Goal: Book appointment/travel/reservation

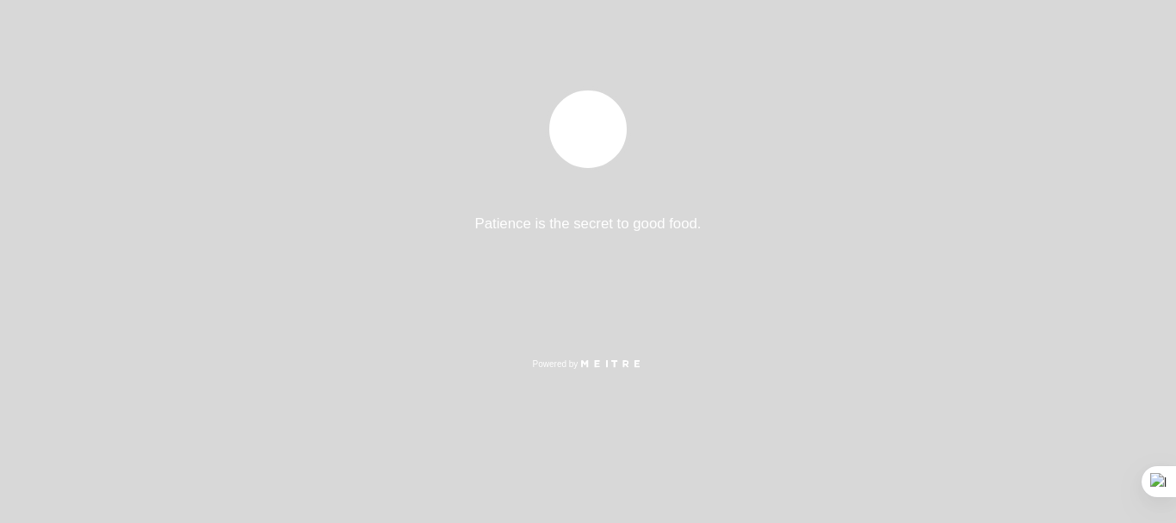
select select "es"
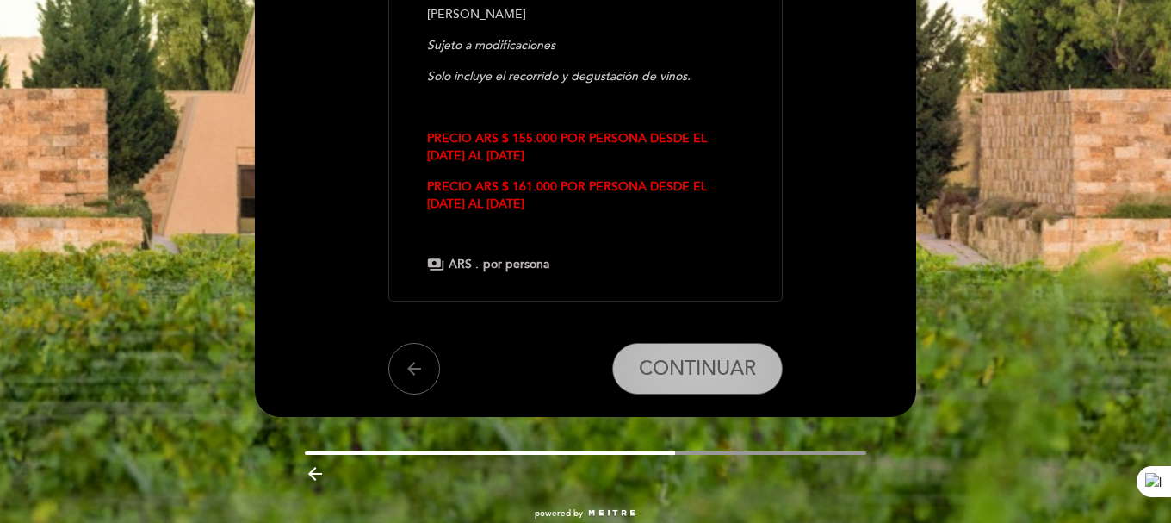
click at [650, 357] on span "CONTINUAR" at bounding box center [697, 369] width 117 height 24
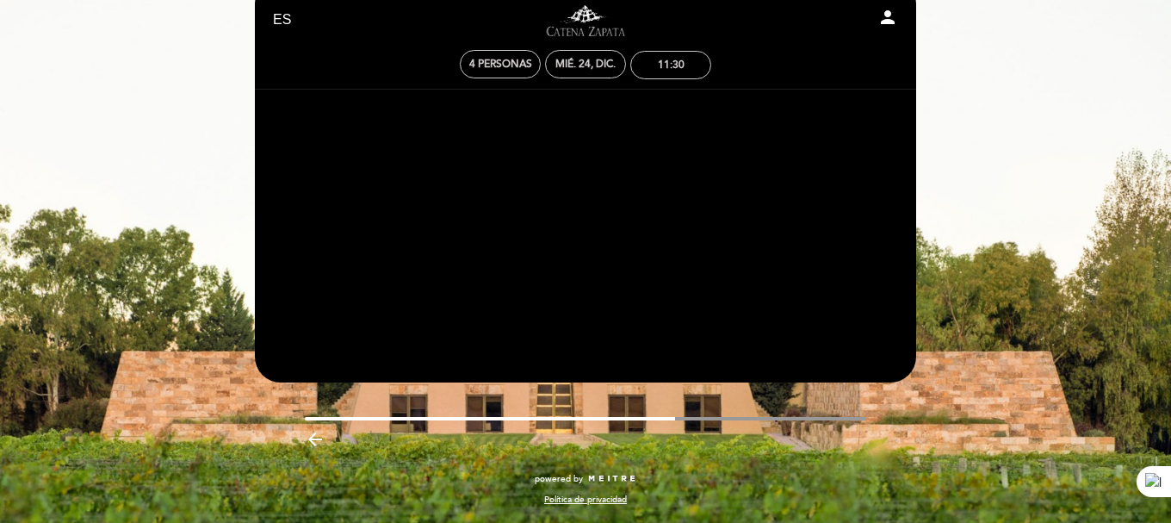
scroll to position [44, 0]
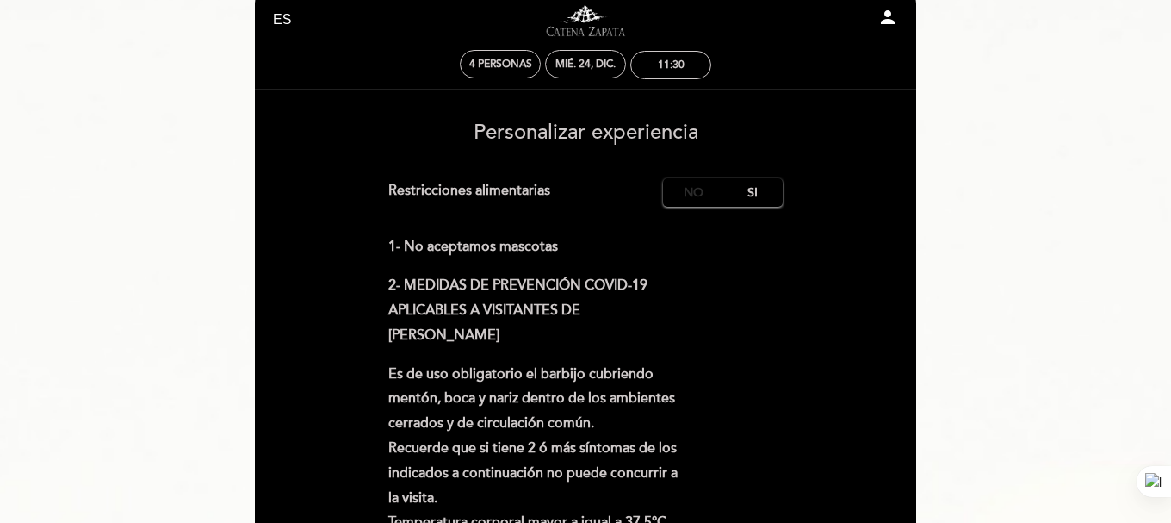
click at [686, 189] on label "No" at bounding box center [693, 192] width 60 height 28
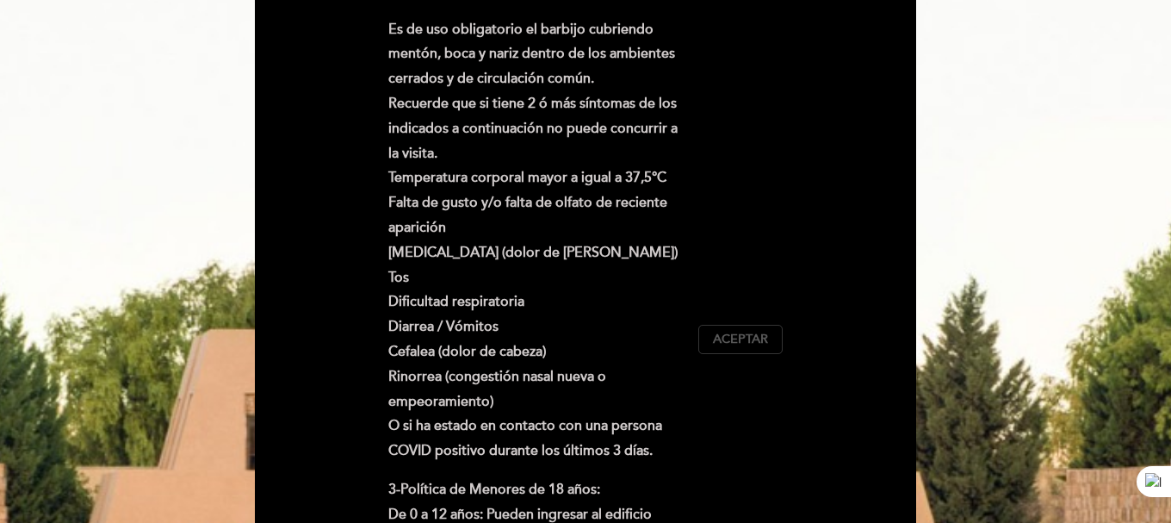
click at [705, 340] on button "Aceptar Aceptado" at bounding box center [740, 339] width 84 height 29
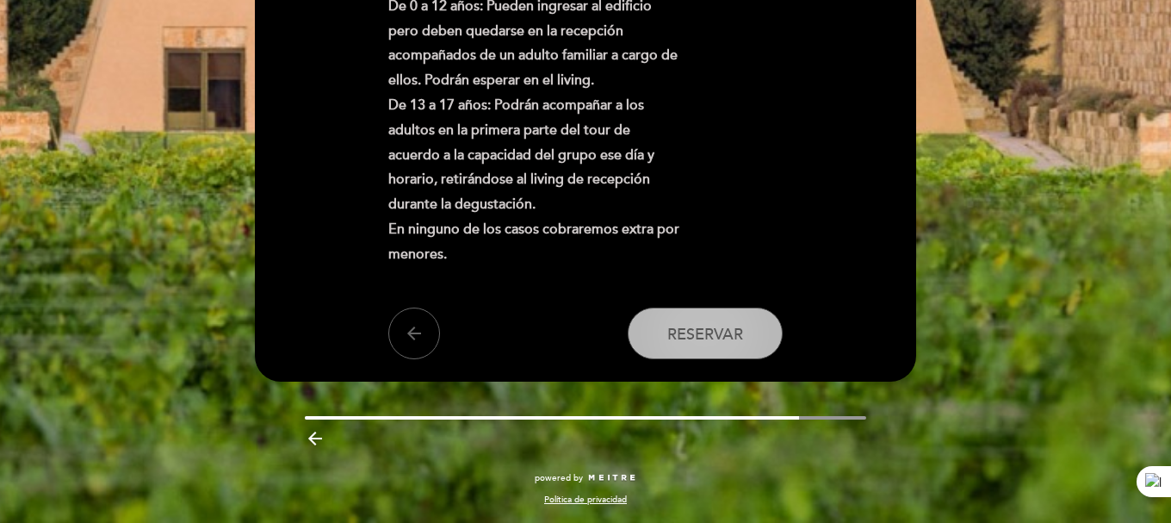
click at [707, 314] on button "Reservar" at bounding box center [705, 333] width 155 height 52
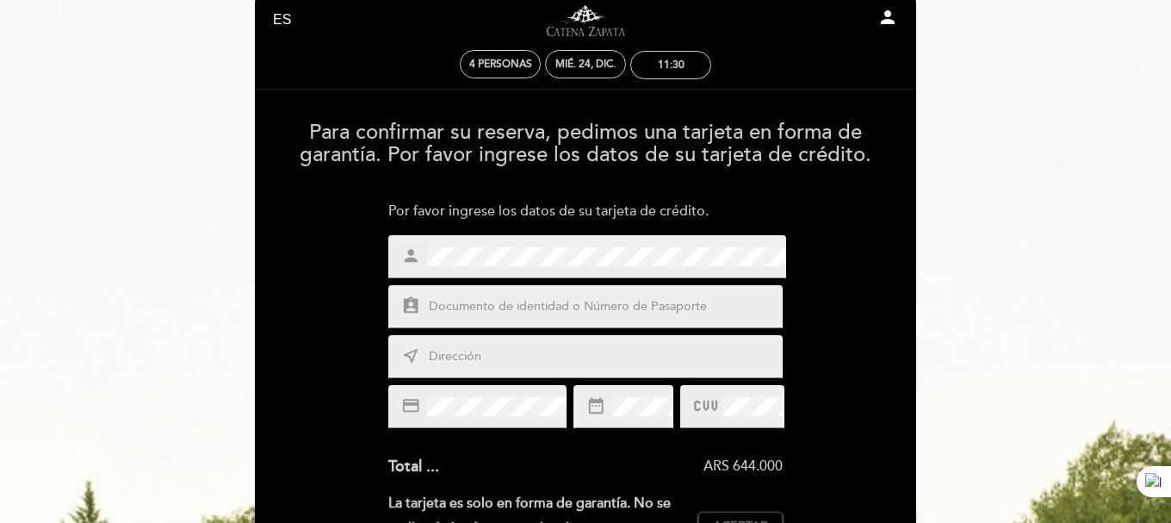
scroll to position [0, 0]
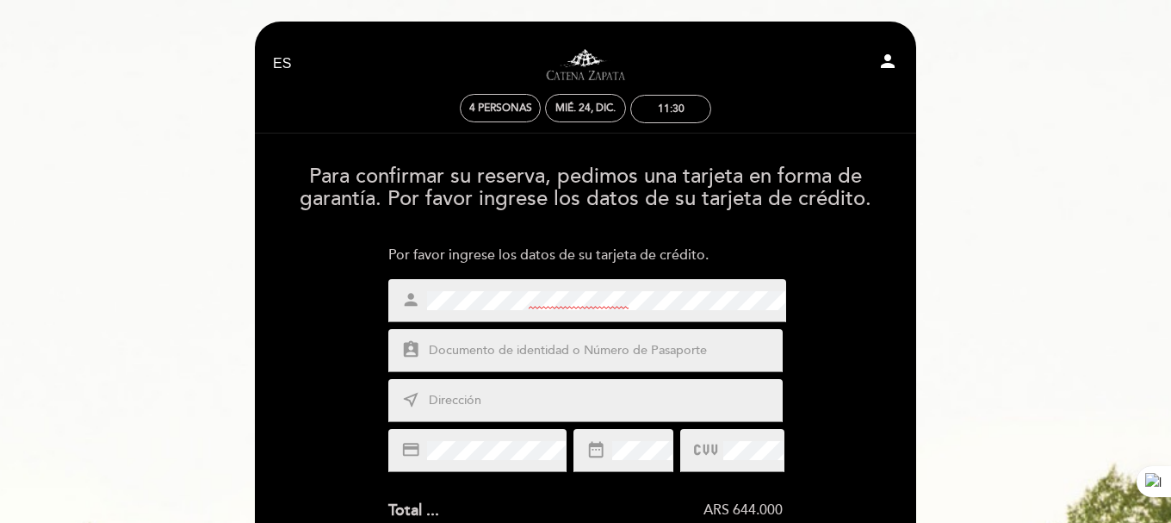
click at [571, 344] on input "text" at bounding box center [606, 351] width 358 height 20
click at [539, 353] on input "text" at bounding box center [606, 351] width 358 height 20
type input "44907306"
click at [511, 400] on input "text" at bounding box center [606, 401] width 358 height 20
type input "[PERSON_NAME] 2040"
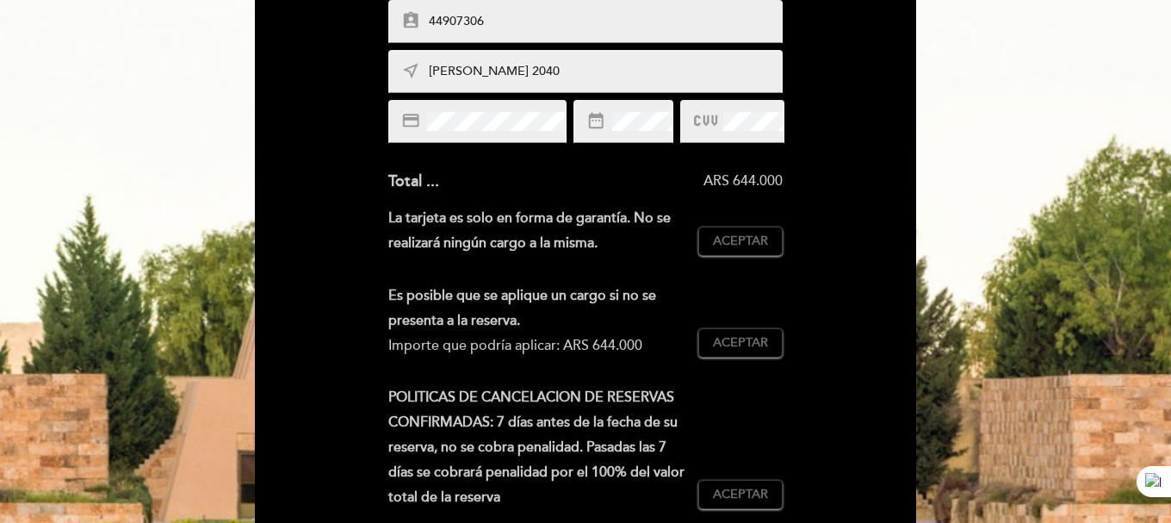
scroll to position [344, 0]
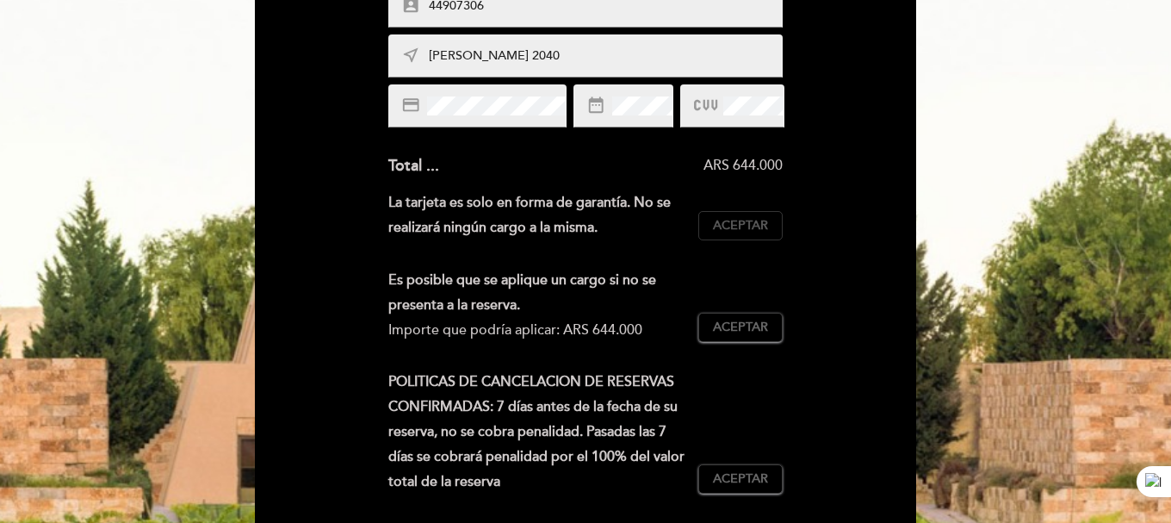
click at [730, 224] on span "Aceptar" at bounding box center [740, 226] width 55 height 18
click at [737, 317] on button "Aceptar Aceptado" at bounding box center [740, 327] width 84 height 29
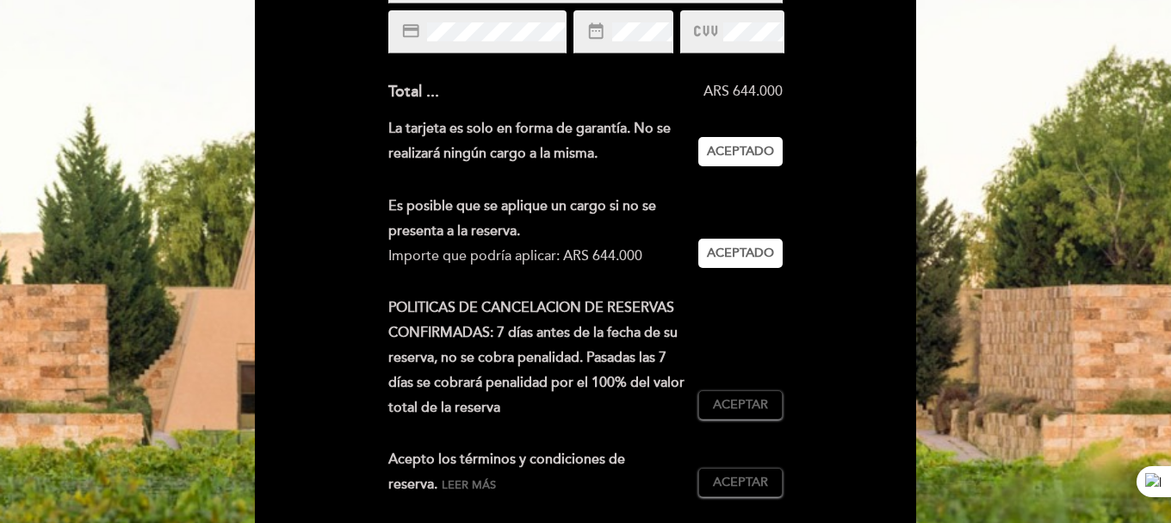
scroll to position [517, 0]
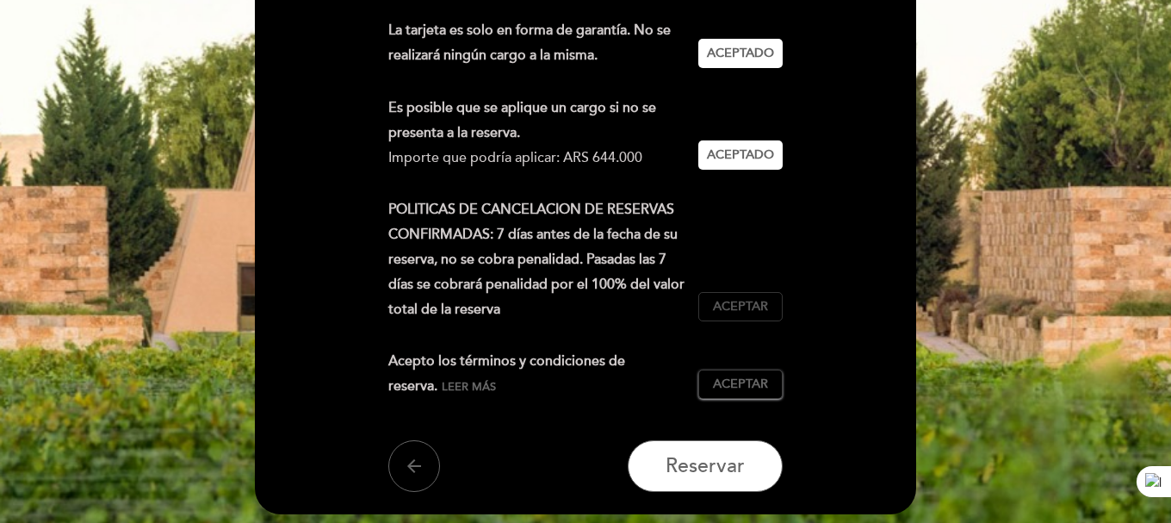
click at [750, 307] on span "Aceptar" at bounding box center [740, 307] width 55 height 18
click at [753, 367] on div "Acepto los términos y condiciones de reserva. Leer más Aceptar Aceptado" at bounding box center [585, 381] width 395 height 64
click at [753, 374] on button "Aceptar Aceptado" at bounding box center [740, 383] width 84 height 29
click at [717, 436] on div "Para confirmar su reserva, pedimos una tarjeta en forma de garantía. Por favor …" at bounding box center [585, 63] width 637 height 857
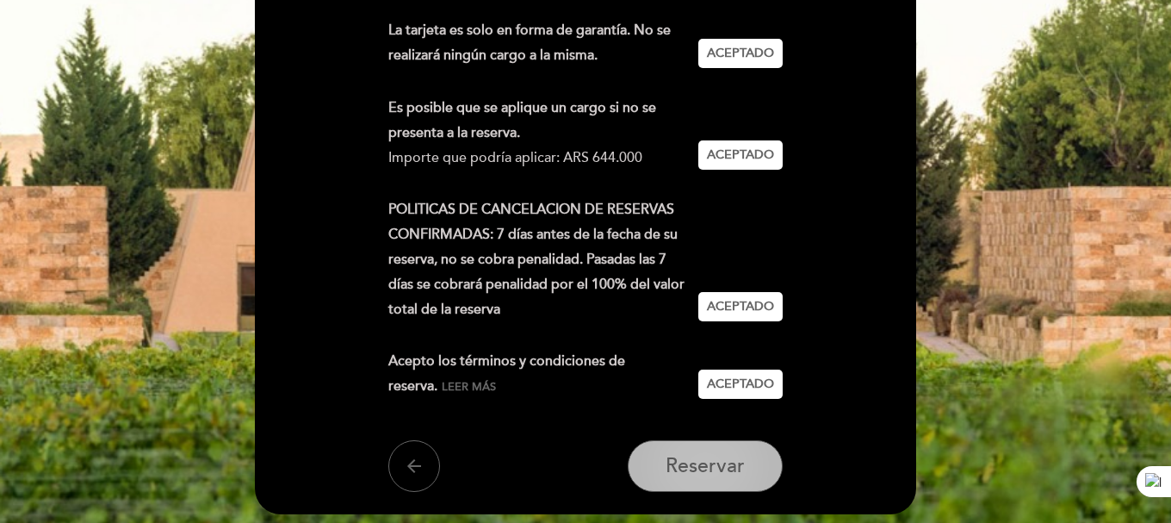
click at [707, 458] on span "Reservar" at bounding box center [705, 466] width 79 height 24
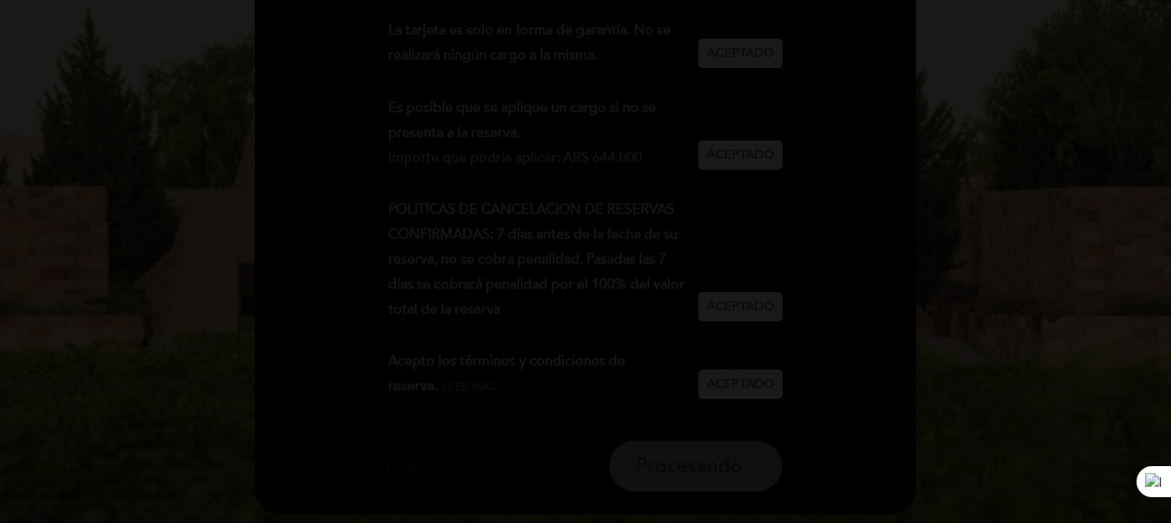
scroll to position [0, 0]
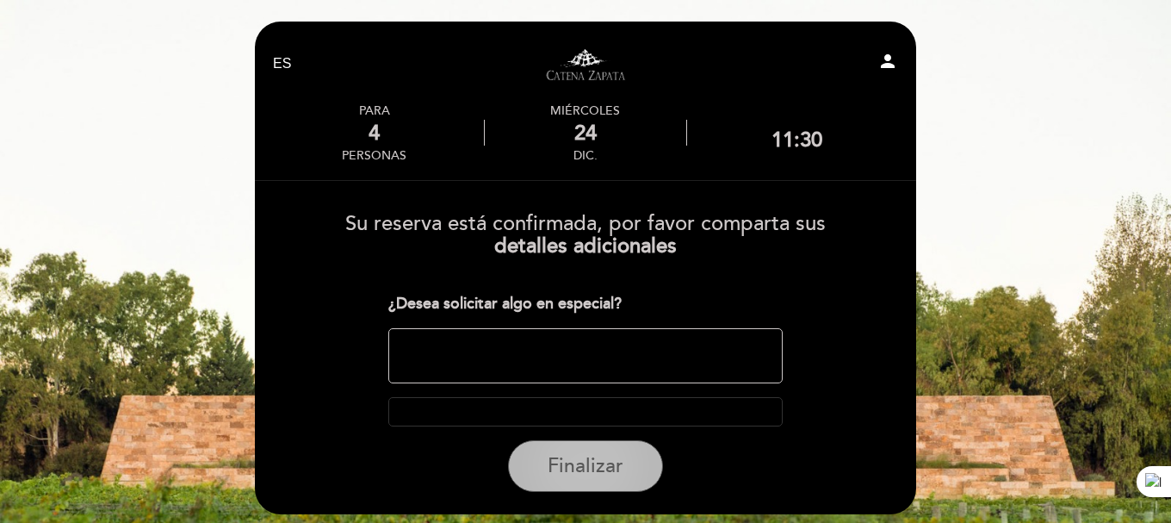
click at [554, 458] on span "Finalizar" at bounding box center [586, 466] width 76 height 24
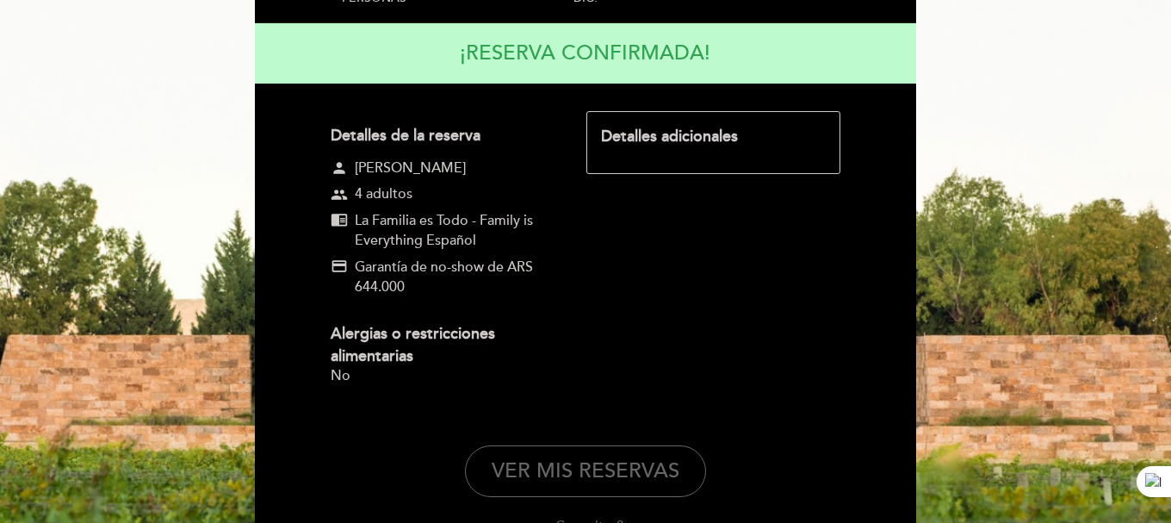
scroll to position [298, 0]
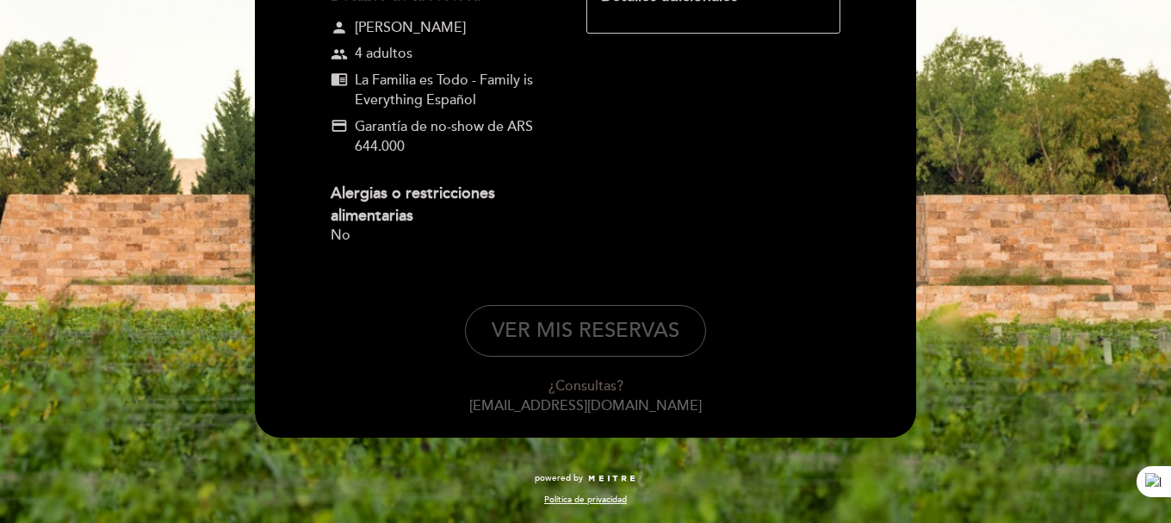
click at [564, 322] on button "VER MIS RESERVAS" at bounding box center [585, 331] width 241 height 52
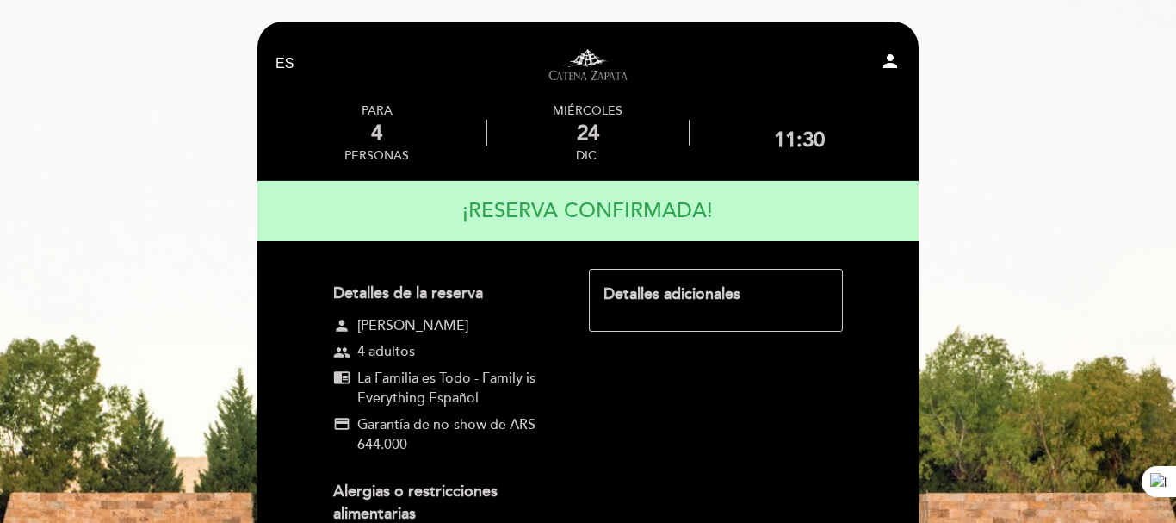
select select "es"
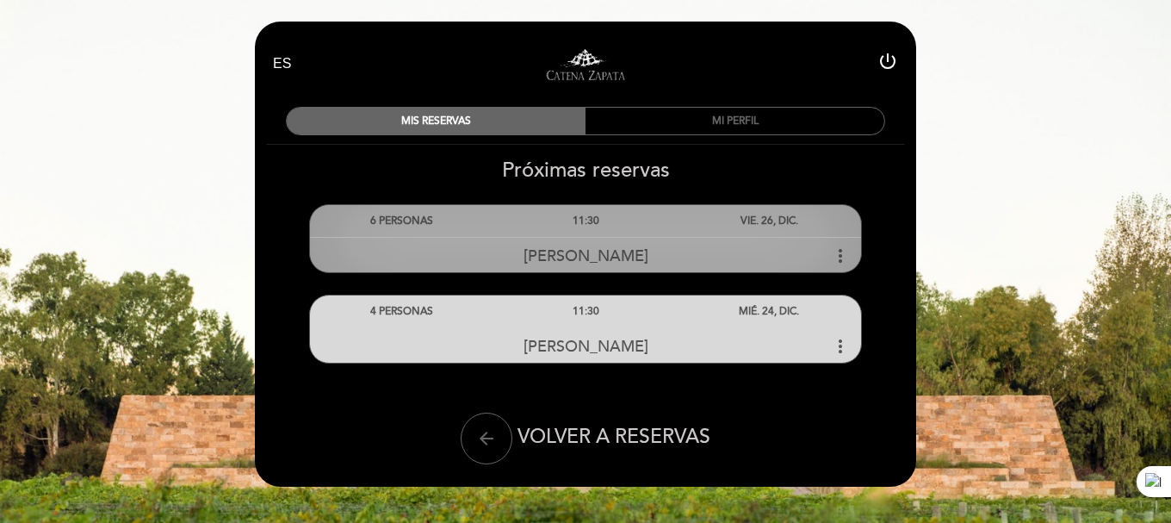
click at [842, 253] on icon "more_vert" at bounding box center [840, 255] width 21 height 21
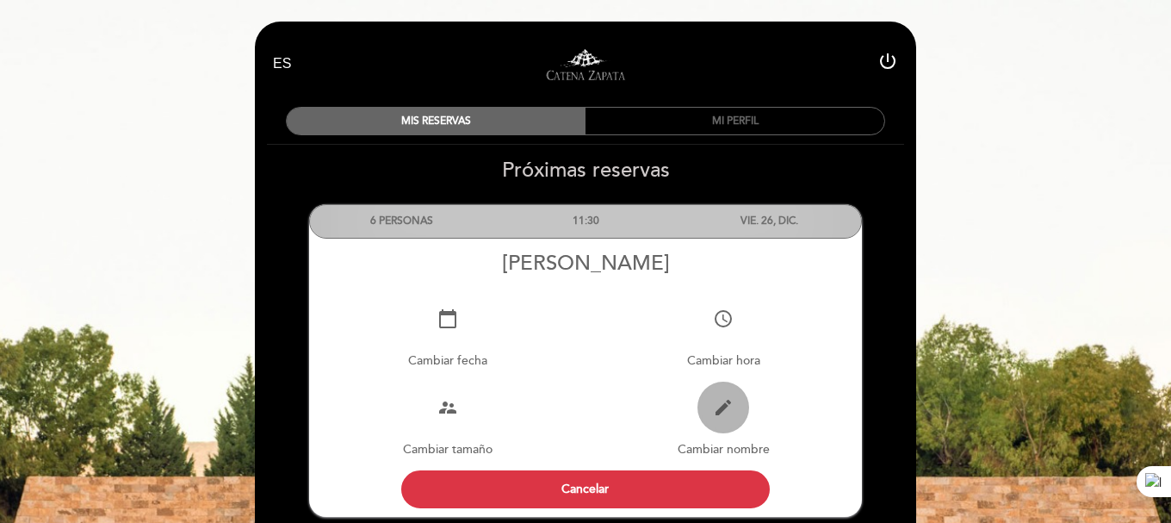
click at [719, 405] on icon "edit" at bounding box center [723, 407] width 21 height 21
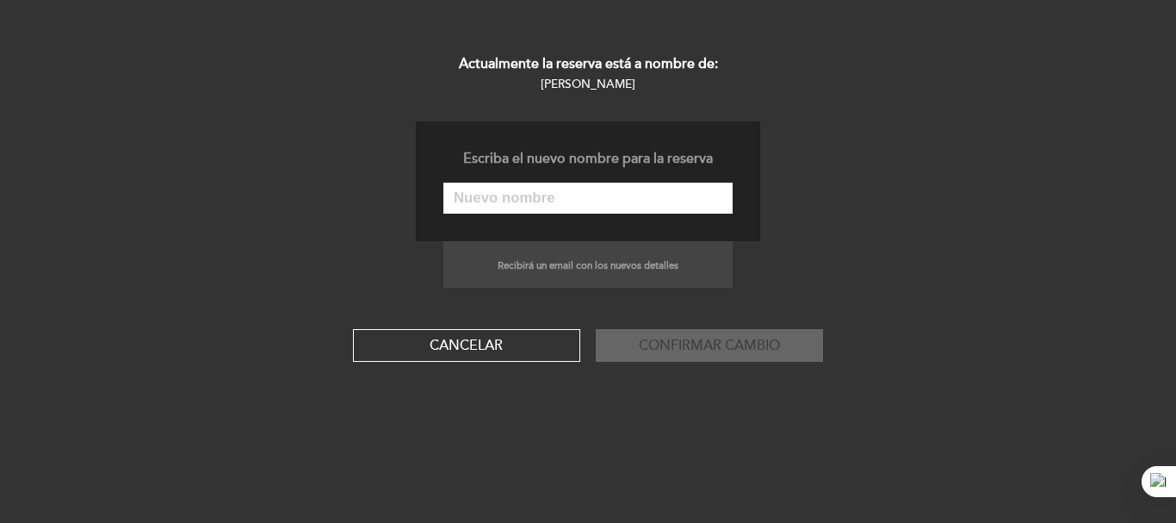
click at [612, 201] on input "text" at bounding box center [587, 198] width 289 height 31
paste input "[PERSON_NAME]"
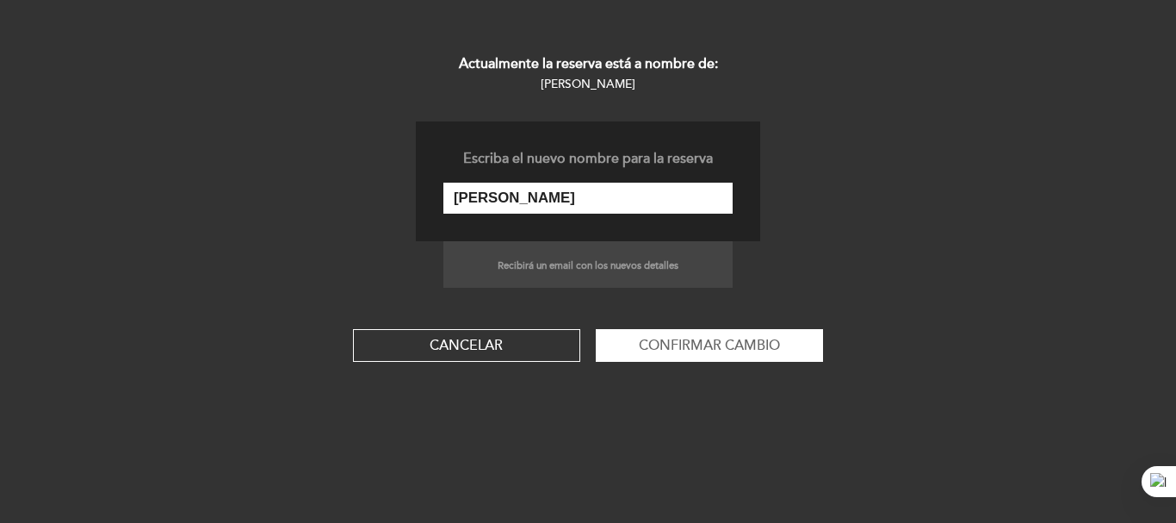
type input "[PERSON_NAME]"
click at [596, 329] on button "Confirmar cambio" at bounding box center [709, 345] width 227 height 33
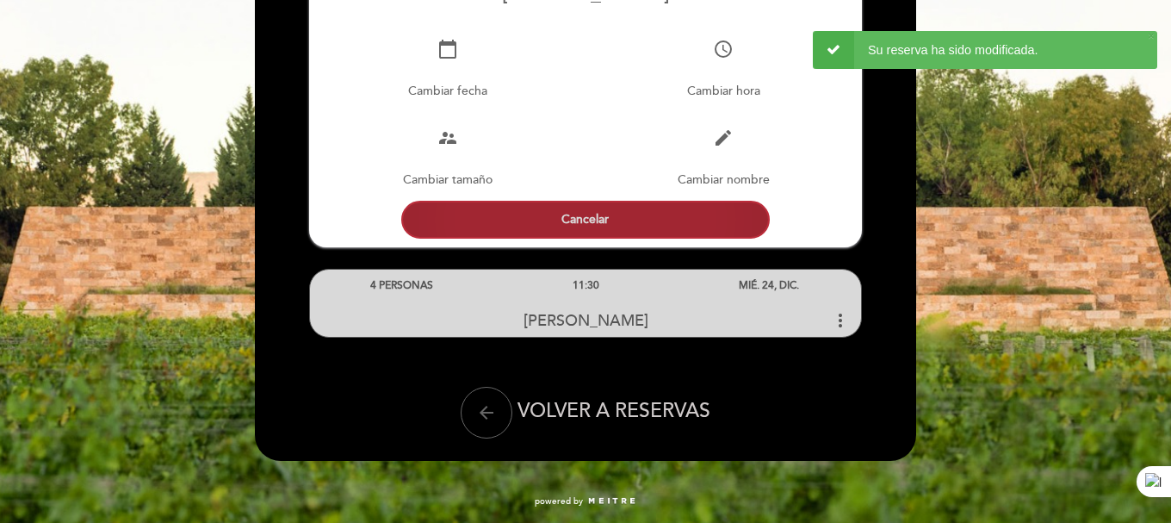
scroll to position [271, 0]
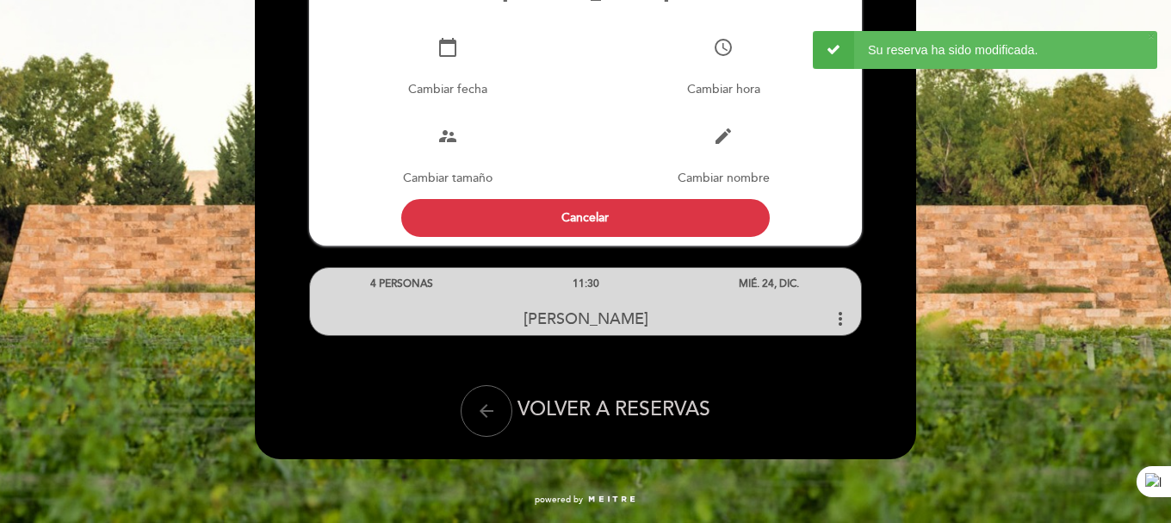
click at [874, 278] on div "4 PERSONAS 11:30 MIÉ. 24, DIC. [PERSON_NAME] more_vert" at bounding box center [585, 290] width 663 height 90
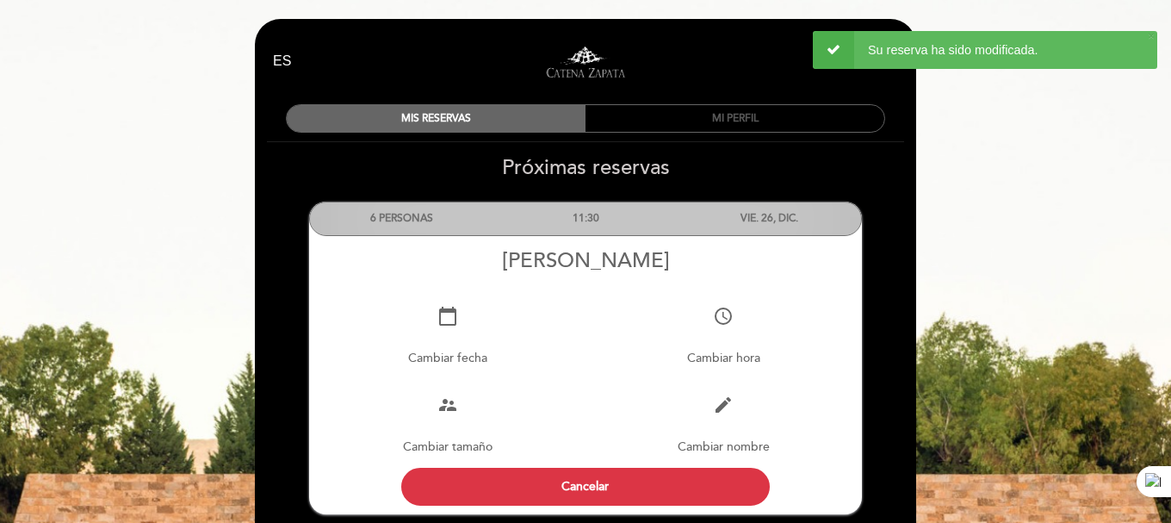
scroll to position [0, 0]
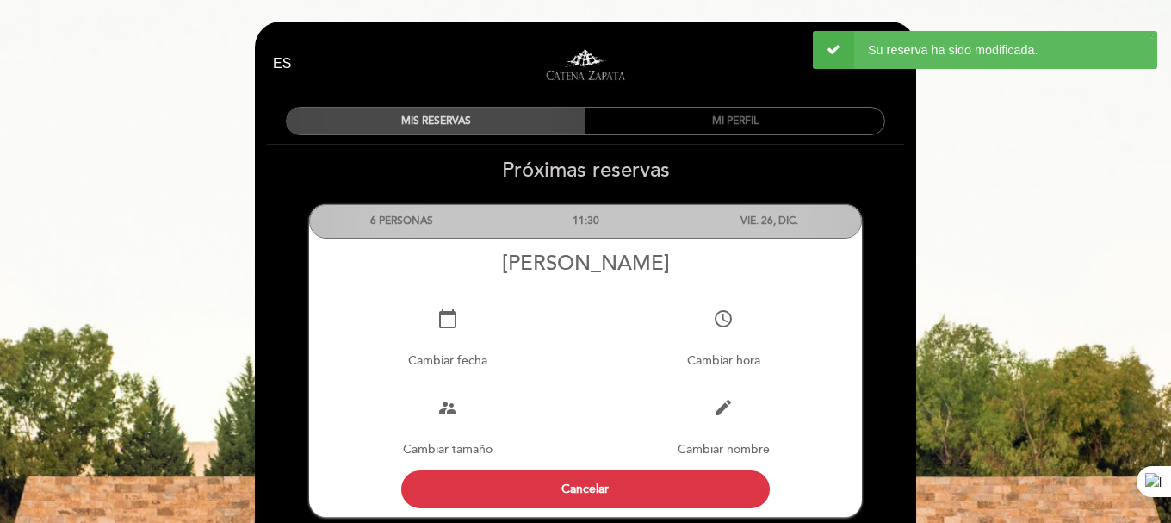
click at [517, 121] on div "MIS RESERVAS" at bounding box center [436, 121] width 299 height 27
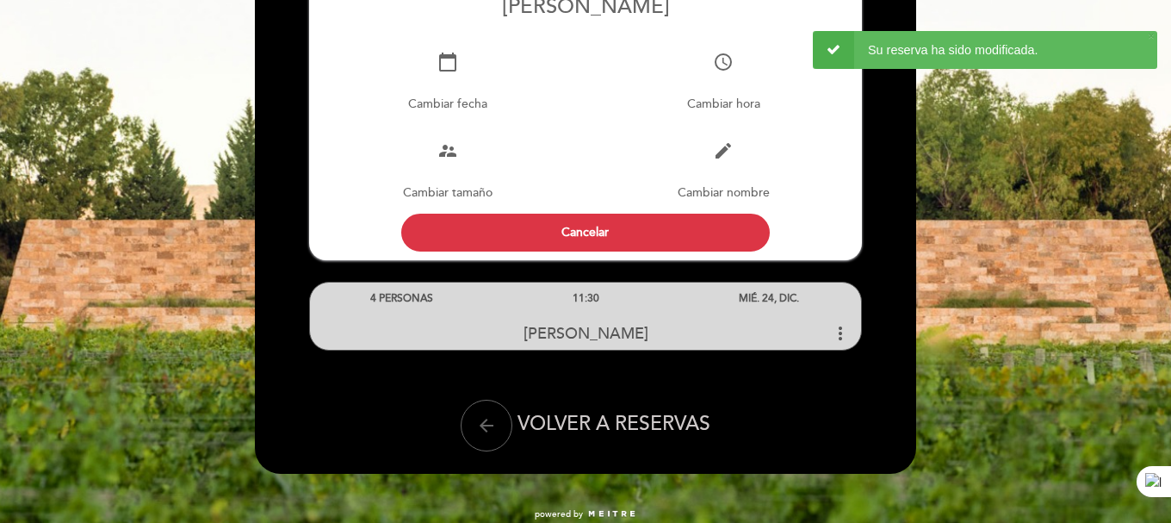
scroll to position [258, 0]
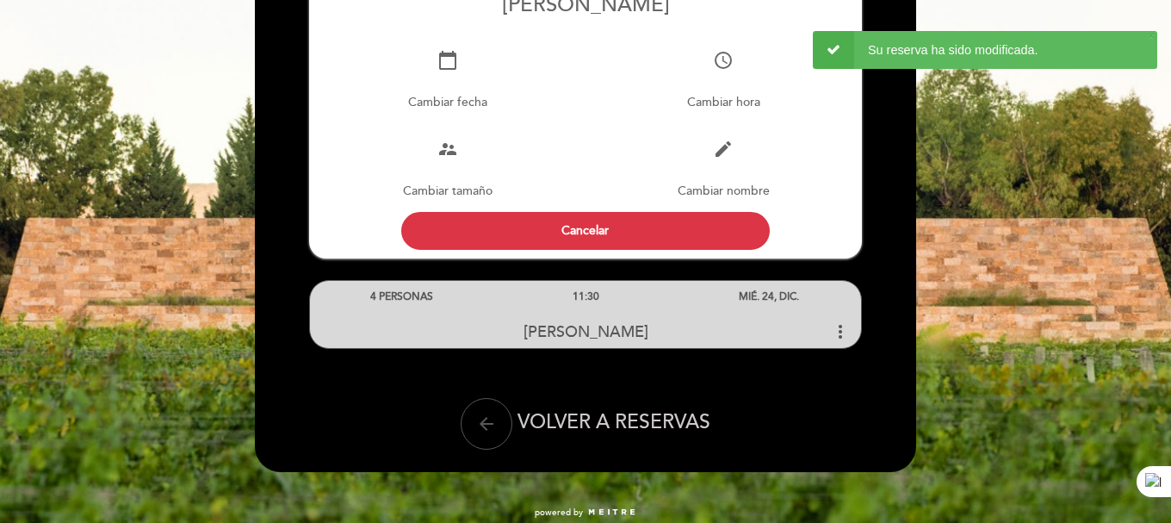
click at [487, 417] on icon "arrow_back" at bounding box center [486, 423] width 21 height 21
select select "es"
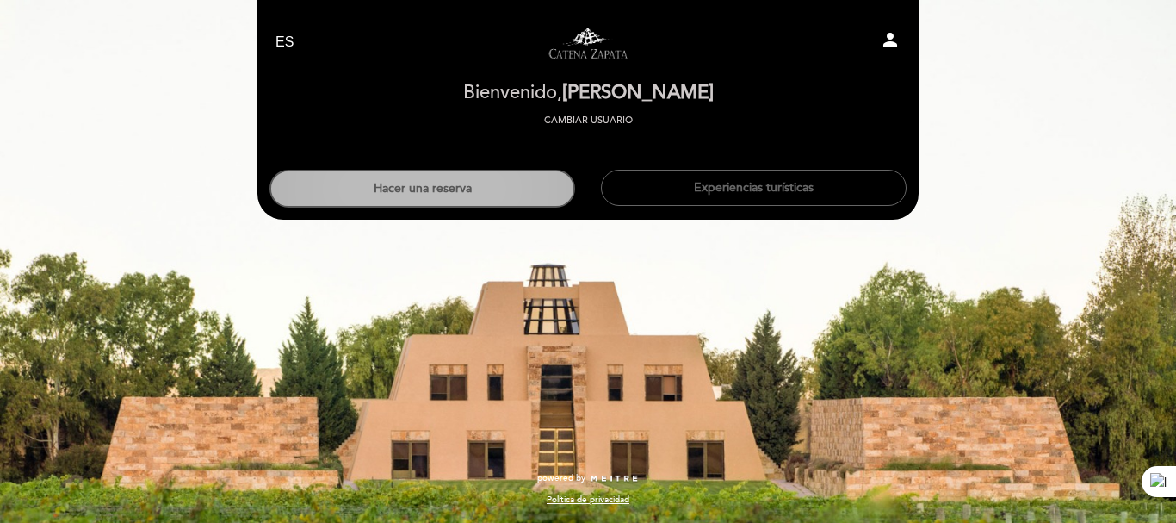
click at [495, 200] on button "Hacer una reserva" at bounding box center [423, 189] width 306 height 38
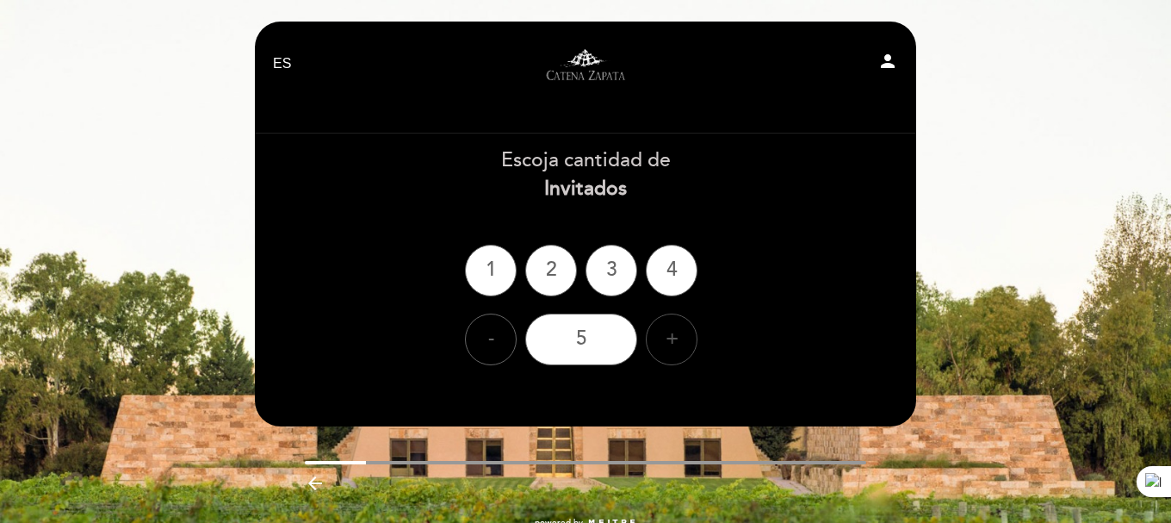
click at [677, 319] on div "+" at bounding box center [672, 339] width 52 height 52
click at [659, 280] on div "4" at bounding box center [672, 271] width 52 height 52
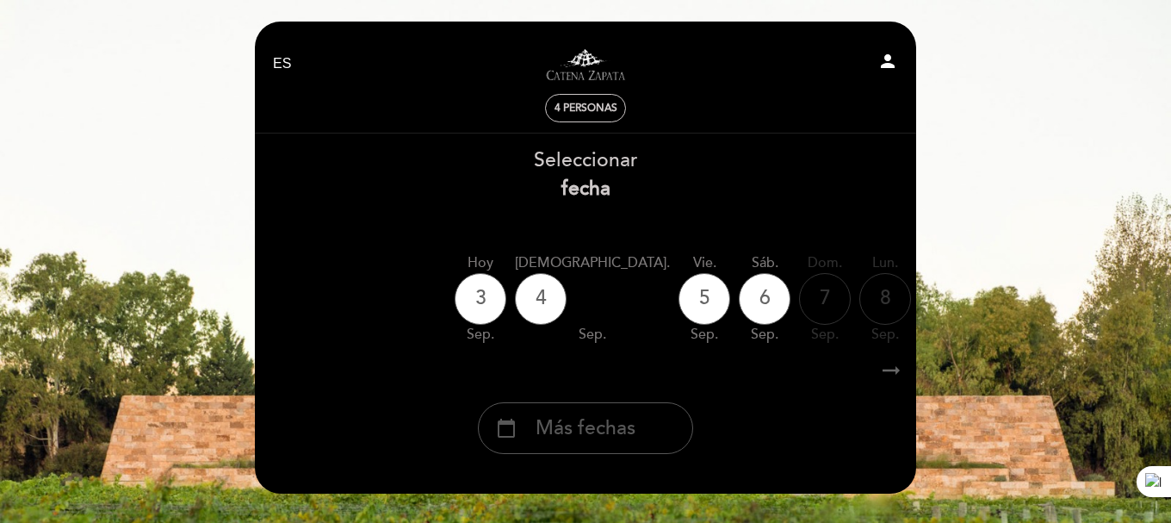
click at [621, 410] on div "calendar_today Más fechas" at bounding box center [585, 428] width 215 height 52
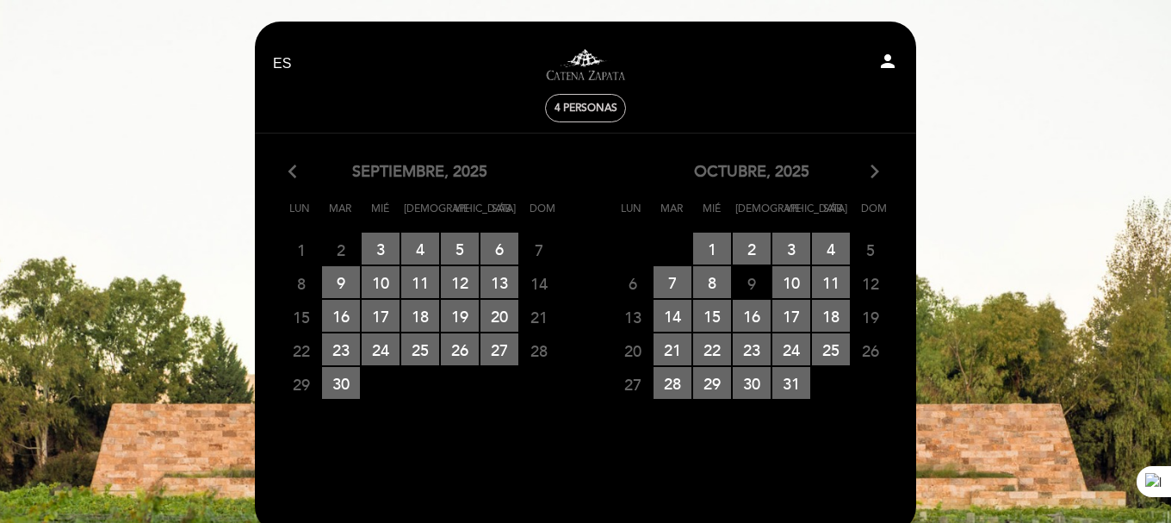
click at [871, 179] on icon "arrow_forward_ios" at bounding box center [875, 172] width 16 height 22
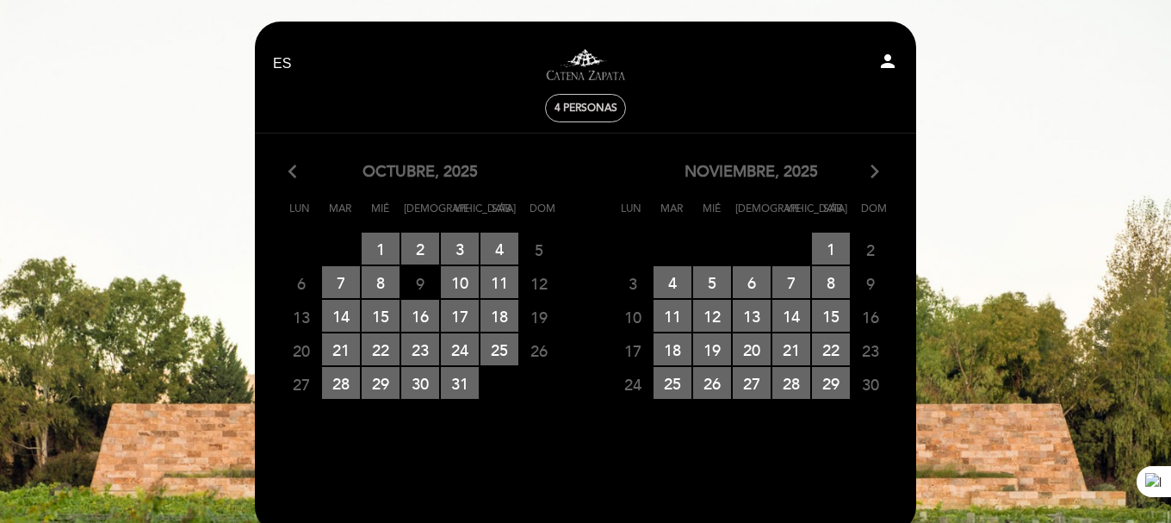
click at [881, 172] on icon "arrow_forward_ios" at bounding box center [875, 172] width 16 height 22
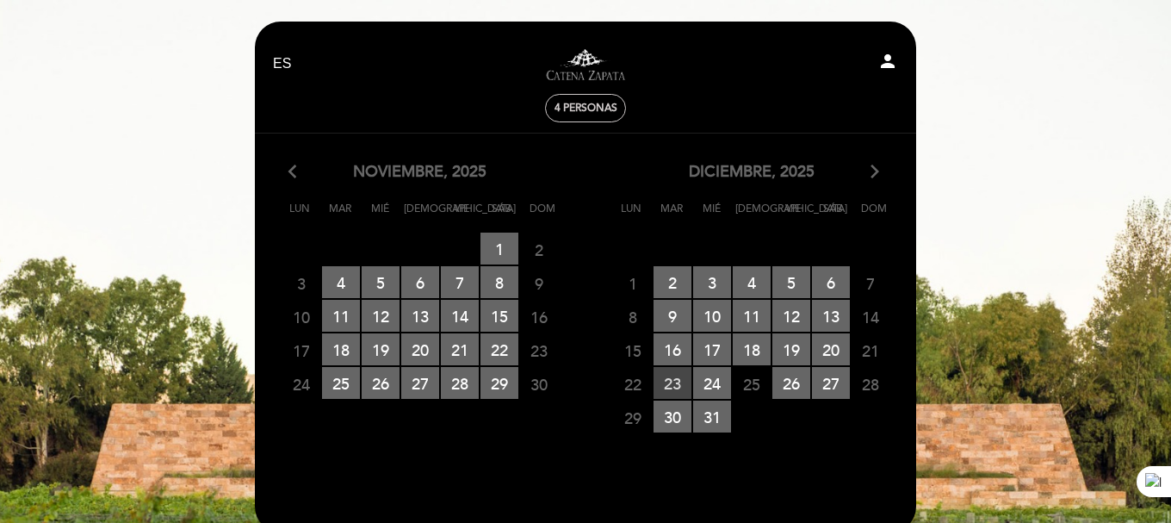
click at [683, 376] on span "23 RESERVAS DISPONIBLES" at bounding box center [673, 383] width 38 height 32
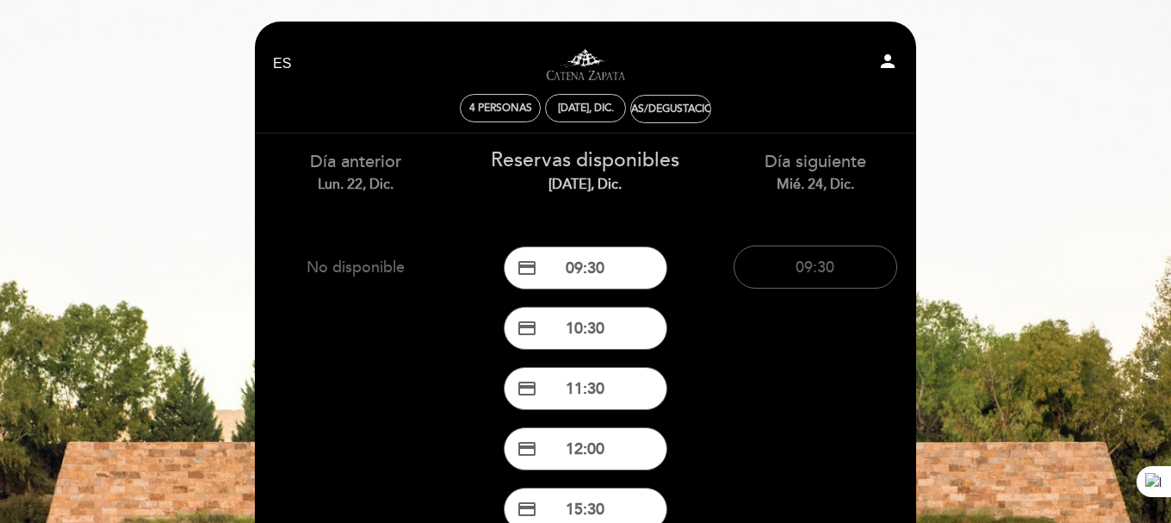
scroll to position [86, 0]
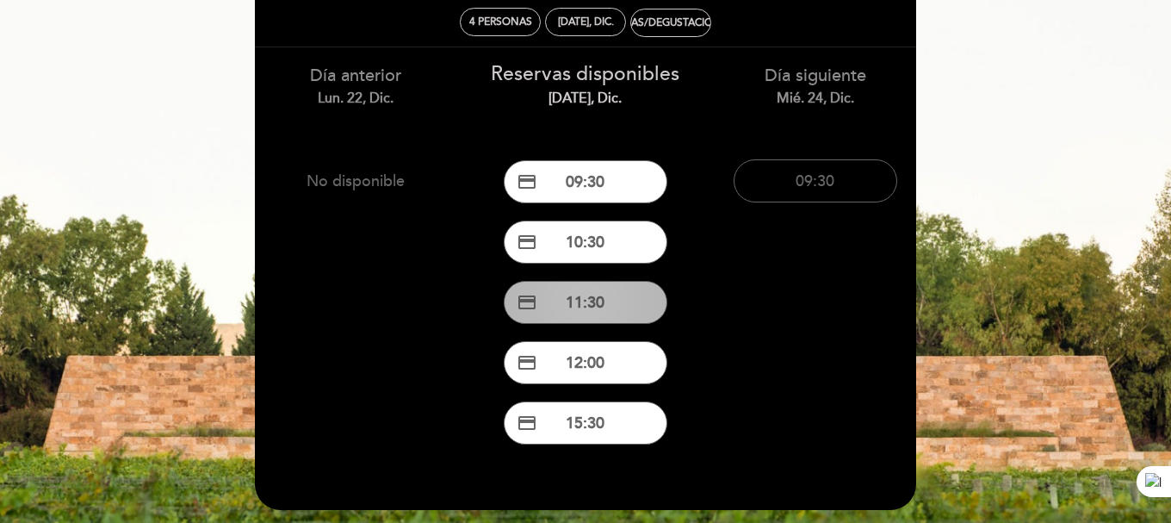
click at [606, 297] on button "credit_card 11:30" at bounding box center [586, 302] width 164 height 43
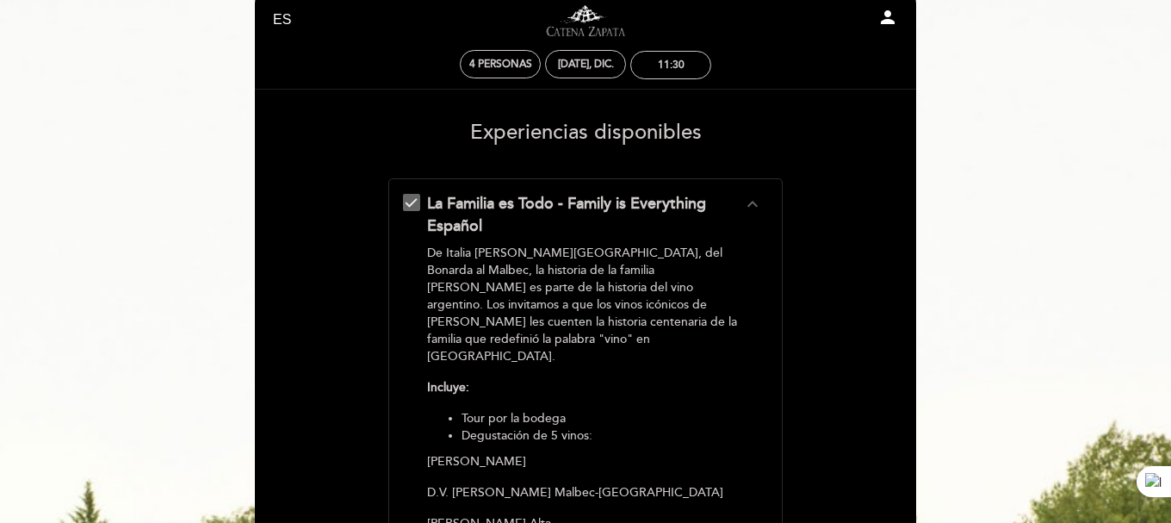
scroll to position [0, 0]
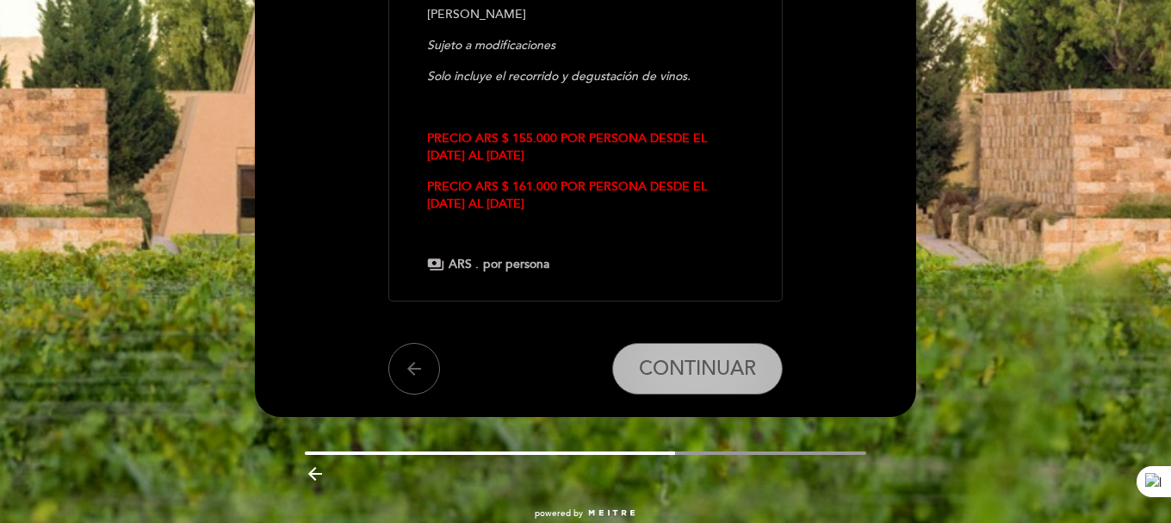
click at [685, 343] on button "CONTINUAR" at bounding box center [697, 369] width 171 height 52
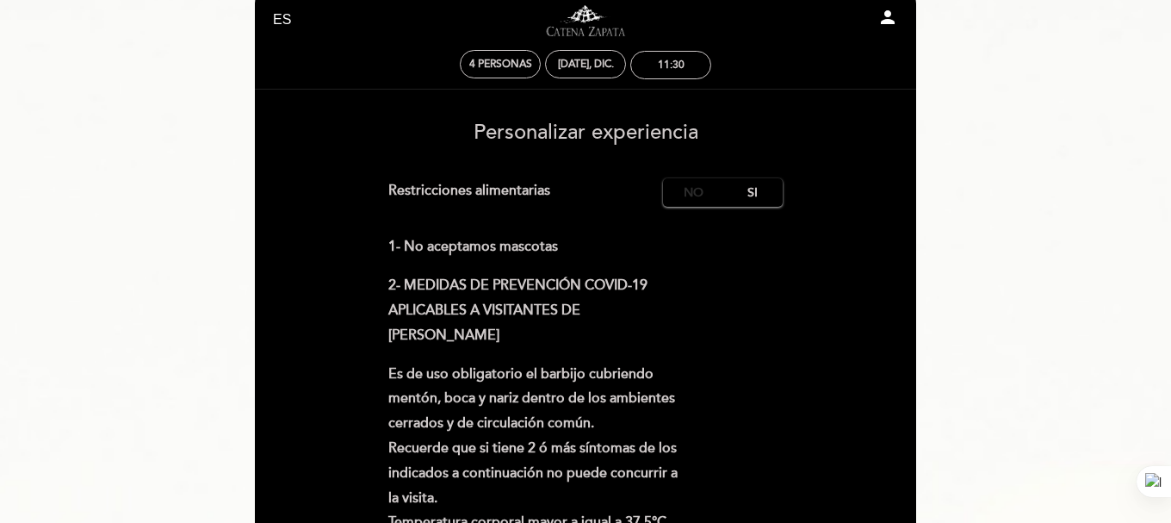
click at [704, 195] on label "No" at bounding box center [693, 192] width 60 height 28
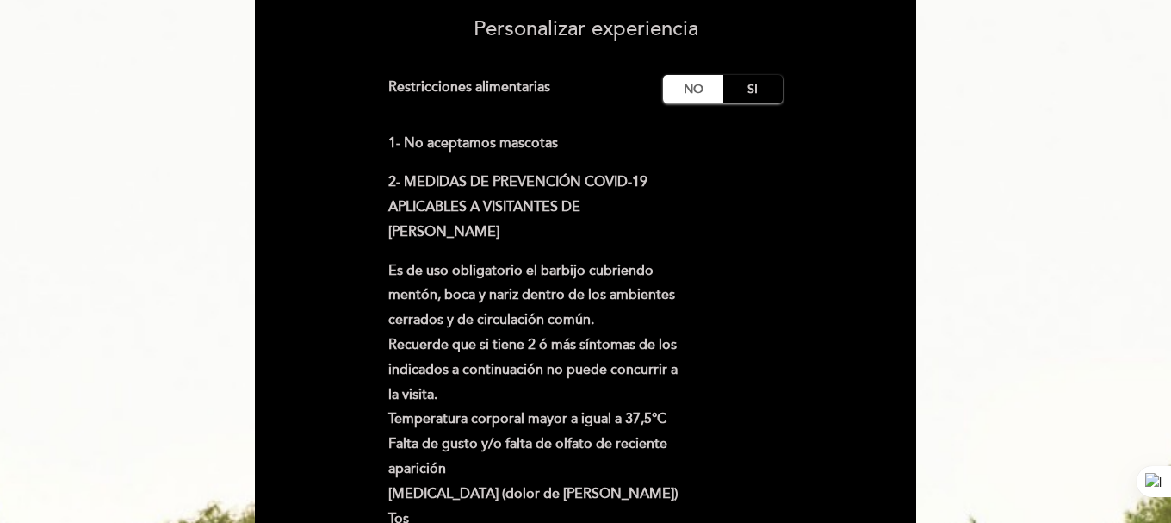
scroll to position [302, 0]
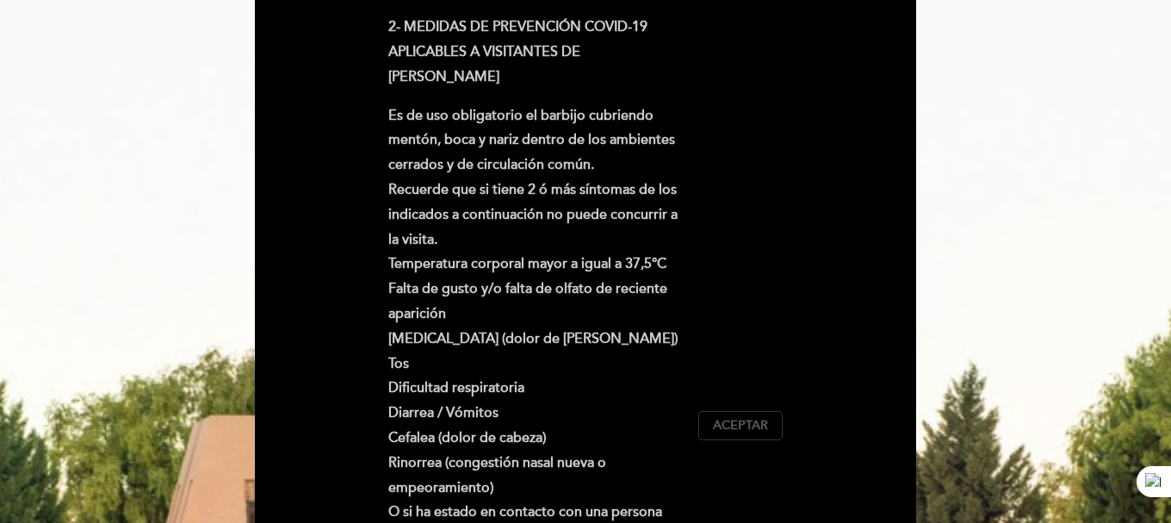
click at [716, 415] on button "Aceptar Aceptado" at bounding box center [740, 425] width 84 height 29
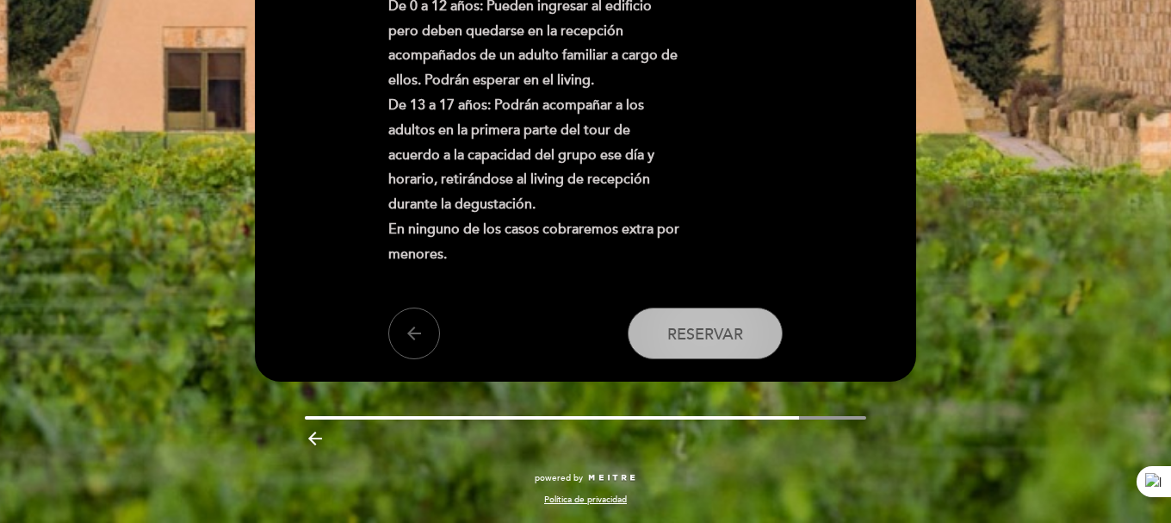
click at [731, 311] on button "Reservar" at bounding box center [705, 333] width 155 height 52
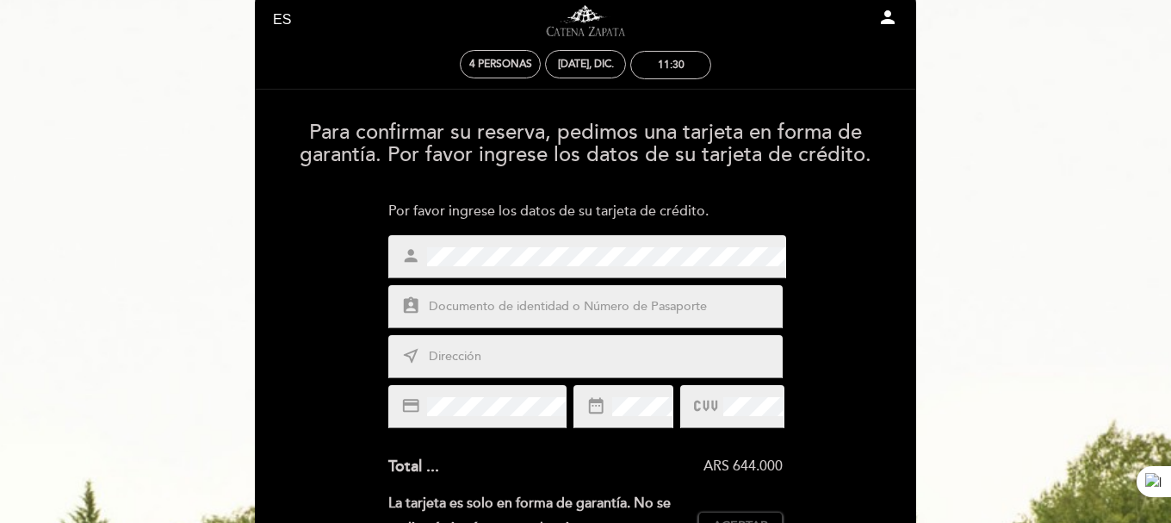
scroll to position [0, 0]
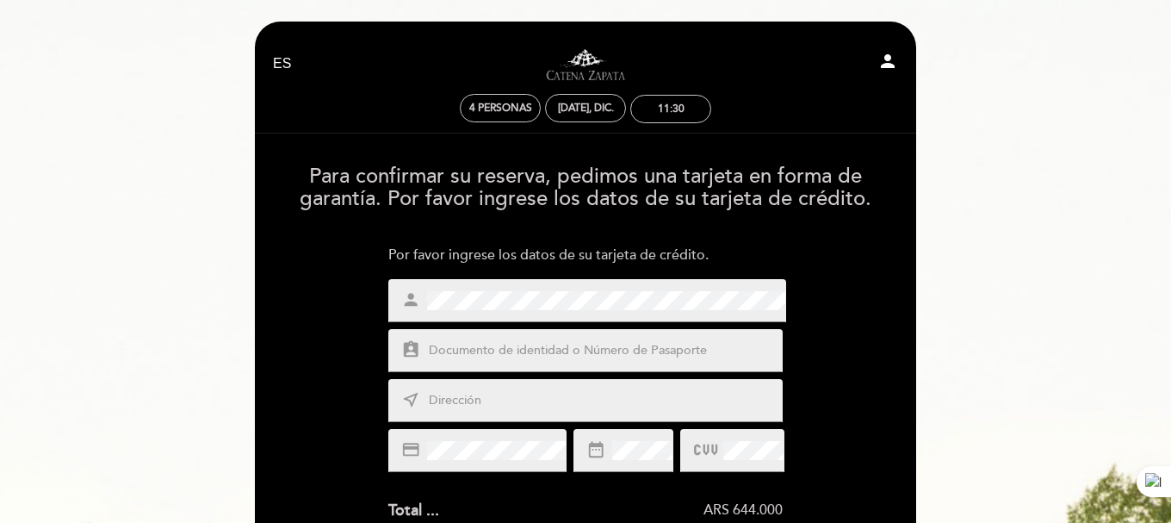
click at [656, 343] on input "text" at bounding box center [606, 351] width 358 height 20
type input "4490736"
click at [463, 400] on input "text" at bounding box center [606, 401] width 358 height 20
type input "[PERSON_NAME] 2040"
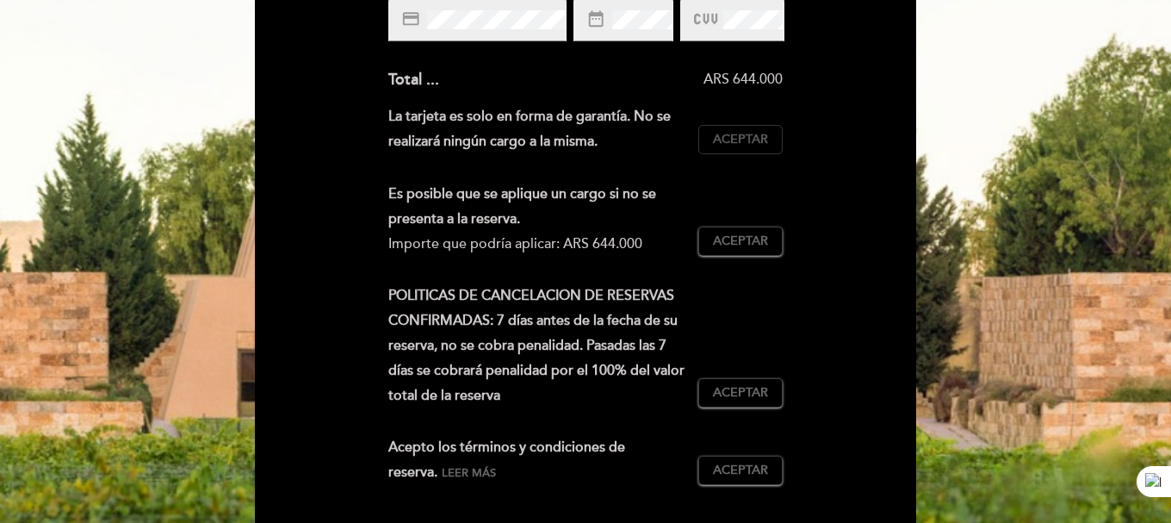
click at [747, 146] on span "Aceptar" at bounding box center [740, 140] width 55 height 18
click at [747, 246] on span "Aceptar" at bounding box center [740, 242] width 55 height 18
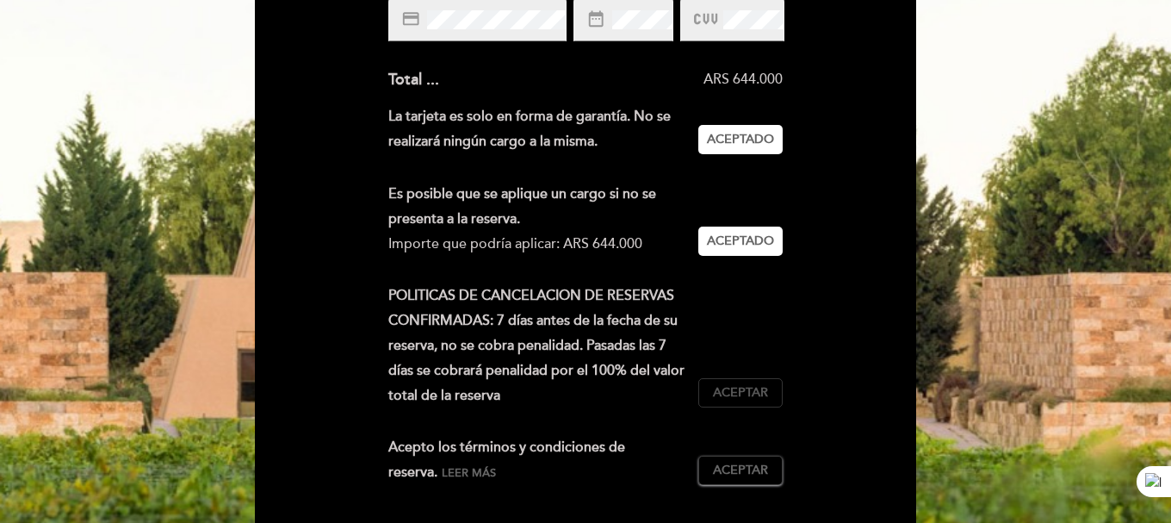
click at [741, 383] on button "Aceptar Aceptado" at bounding box center [740, 392] width 84 height 29
click at [742, 471] on span "Aceptar" at bounding box center [740, 471] width 55 height 18
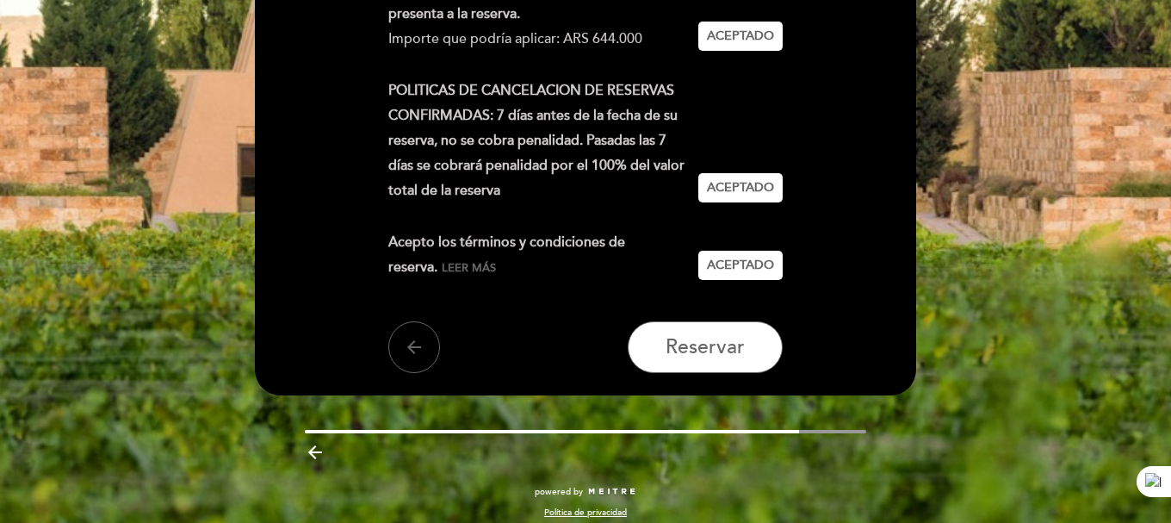
scroll to position [648, 0]
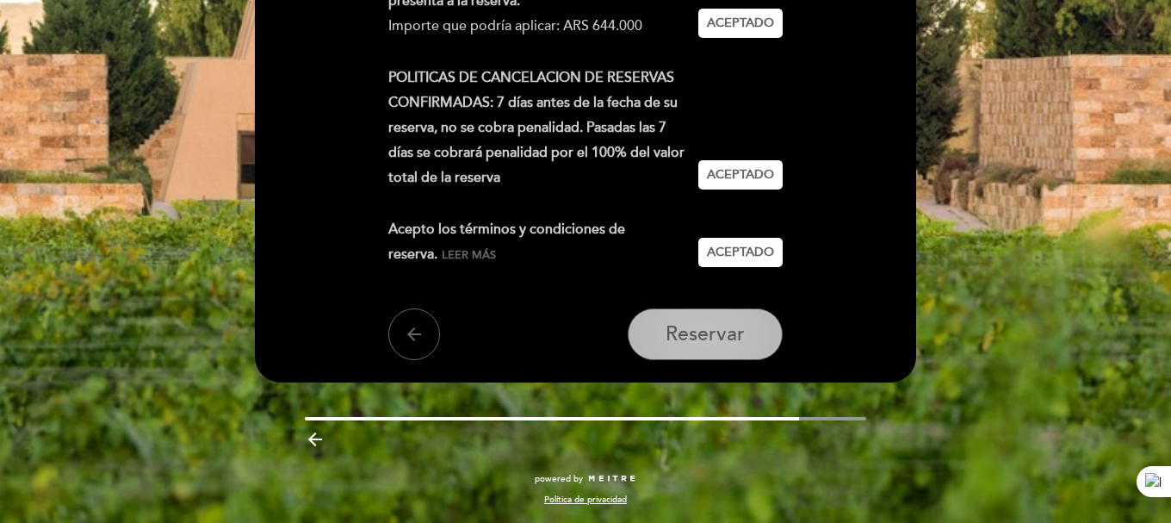
click at [732, 356] on button "Reservar" at bounding box center [705, 334] width 155 height 52
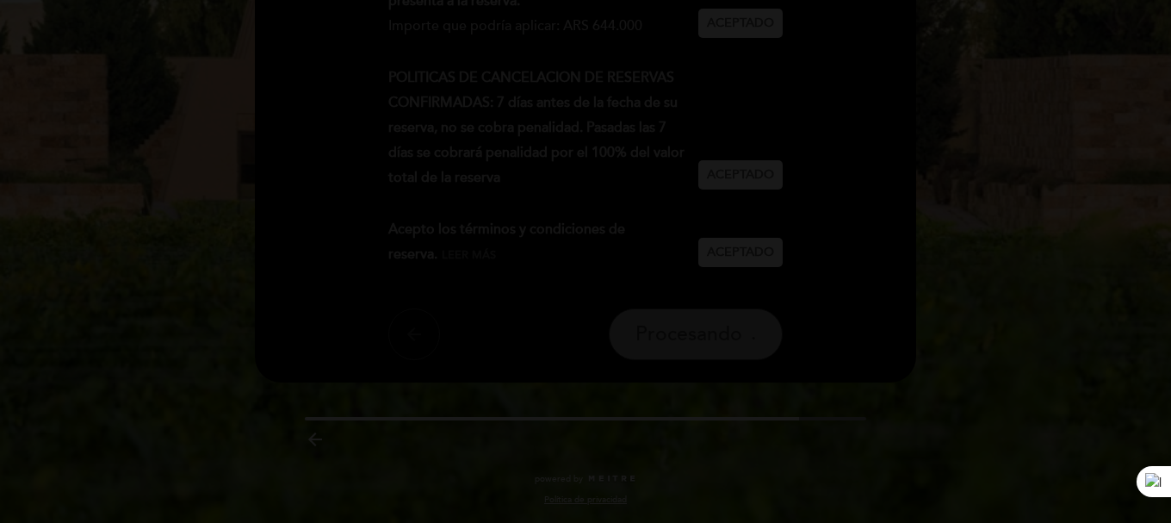
scroll to position [0, 0]
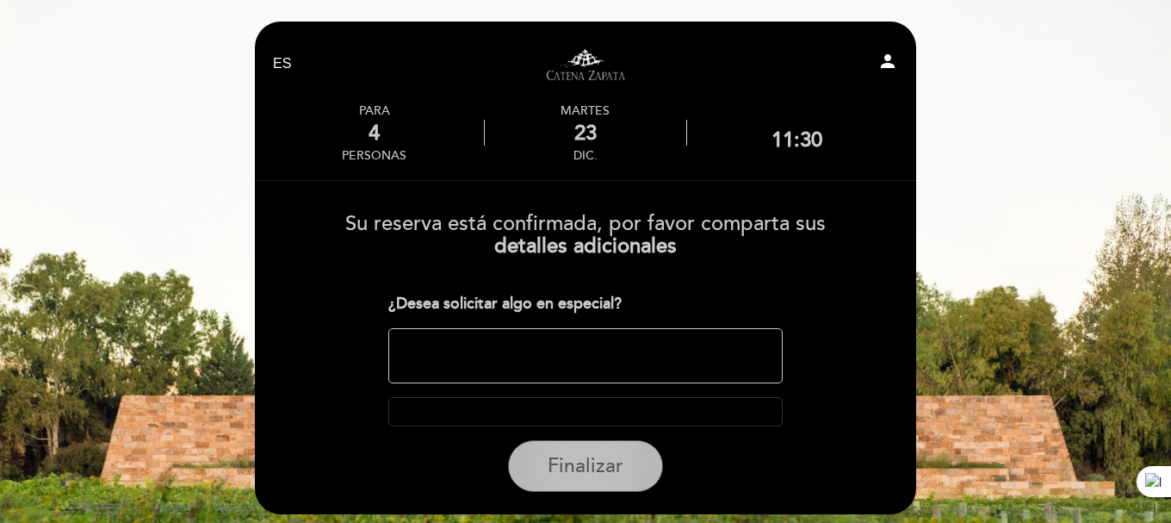
click at [612, 483] on button "Finalizar" at bounding box center [585, 466] width 155 height 52
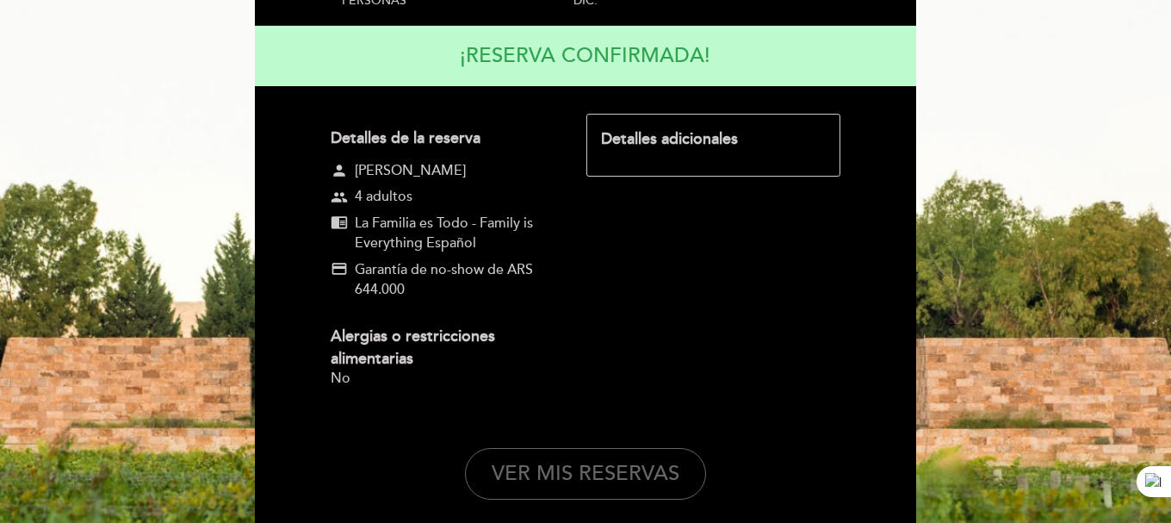
scroll to position [298, 0]
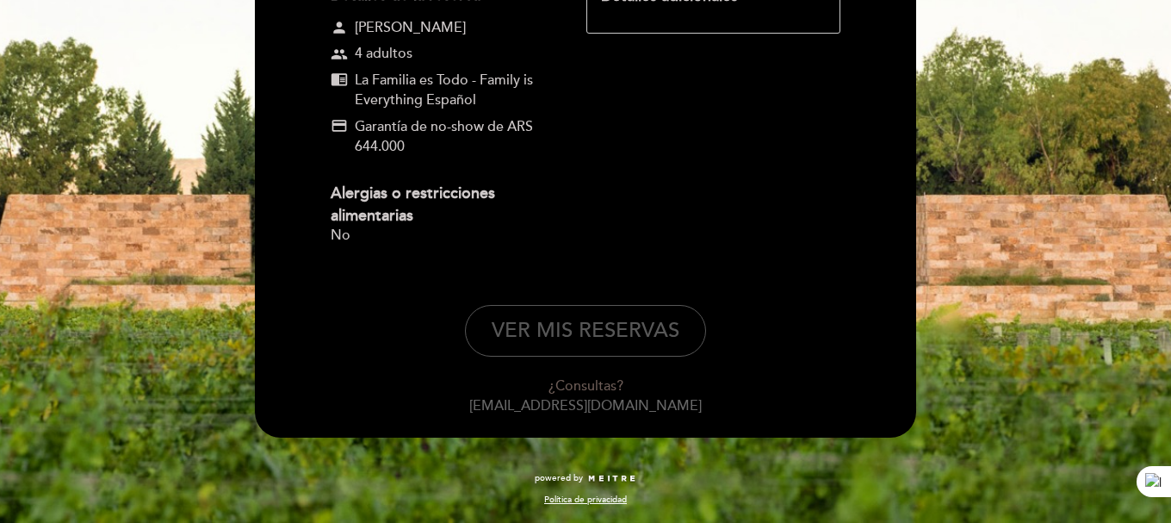
click at [632, 326] on button "VER MIS RESERVAS" at bounding box center [585, 331] width 241 height 52
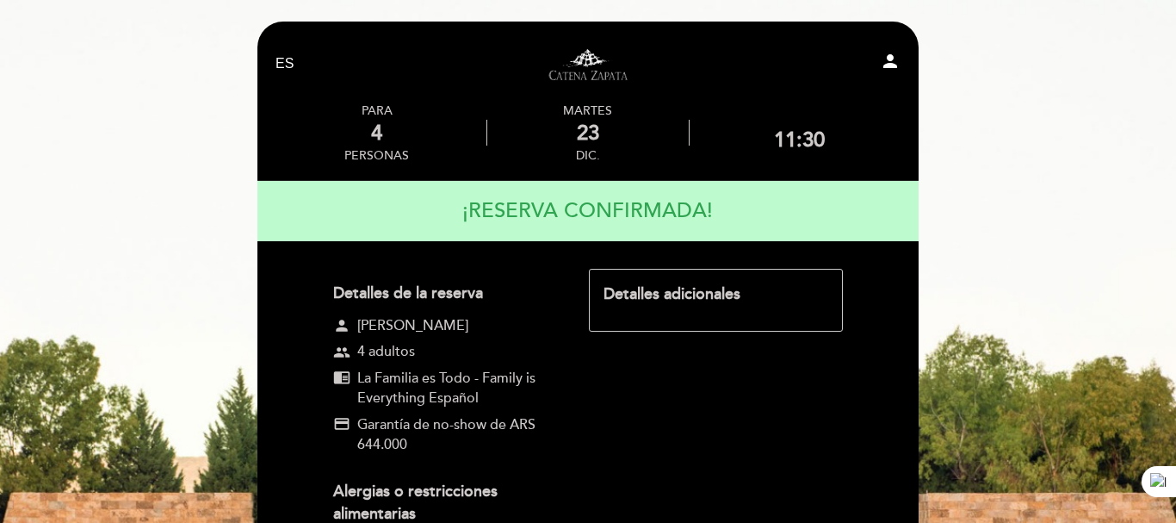
select select "es"
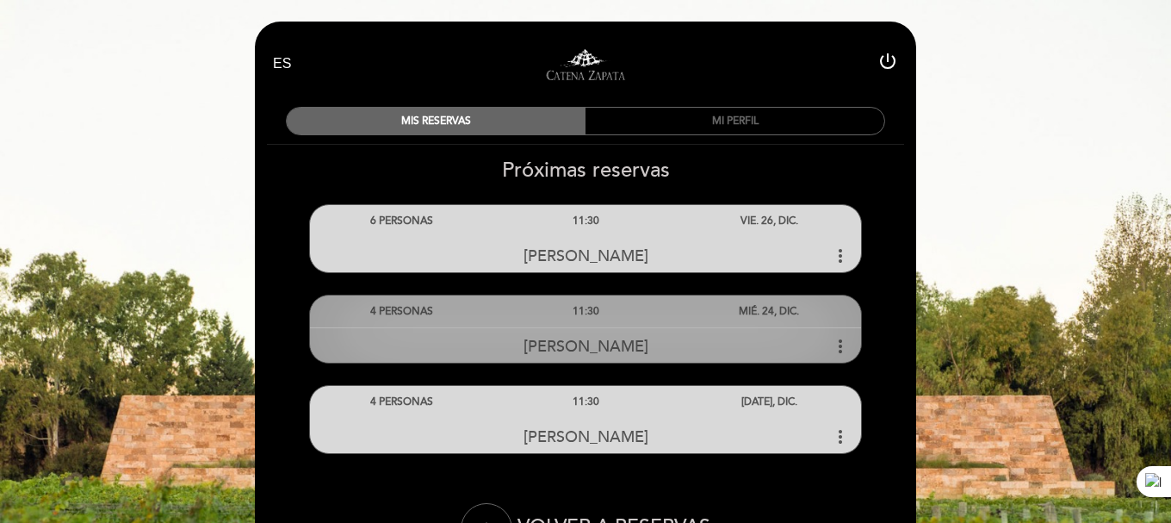
click at [840, 343] on icon "more_vert" at bounding box center [840, 346] width 21 height 21
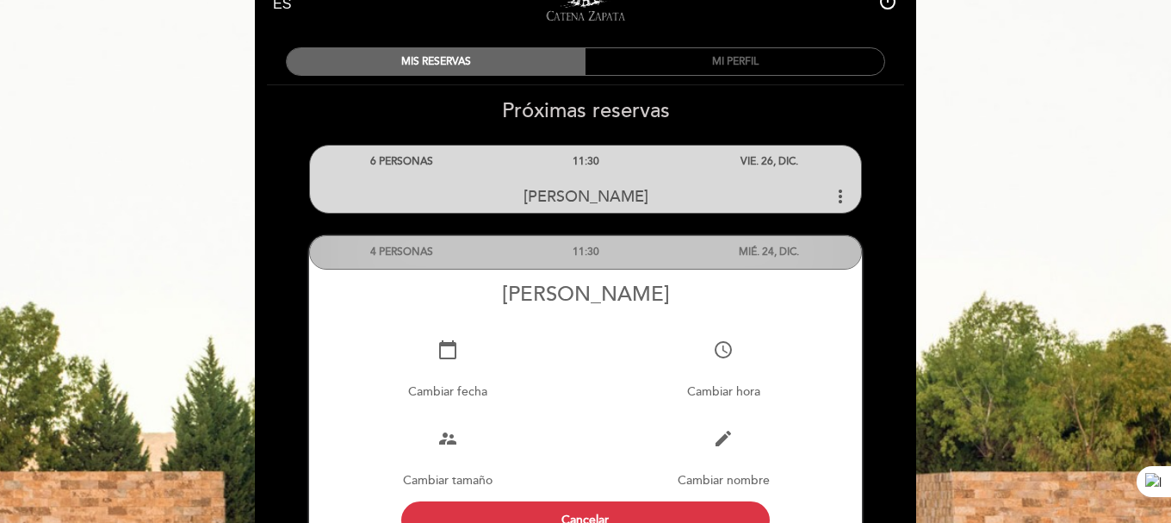
scroll to position [86, 0]
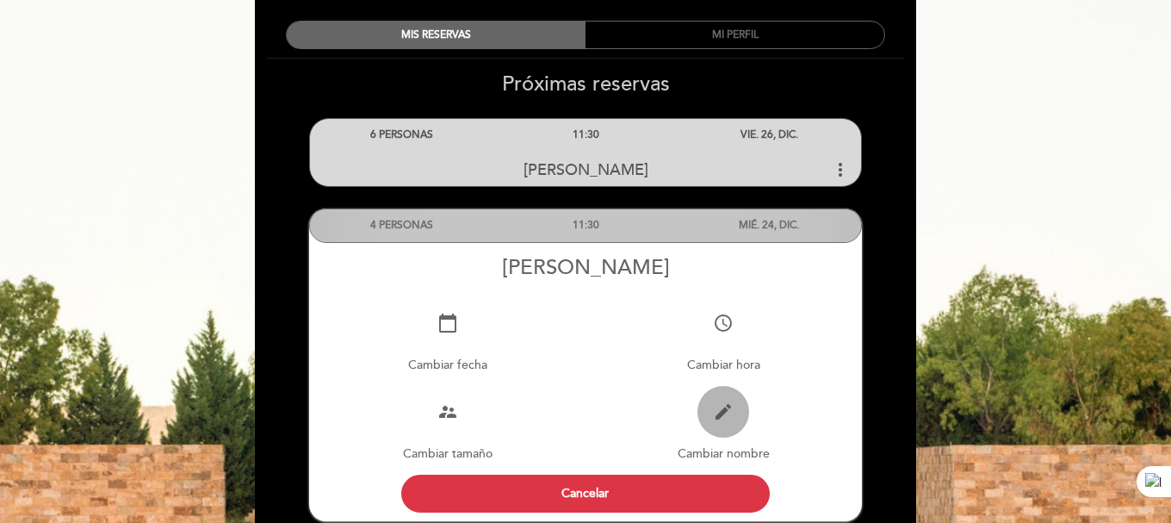
click at [710, 401] on button "edit" at bounding box center [724, 412] width 52 height 52
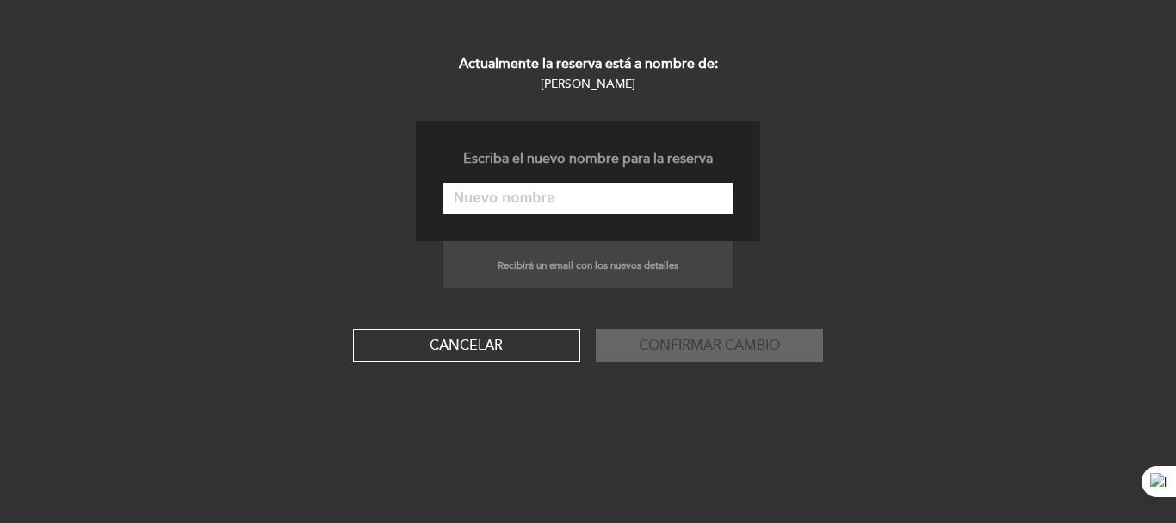
click at [536, 197] on input "text" at bounding box center [587, 198] width 289 height 31
paste input "[PERSON_NAME]"
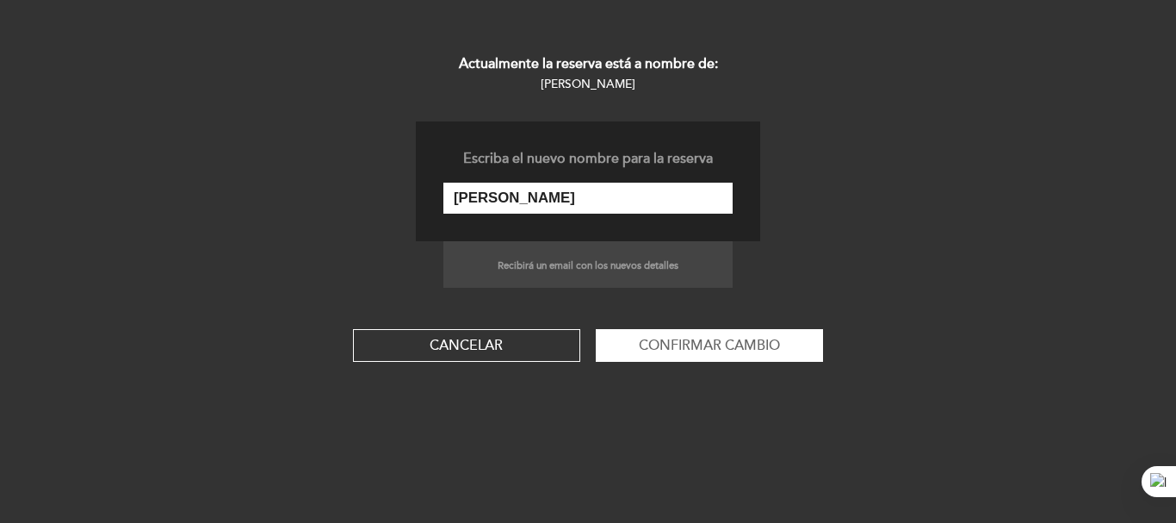
type input "[PERSON_NAME]"
click at [596, 329] on button "Confirmar cambio" at bounding box center [709, 345] width 227 height 33
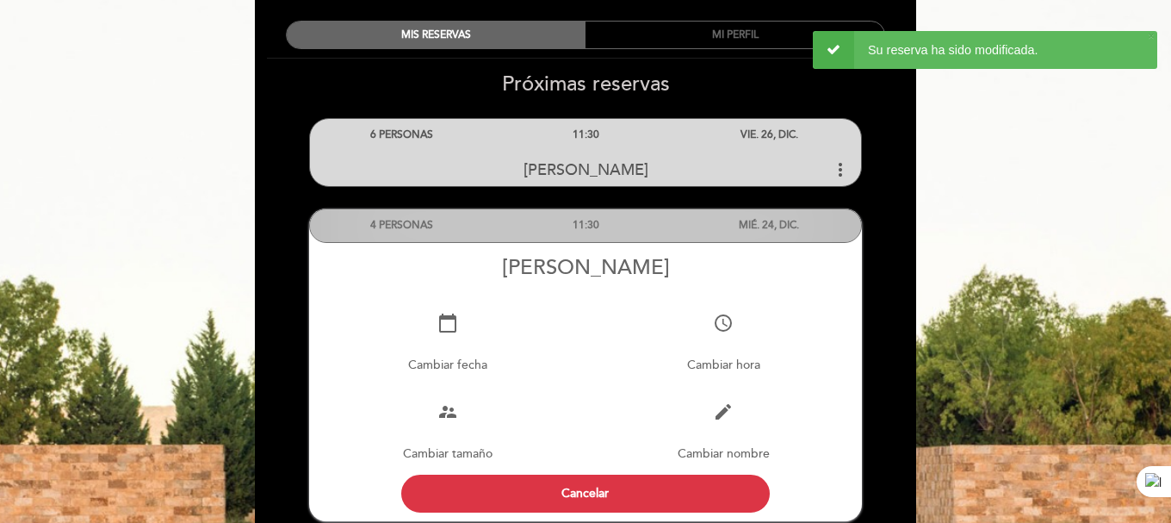
scroll to position [172, 0]
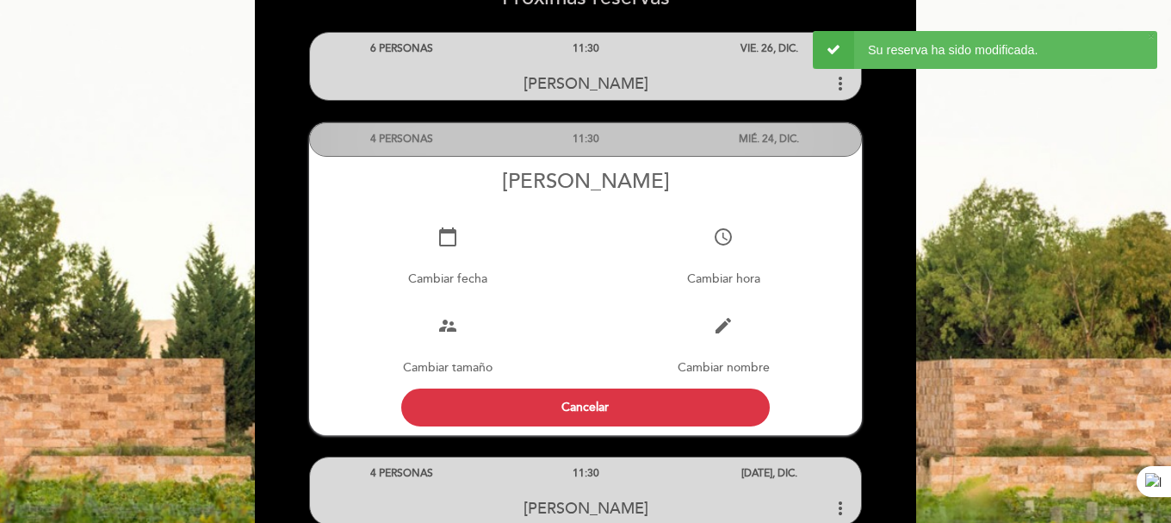
click at [895, 348] on div "4 PERSONAS 11:30 MIÉ. 24, DIC. [PERSON_NAME] calendar_today edit" at bounding box center [585, 268] width 663 height 334
click at [881, 349] on div "4 PERSONAS 11:30 MIÉ. 24, DIC. [PERSON_NAME] calendar_today edit" at bounding box center [585, 268] width 663 height 334
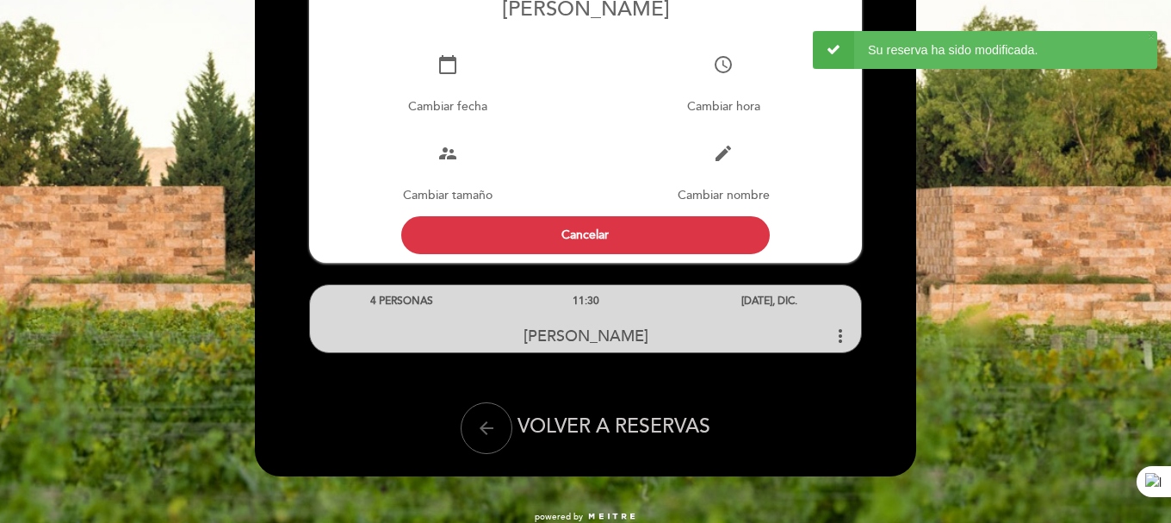
scroll to position [258, 0]
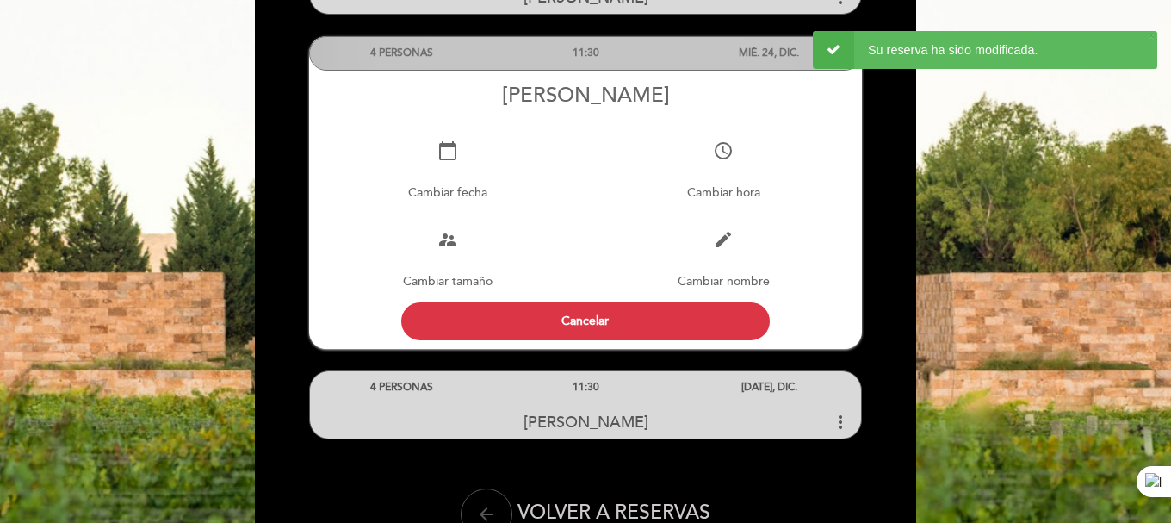
click at [487, 497] on button "arrow_back" at bounding box center [487, 514] width 52 height 52
select select "es"
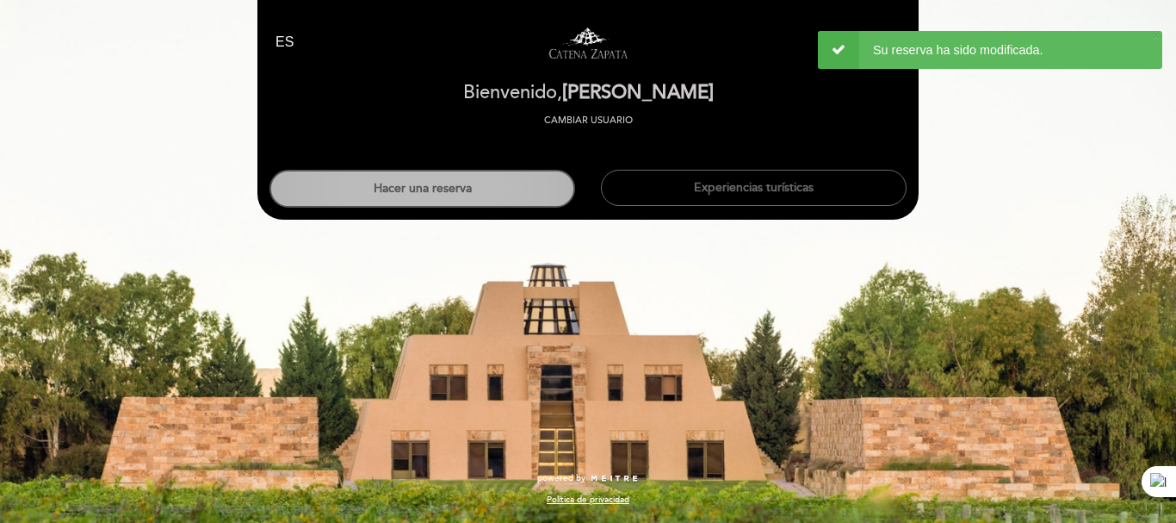
click at [512, 195] on button "Hacer una reserva" at bounding box center [423, 189] width 306 height 38
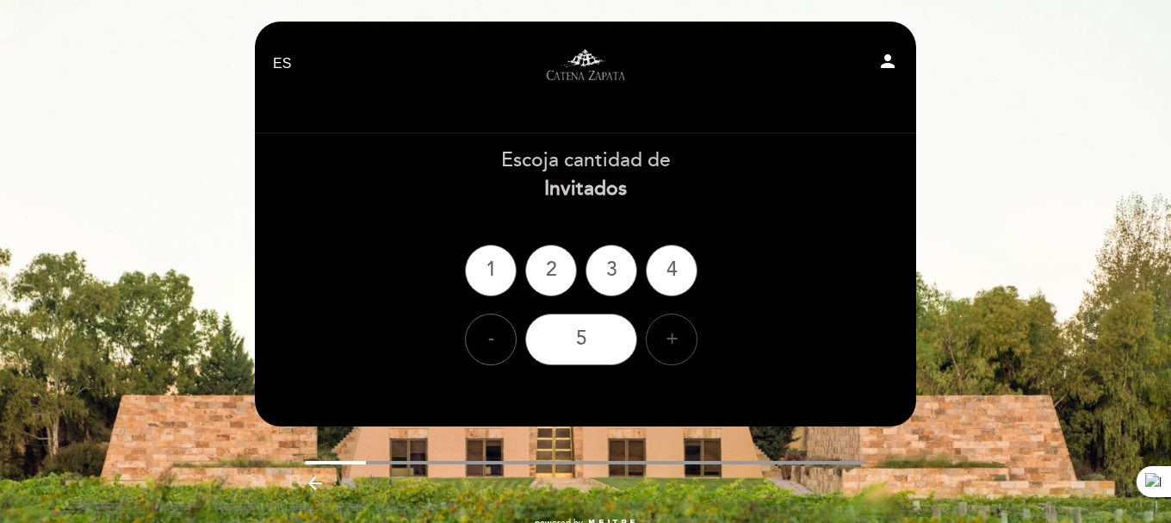
click at [655, 344] on div "+" at bounding box center [672, 339] width 52 height 52
click at [606, 347] on div "6" at bounding box center [581, 339] width 112 height 52
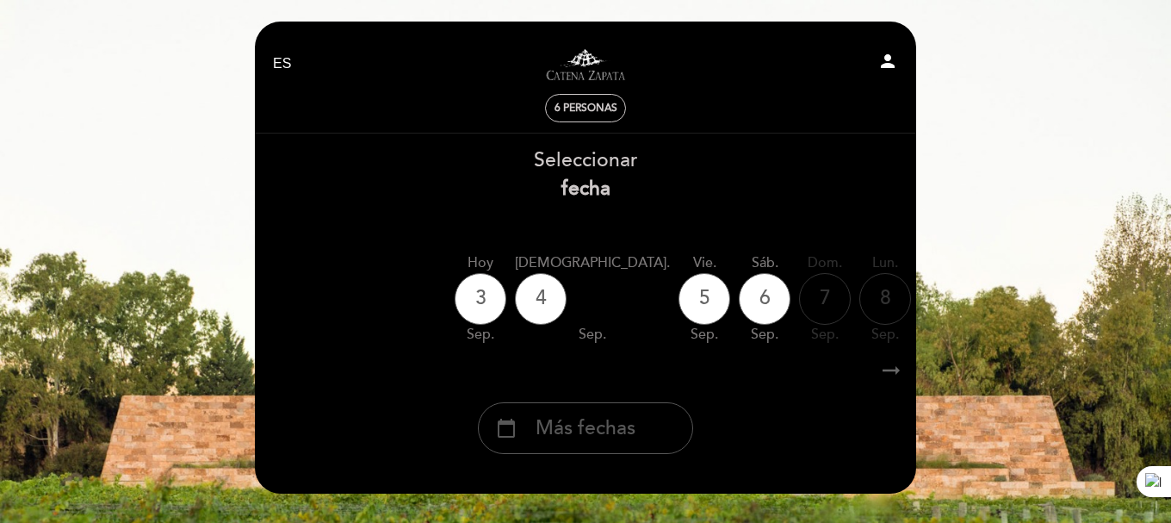
click at [642, 419] on div "calendar_today Más fechas" at bounding box center [585, 428] width 215 height 52
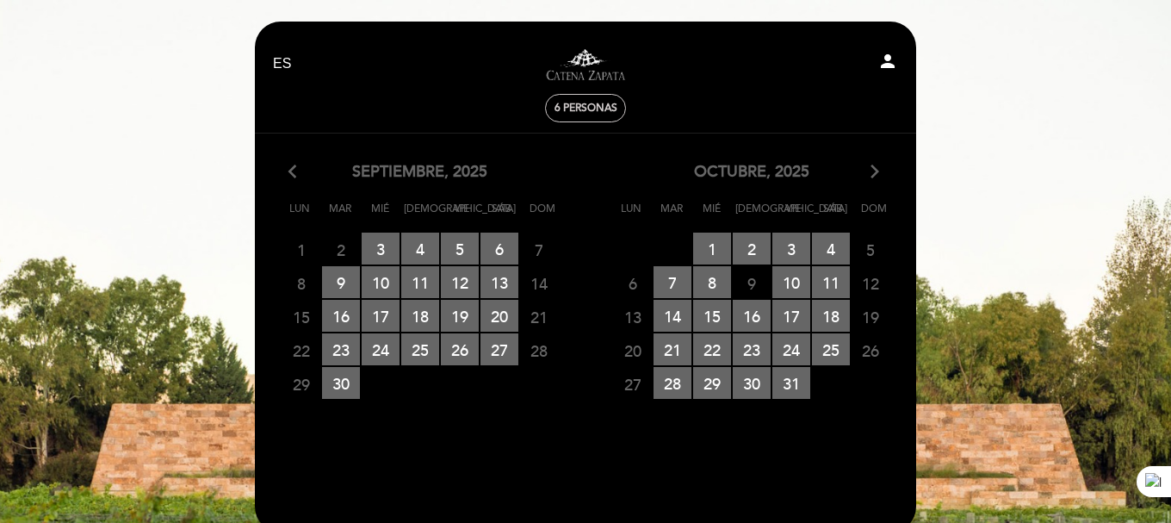
click at [875, 171] on icon "arrow_forward_ios" at bounding box center [875, 172] width 16 height 22
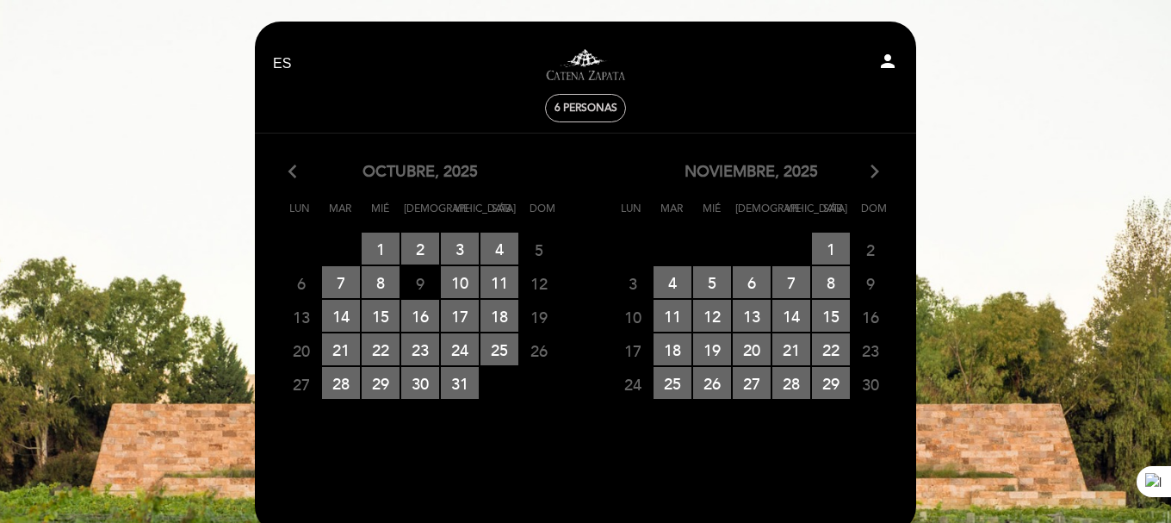
click at [875, 171] on icon "arrow_forward_ios" at bounding box center [875, 172] width 16 height 22
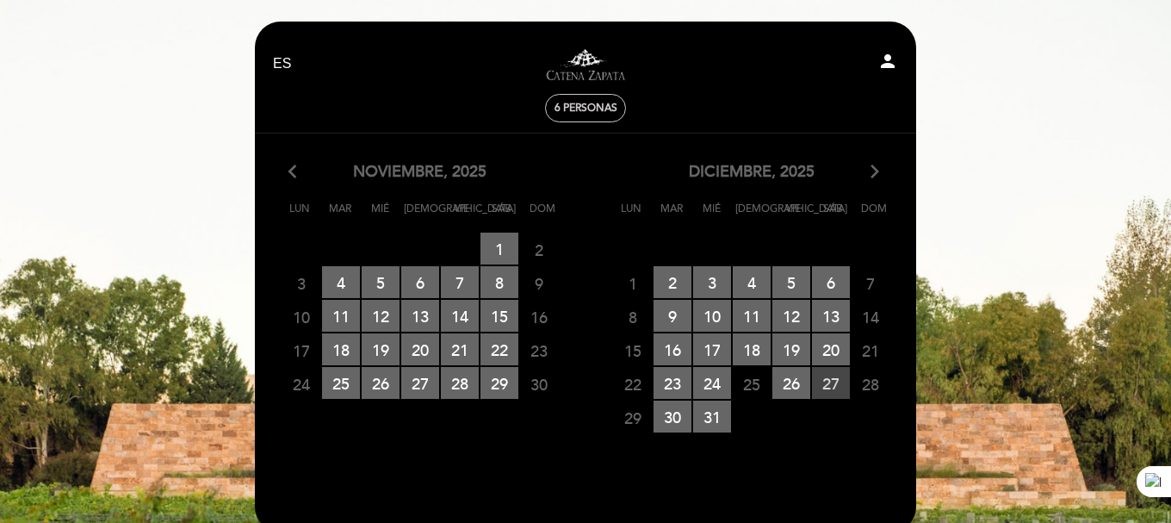
click at [832, 374] on span "27 RESERVAS DISPONIBLES" at bounding box center [831, 383] width 38 height 32
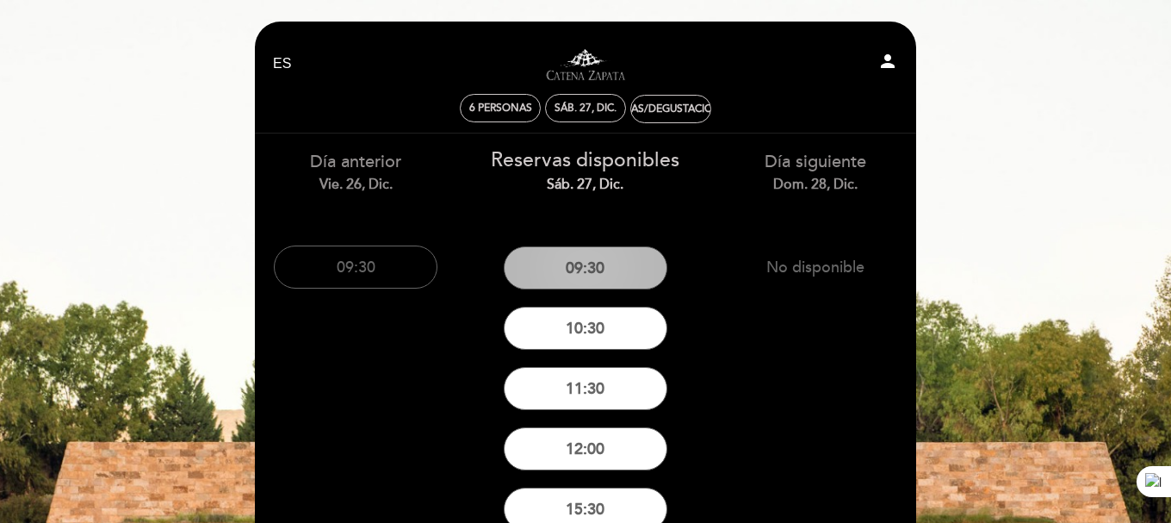
click at [647, 270] on button "09:30" at bounding box center [586, 267] width 164 height 43
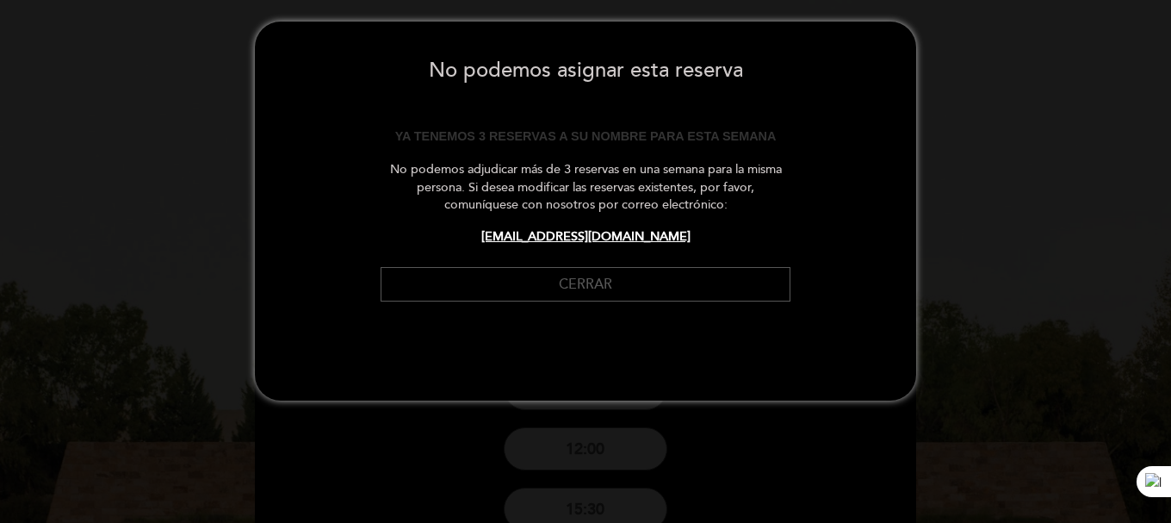
click at [683, 293] on button "Cerrar" at bounding box center [586, 284] width 410 height 35
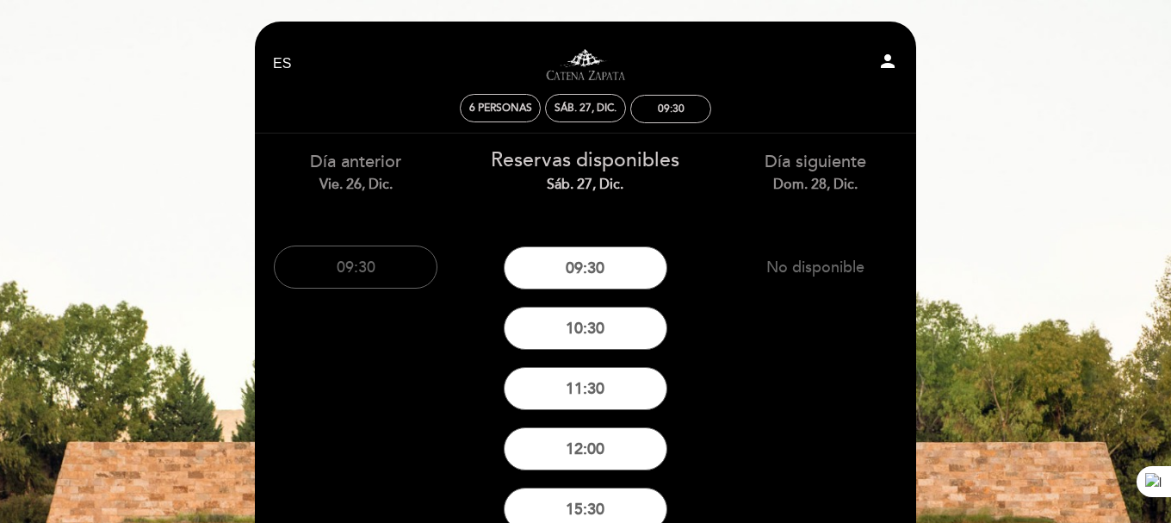
click at [890, 65] on icon "person" at bounding box center [887, 61] width 21 height 21
select select "es"
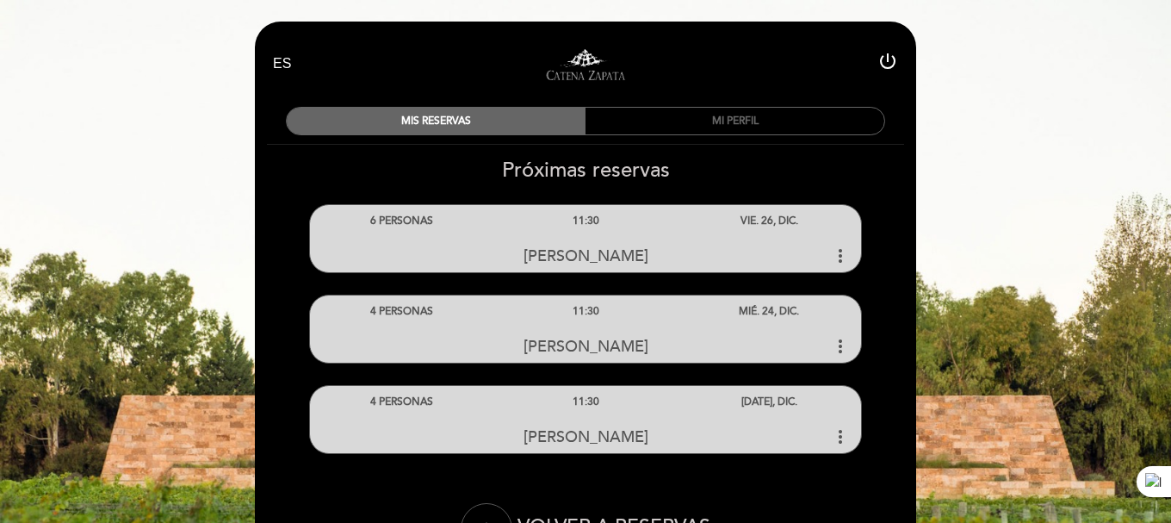
click at [499, 515] on button "arrow_back" at bounding box center [487, 529] width 52 height 52
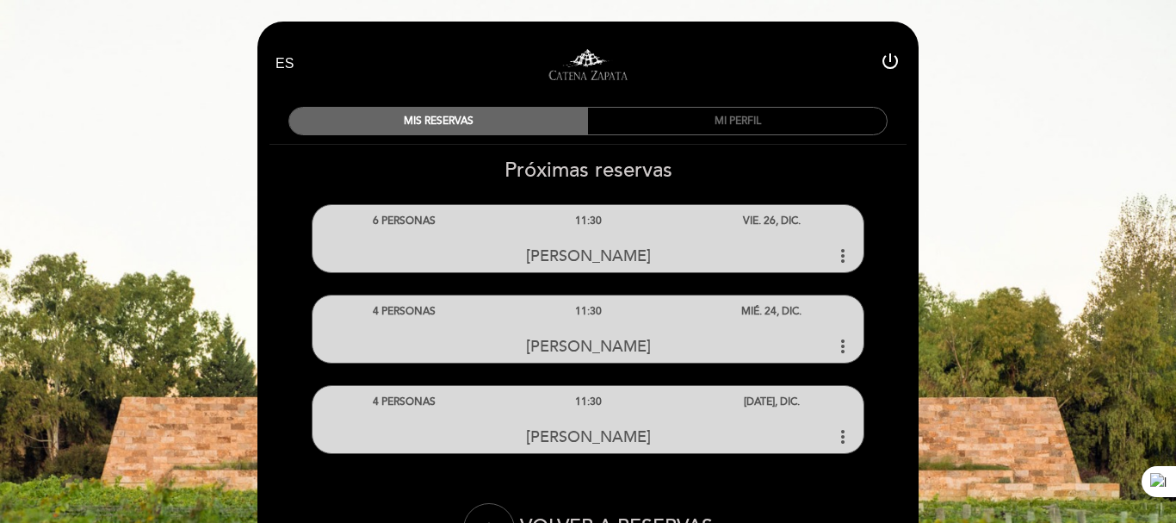
select select "es"
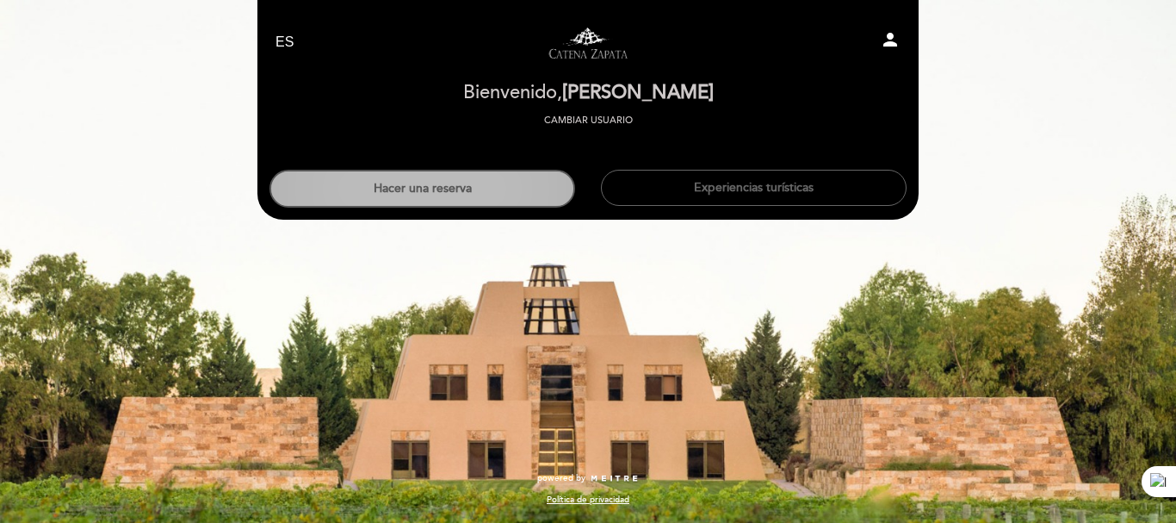
click at [554, 189] on button "Hacer una reserva" at bounding box center [423, 189] width 306 height 38
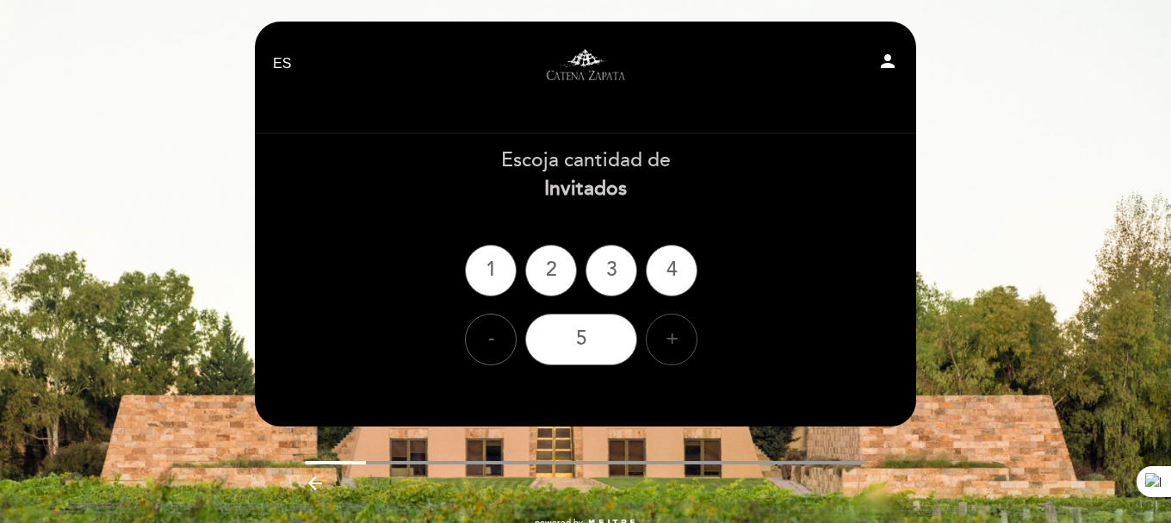
click at [657, 332] on div "+" at bounding box center [672, 339] width 52 height 52
click at [610, 341] on div "6" at bounding box center [581, 339] width 112 height 52
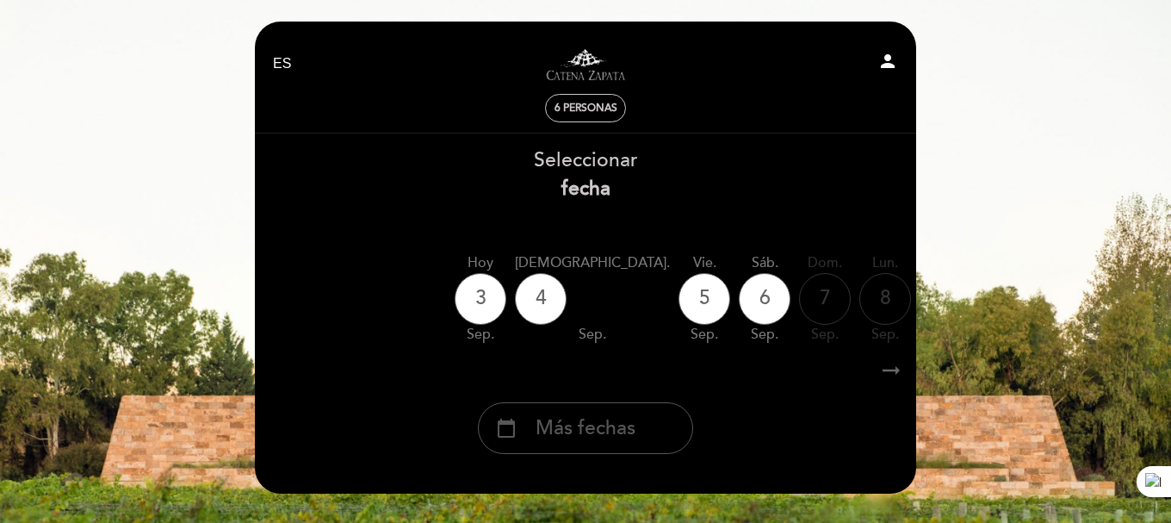
click at [665, 416] on div "calendar_today Más fechas" at bounding box center [585, 428] width 215 height 52
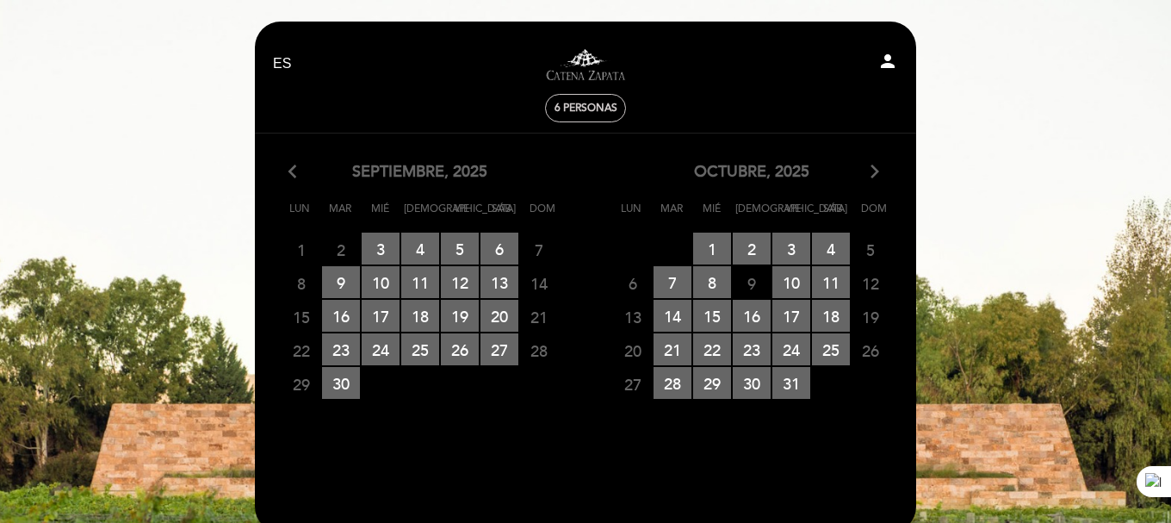
click at [879, 168] on icon "arrow_forward_ios" at bounding box center [875, 172] width 16 height 22
click at [877, 168] on icon "arrow_forward_ios" at bounding box center [875, 172] width 16 height 22
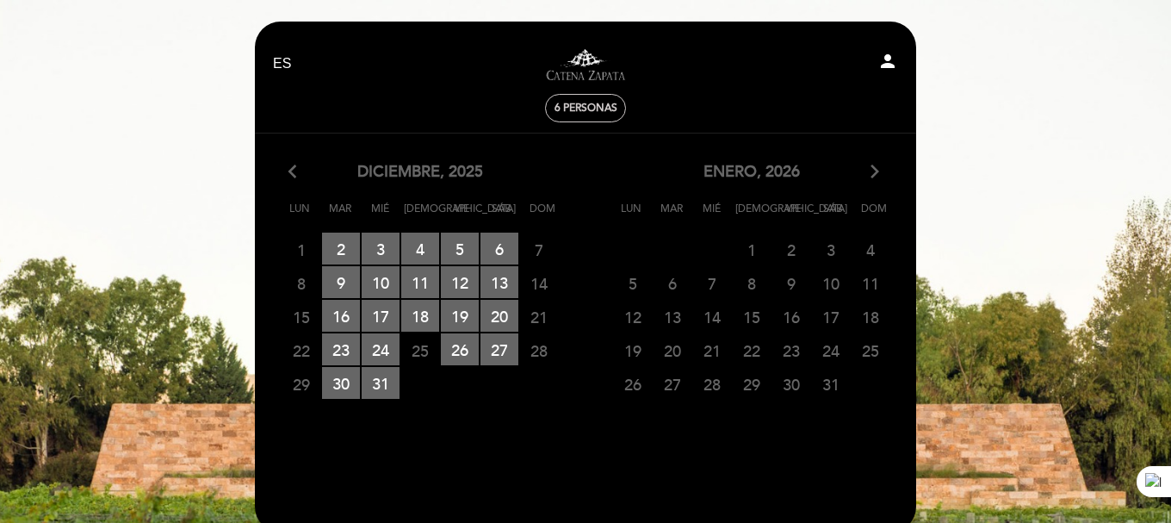
click at [876, 168] on icon "arrow_forward_ios" at bounding box center [875, 172] width 16 height 22
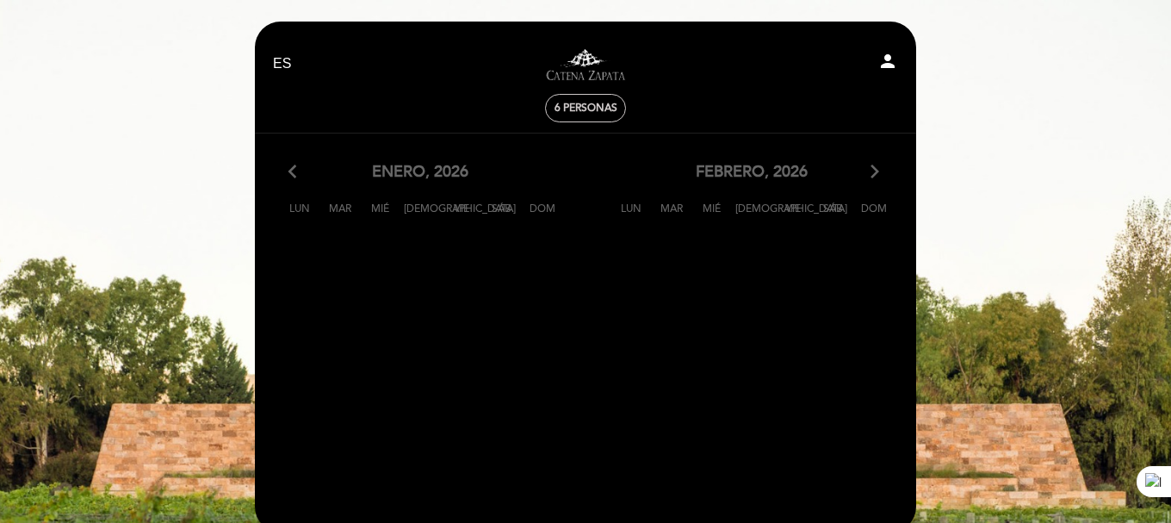
click at [292, 169] on icon "arrow_back_ios" at bounding box center [296, 172] width 16 height 22
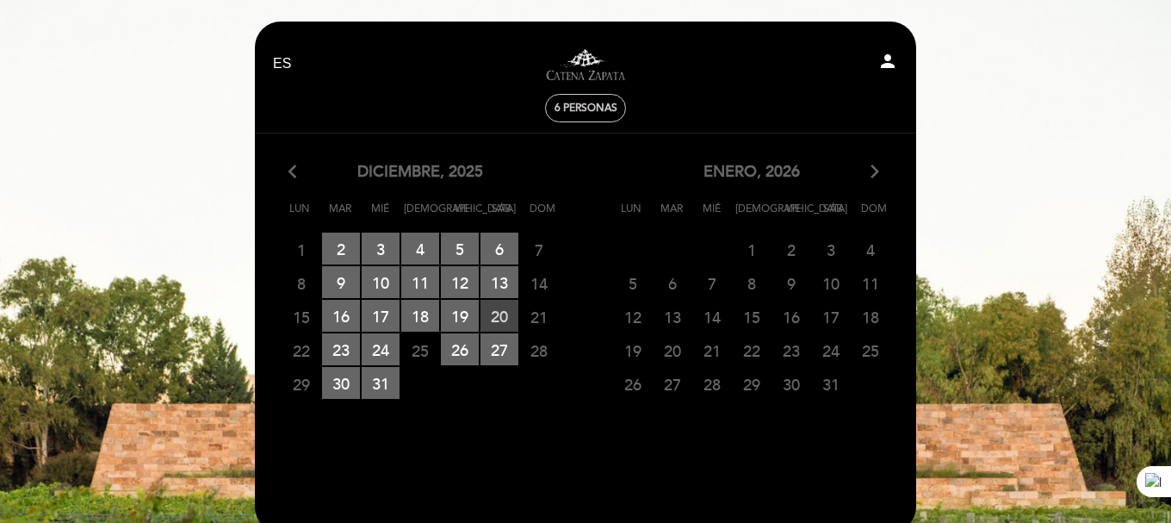
click at [512, 319] on span "20 RESERVAS DISPONIBLES" at bounding box center [500, 316] width 38 height 32
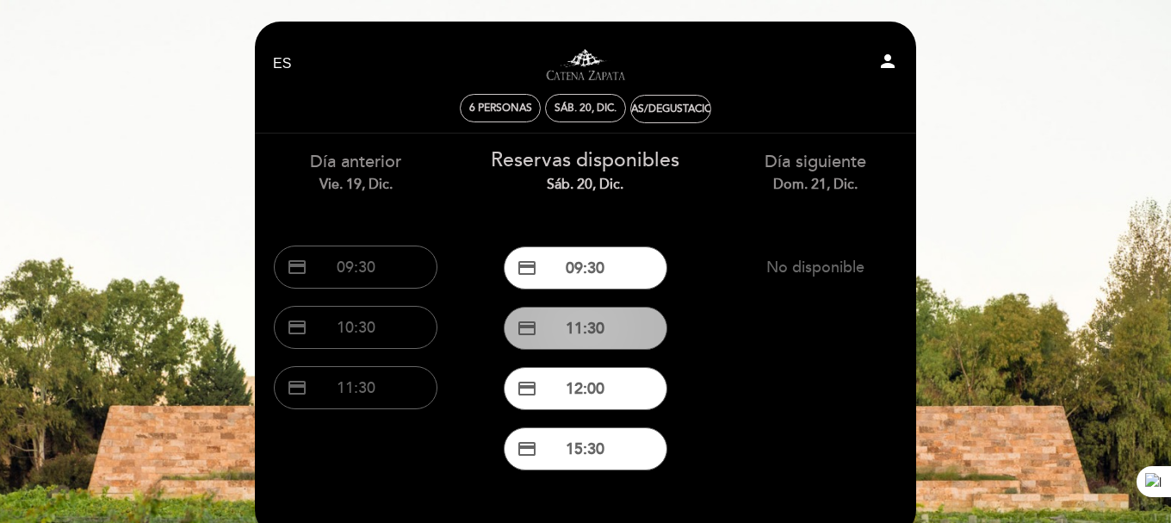
click at [626, 314] on button "credit_card 11:30" at bounding box center [586, 328] width 164 height 43
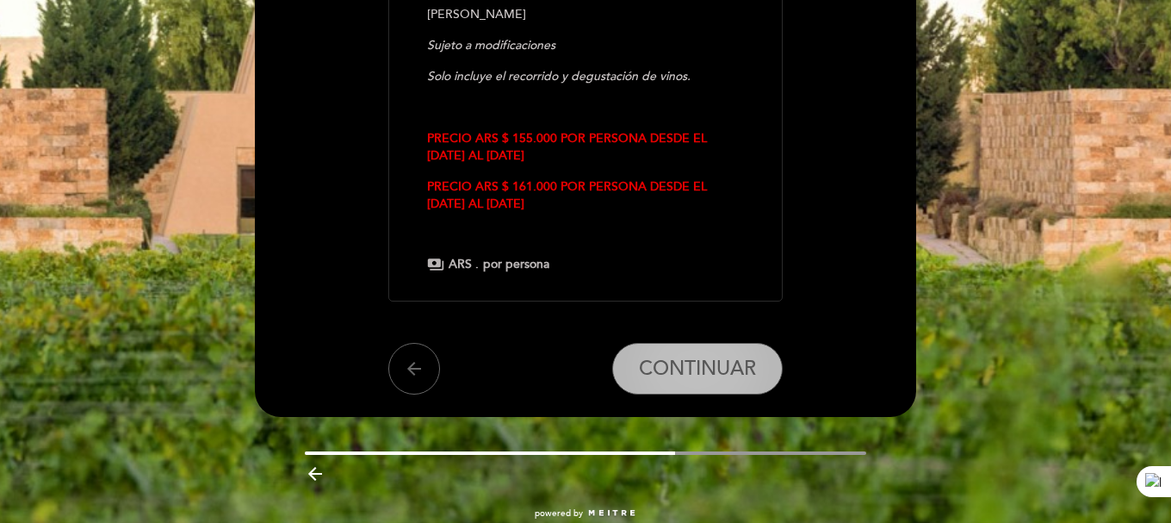
click at [725, 357] on span "CONTINUAR" at bounding box center [697, 369] width 117 height 24
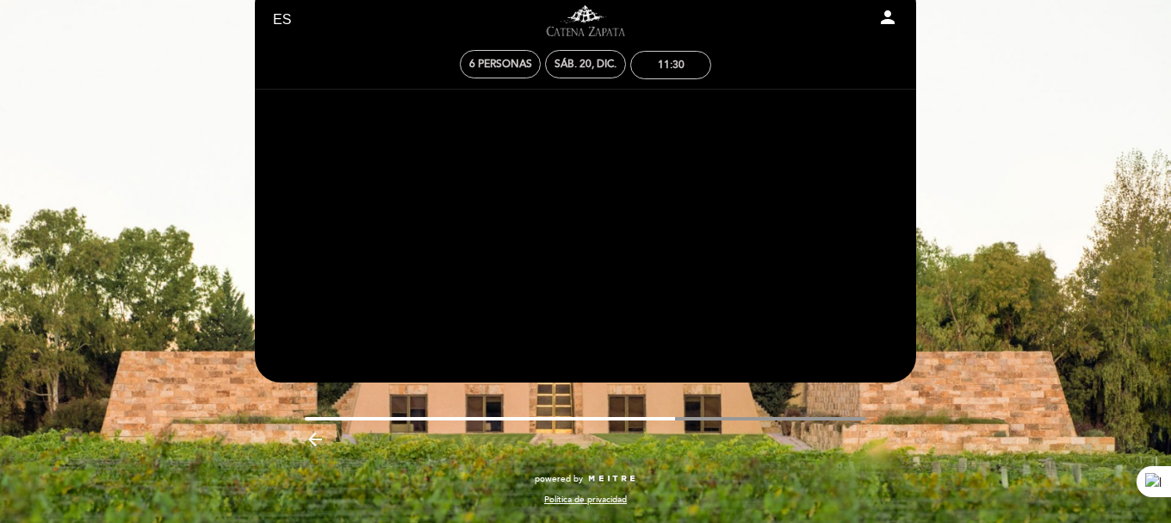
scroll to position [44, 0]
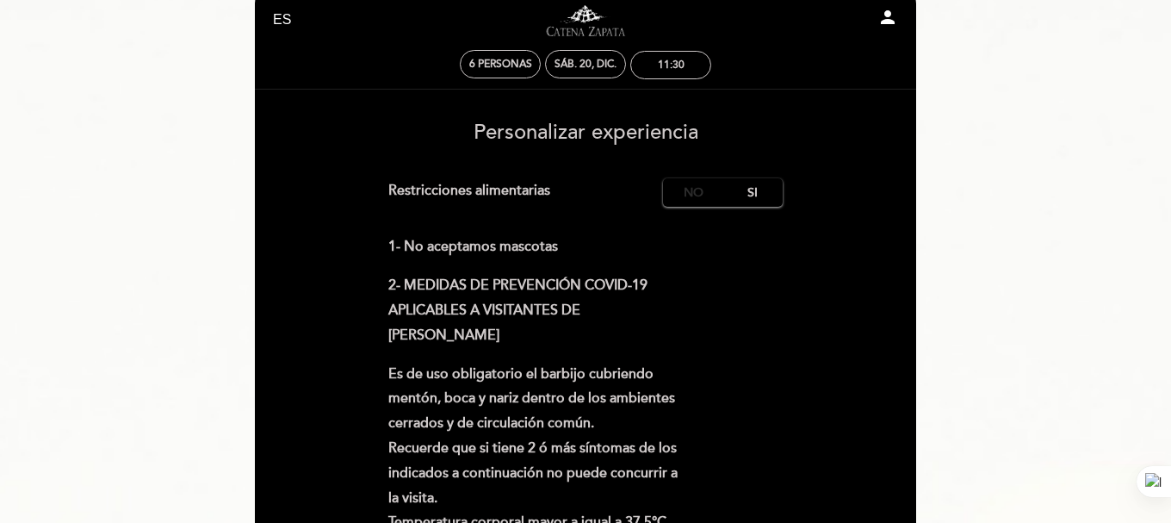
click at [698, 189] on label "No" at bounding box center [693, 192] width 60 height 28
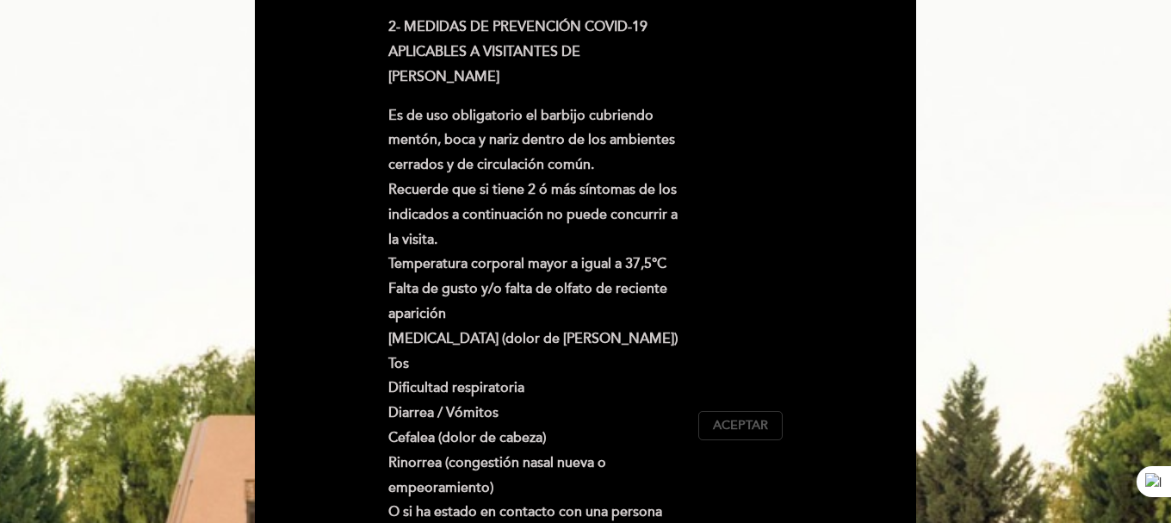
click at [725, 429] on span "Aceptar" at bounding box center [740, 426] width 55 height 18
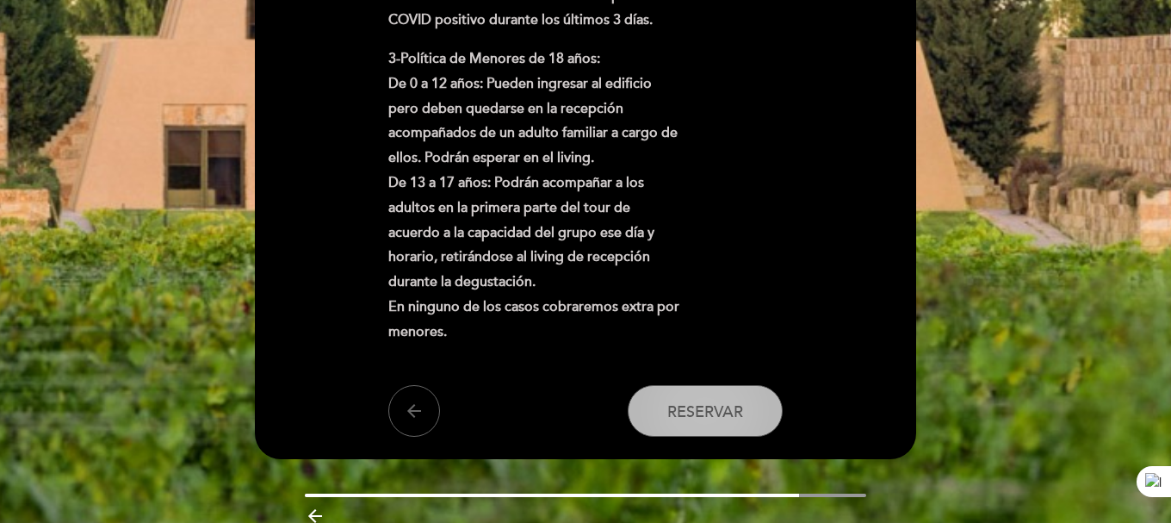
click at [716, 407] on span "Reservar" at bounding box center [705, 411] width 76 height 19
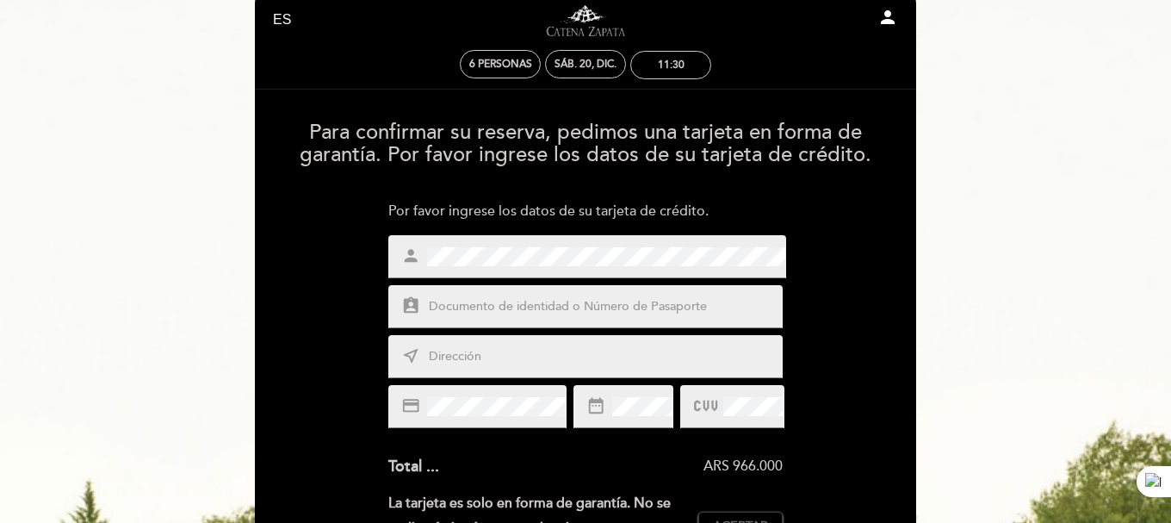
scroll to position [0, 0]
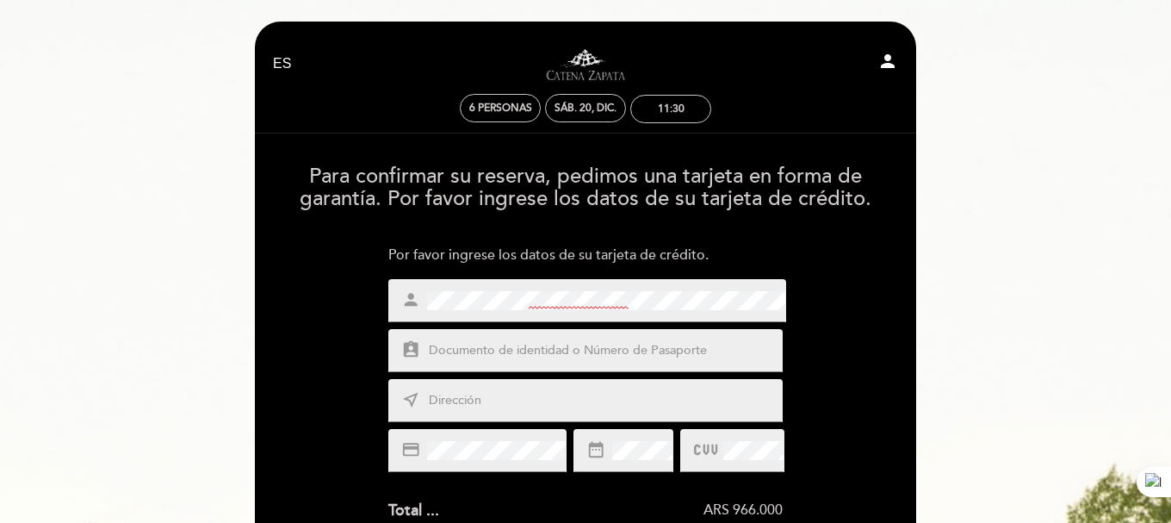
click at [654, 357] on input "text" at bounding box center [606, 351] width 358 height 20
type input "44907306"
click at [629, 400] on input "text" at bounding box center [606, 401] width 358 height 20
type input "[PERSON_NAME] 2040"
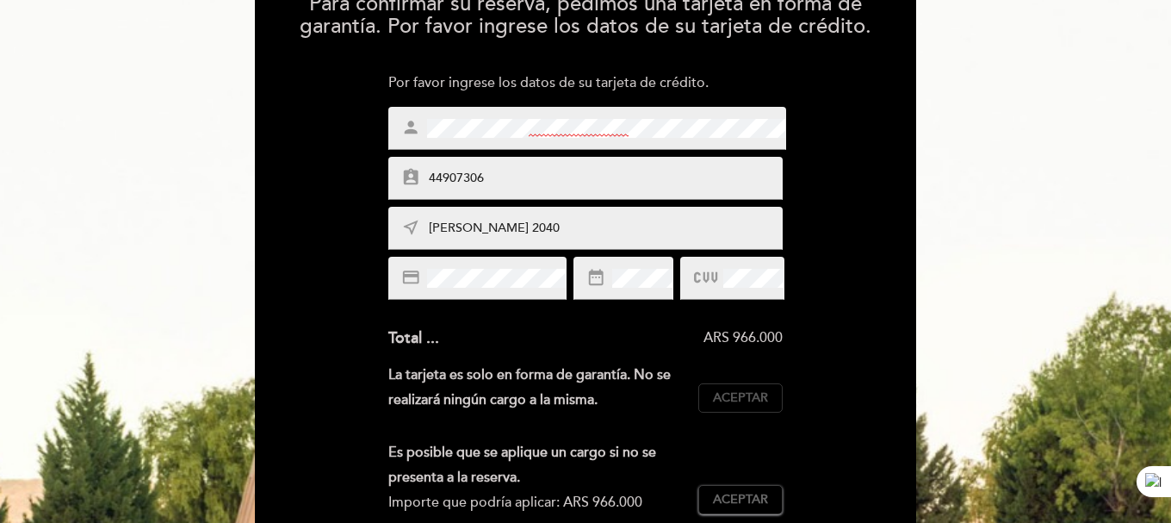
click at [742, 403] on span "Aceptar" at bounding box center [740, 398] width 55 height 18
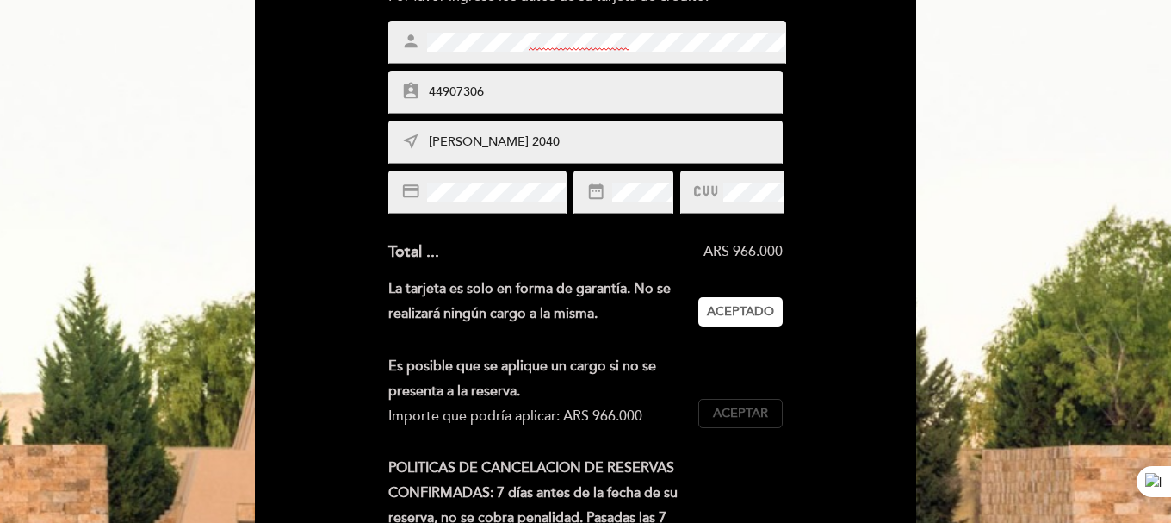
click at [747, 425] on button "Aceptar Aceptado" at bounding box center [740, 413] width 84 height 29
click at [751, 410] on span "Aceptado" at bounding box center [740, 414] width 67 height 18
click at [777, 409] on button "Aceptar Aceptado" at bounding box center [740, 413] width 84 height 29
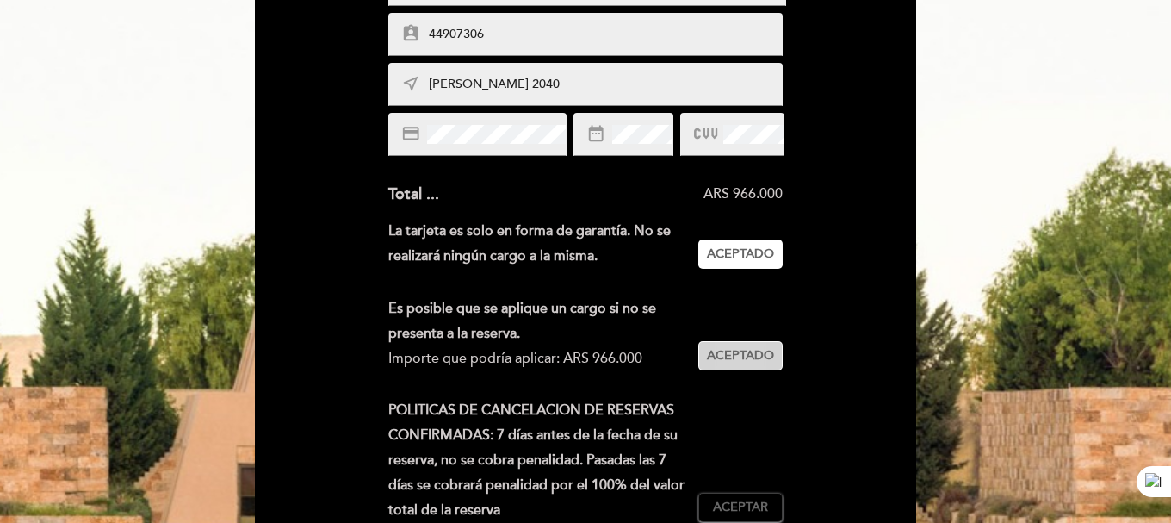
scroll to position [431, 0]
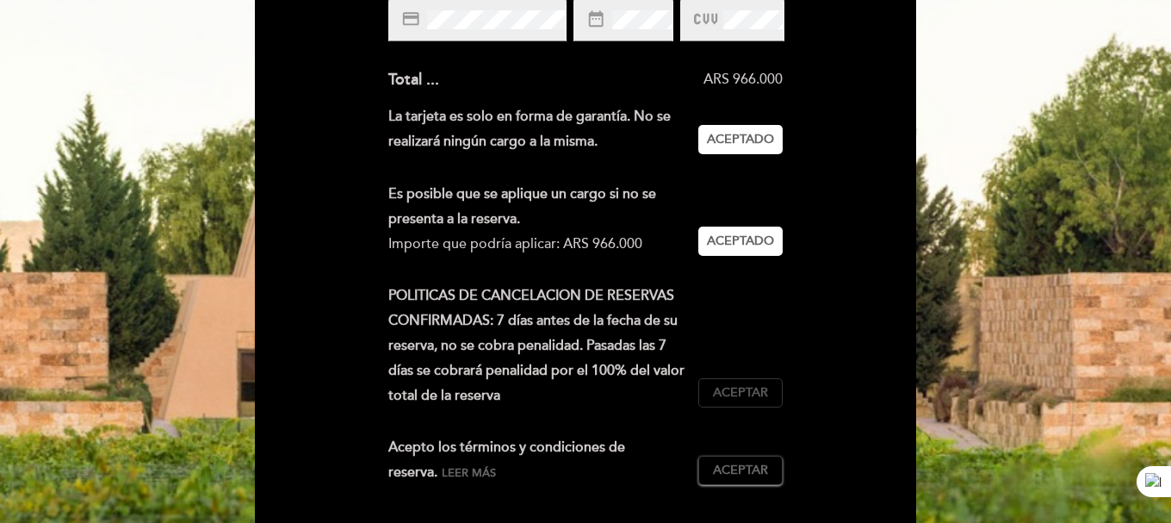
click at [766, 390] on span "Aceptar" at bounding box center [740, 393] width 55 height 18
click at [750, 456] on button "Aceptar Aceptado" at bounding box center [740, 470] width 84 height 29
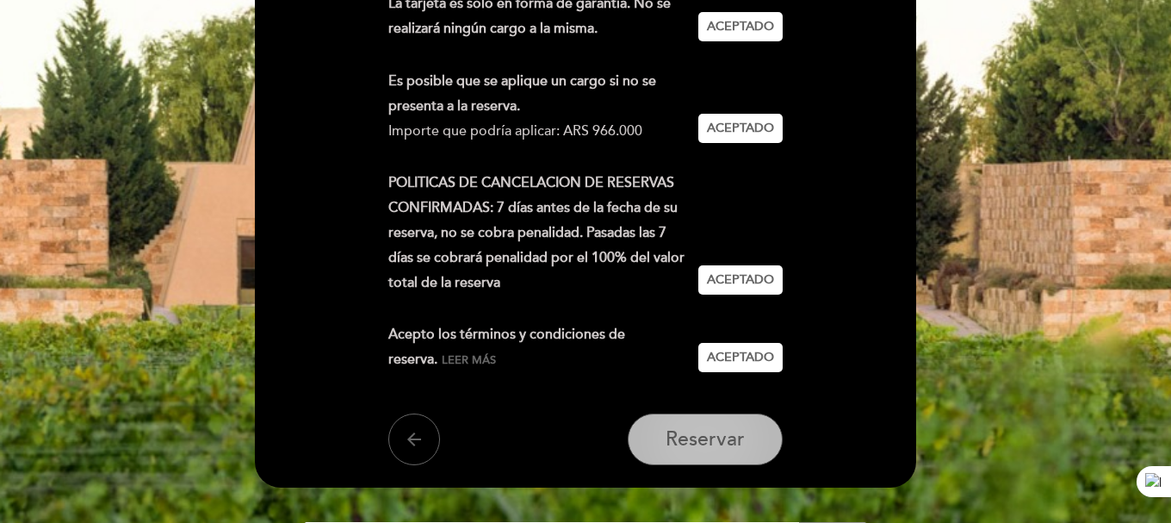
scroll to position [603, 0]
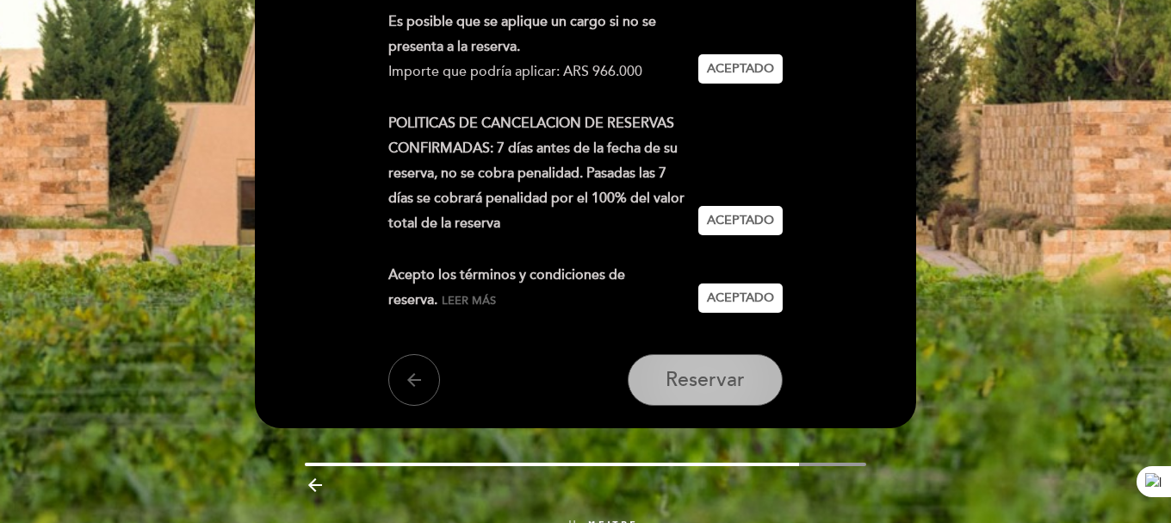
click at [727, 381] on span "Reservar" at bounding box center [705, 380] width 79 height 24
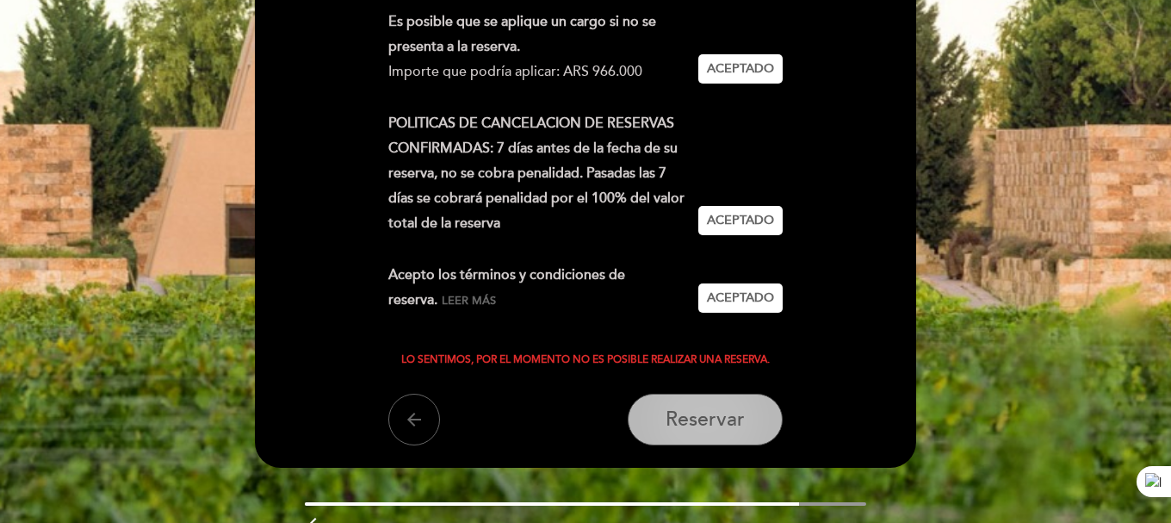
click at [704, 426] on span "Reservar" at bounding box center [705, 419] width 79 height 24
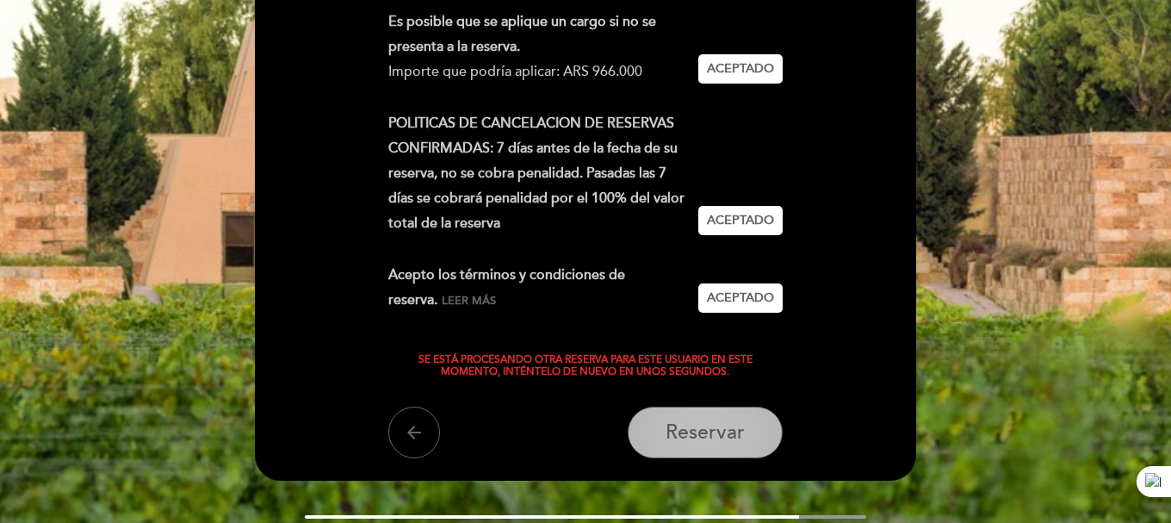
scroll to position [0, 0]
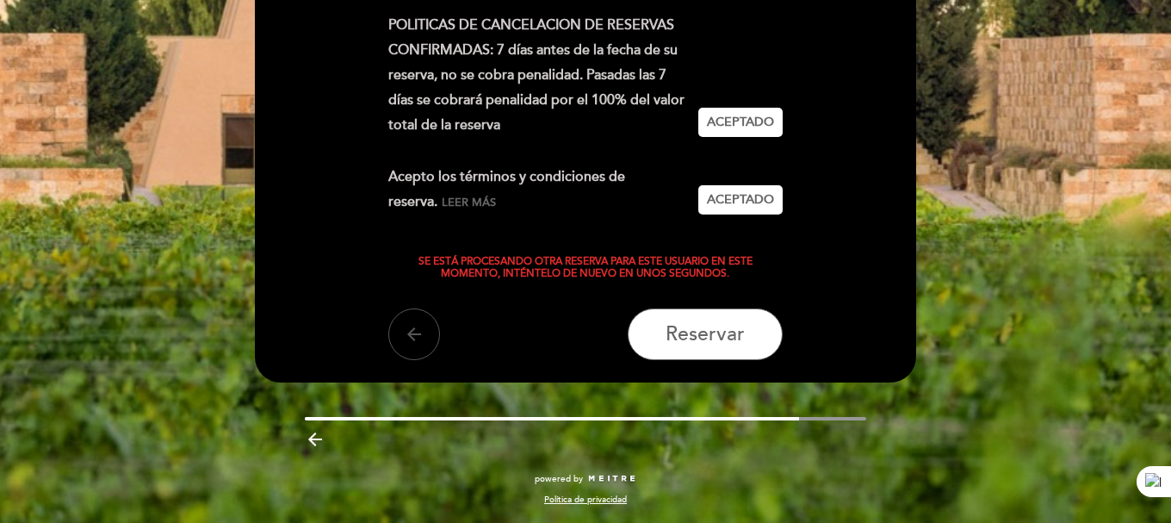
click at [425, 332] on button "arrow_back" at bounding box center [414, 334] width 52 height 52
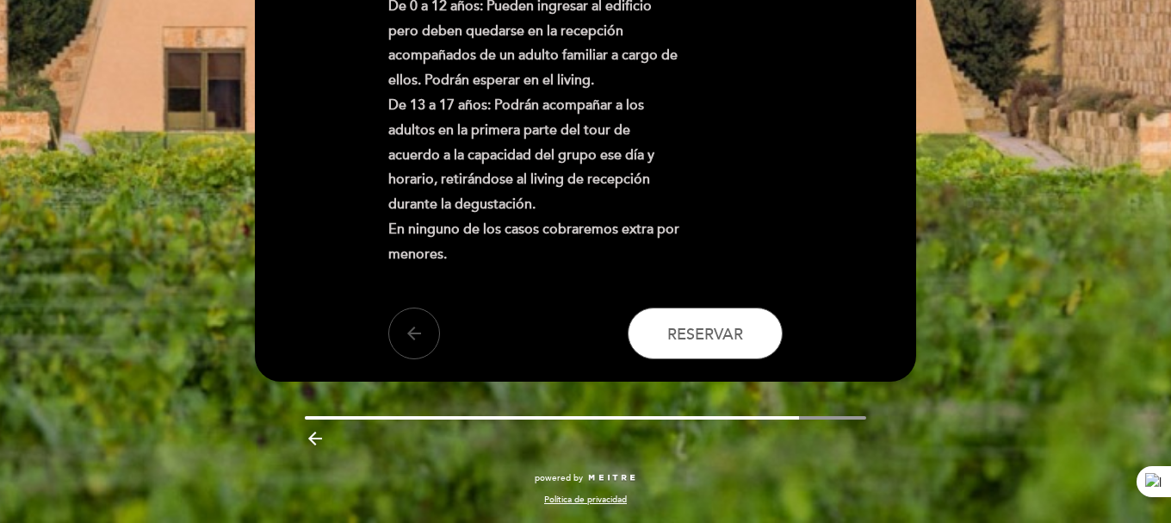
click at [399, 339] on button "arrow_back" at bounding box center [414, 333] width 52 height 52
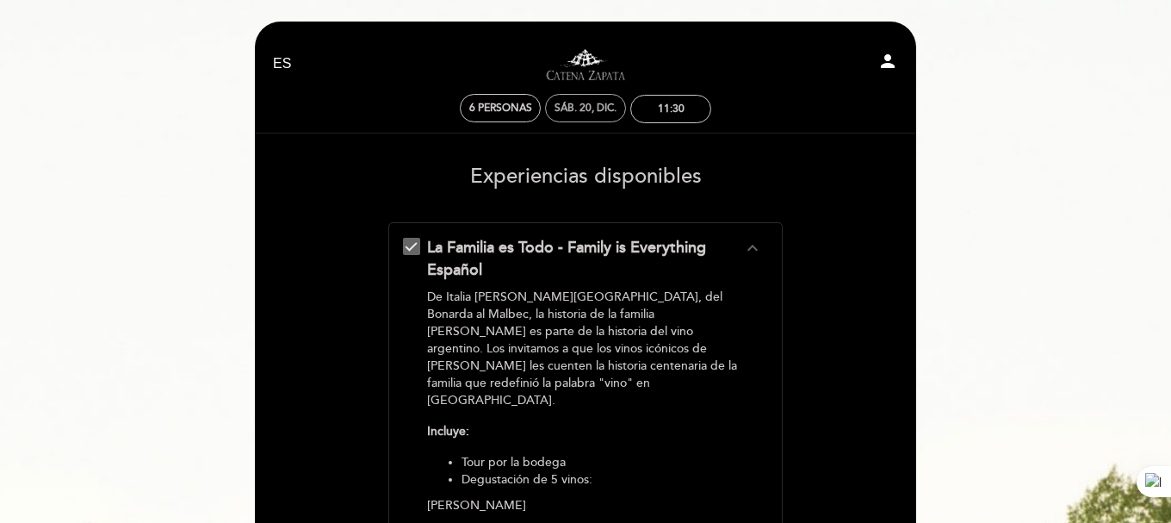
click at [581, 104] on div "sáb. 20, dic." at bounding box center [586, 108] width 62 height 13
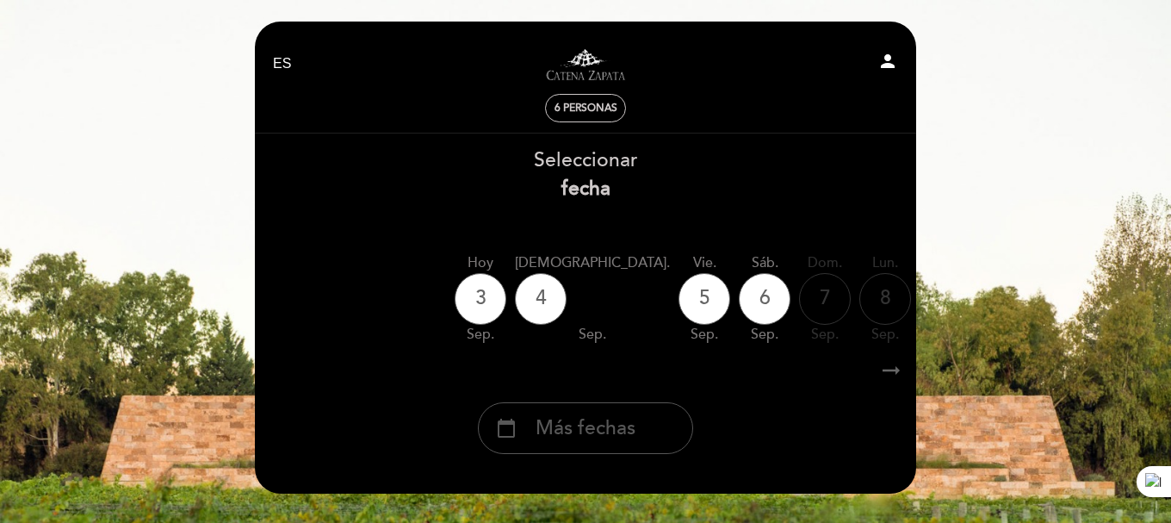
click at [611, 414] on div "calendar_today Más fechas" at bounding box center [585, 428] width 215 height 52
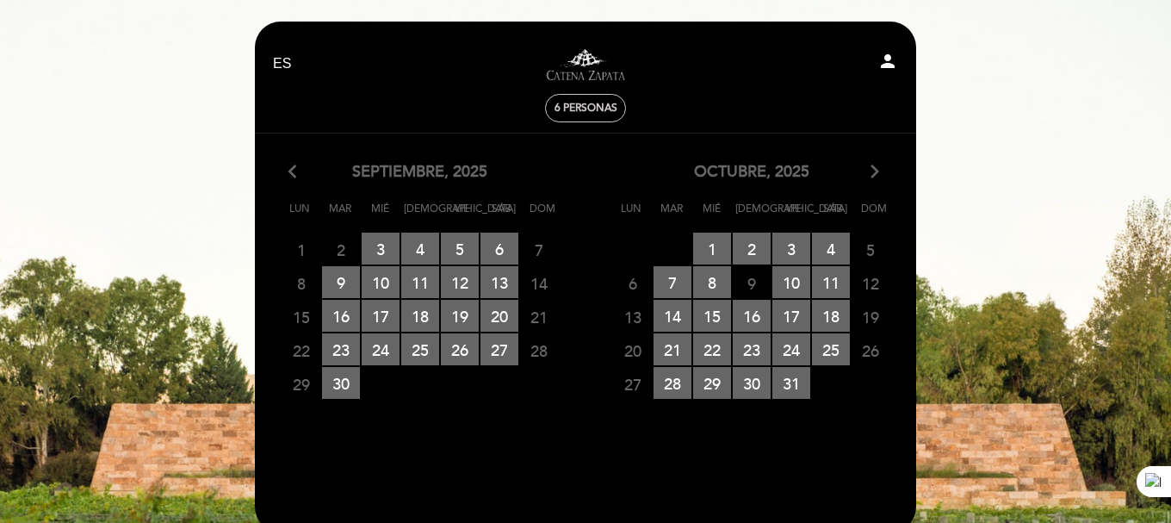
click at [877, 171] on icon "arrow_forward_ios" at bounding box center [875, 172] width 16 height 22
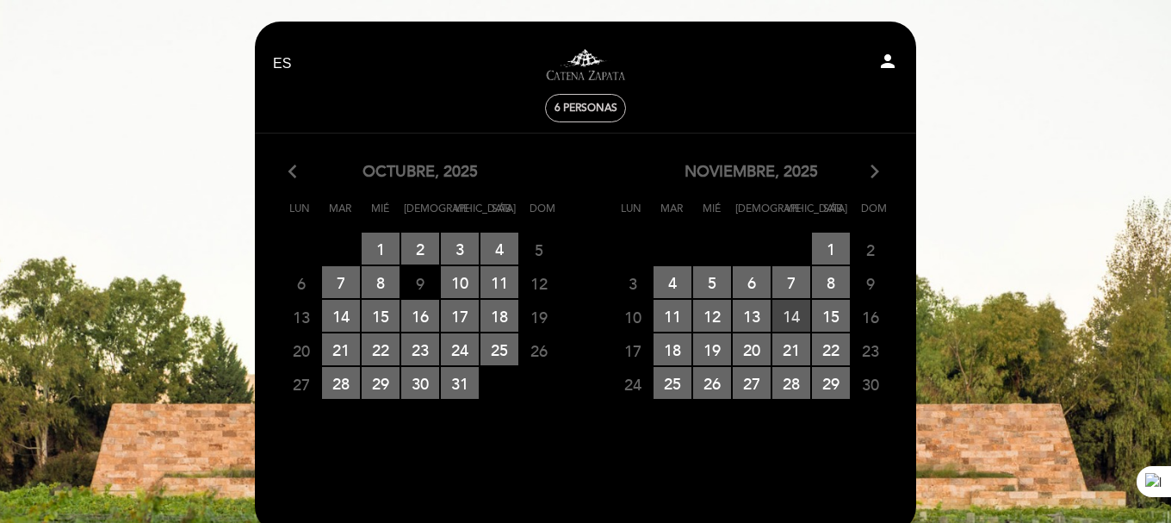
click at [794, 322] on span "14 RESERVAS DISPONIBLES" at bounding box center [791, 316] width 38 height 32
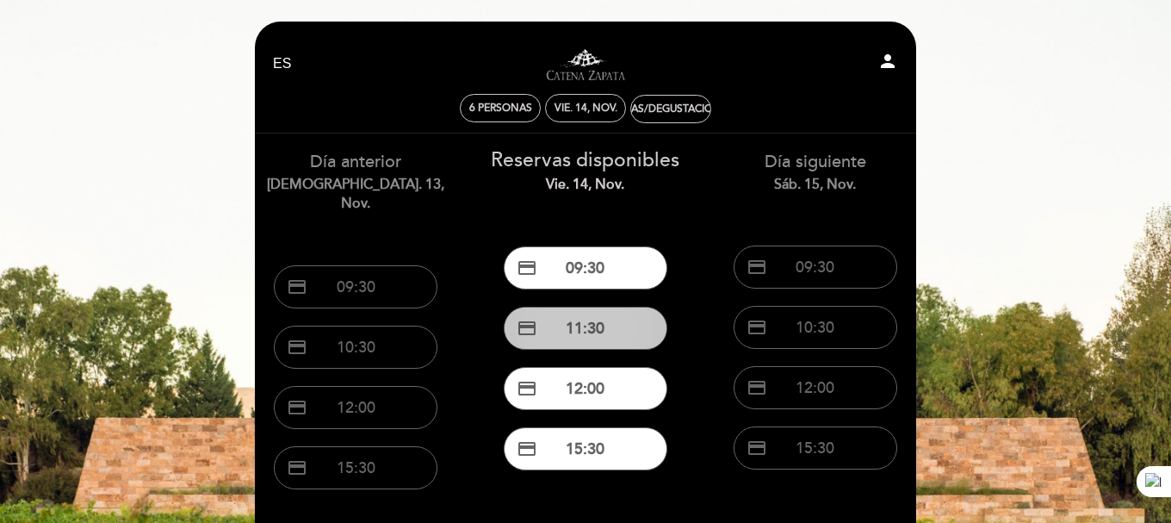
click at [562, 323] on button "credit_card 11:30" at bounding box center [586, 328] width 164 height 43
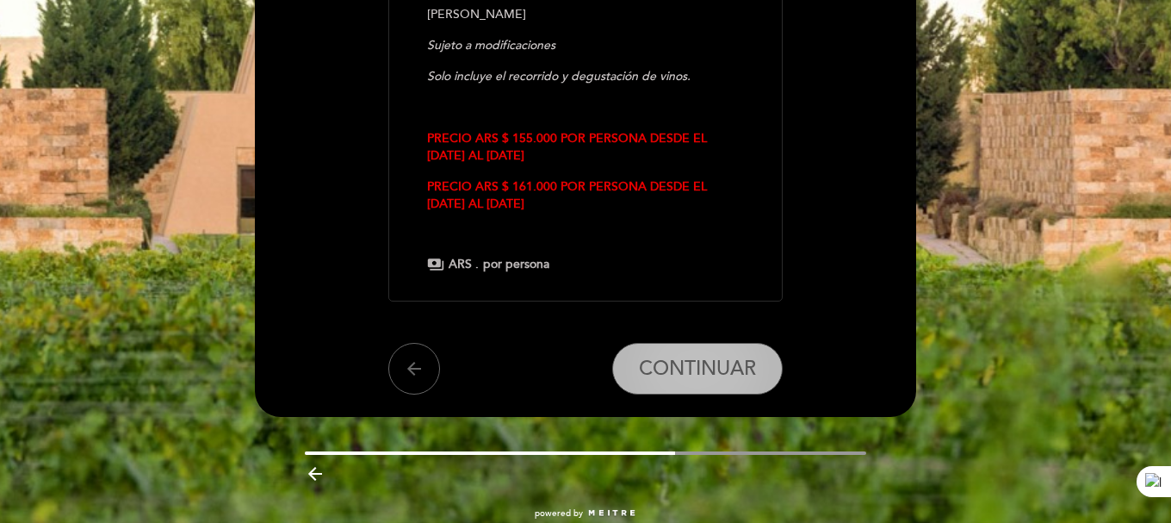
click at [713, 350] on button "CONTINUAR" at bounding box center [697, 369] width 171 height 52
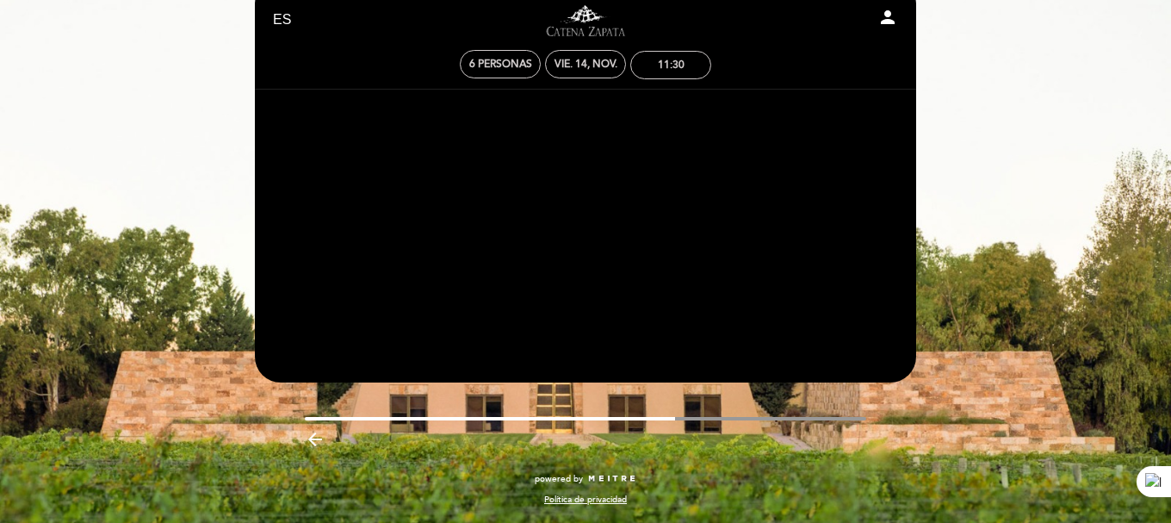
scroll to position [44, 0]
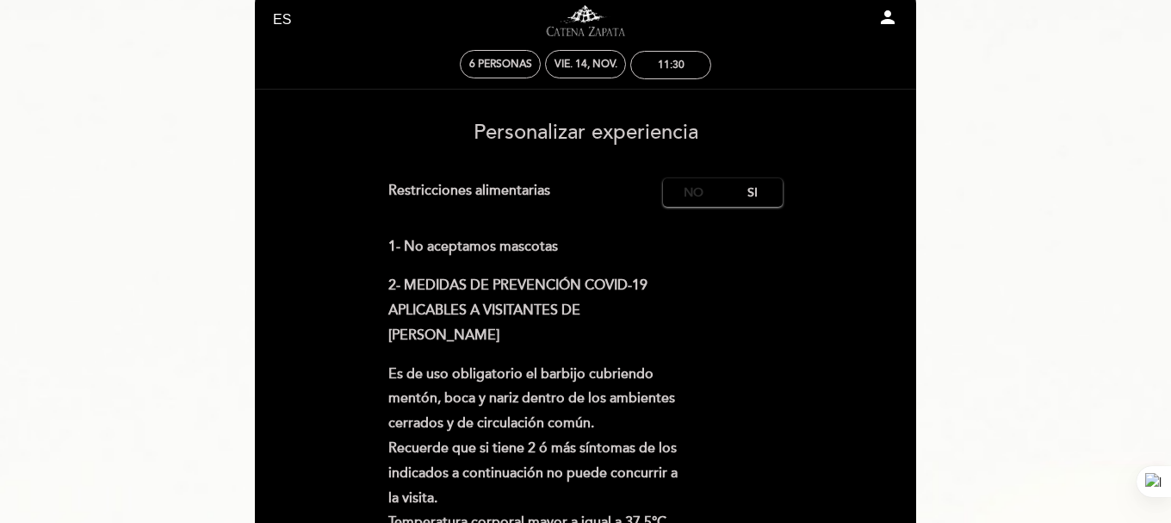
click at [691, 191] on label "No" at bounding box center [693, 192] width 60 height 28
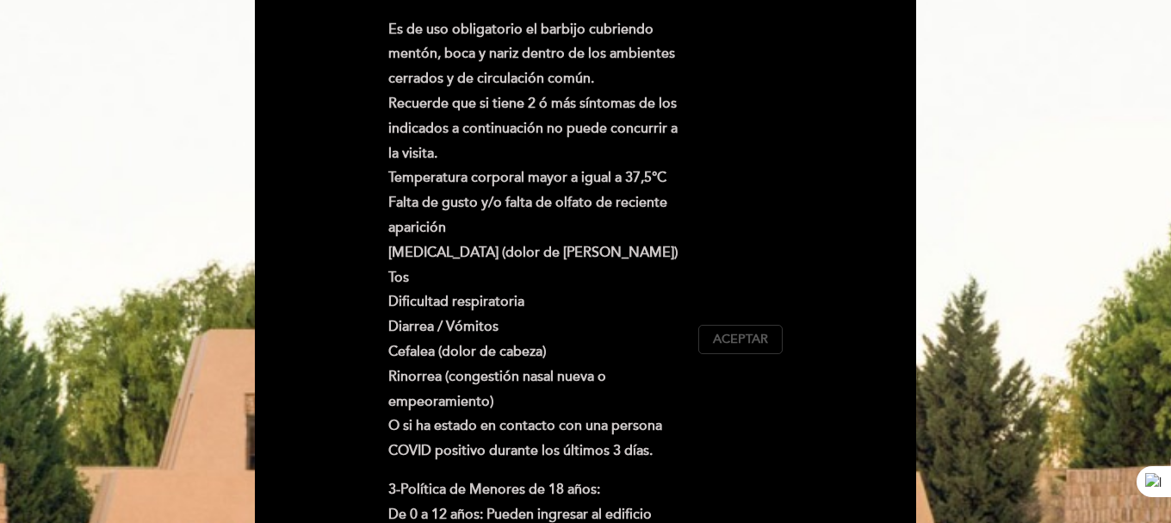
click at [723, 334] on span "Aceptar" at bounding box center [740, 340] width 55 height 18
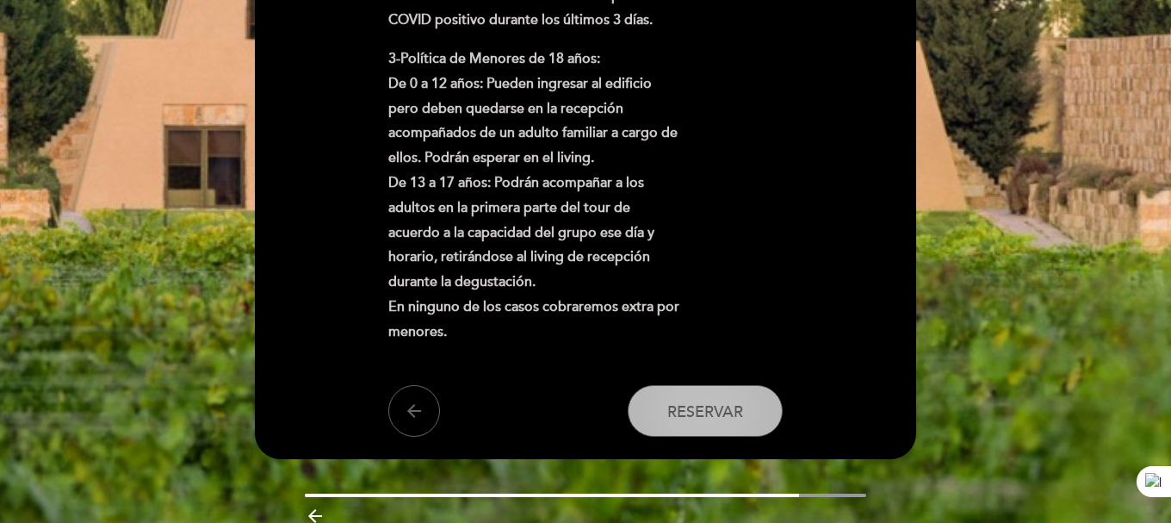
click at [700, 396] on button "Reservar" at bounding box center [705, 411] width 155 height 52
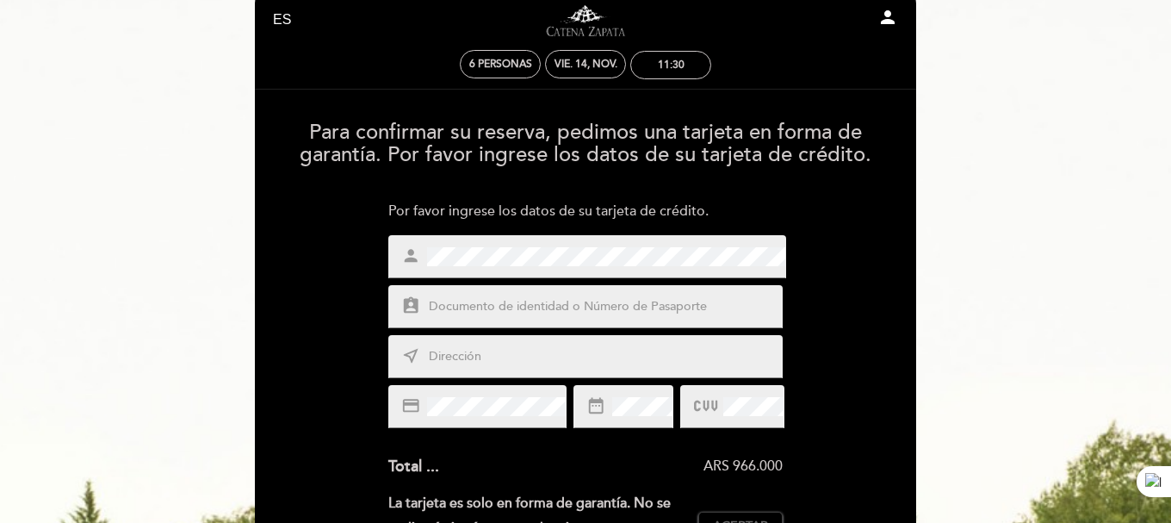
scroll to position [0, 0]
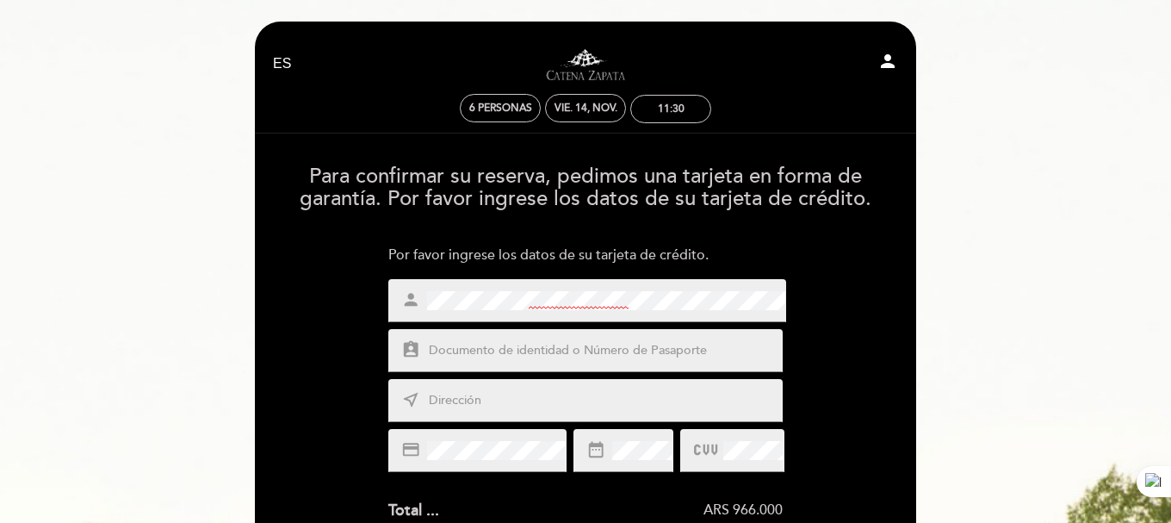
click at [591, 335] on div "assignment_ind" at bounding box center [585, 350] width 395 height 43
click at [586, 350] on input "text" at bounding box center [606, 351] width 358 height 20
type input "44907306"
click at [503, 426] on div "person assignment_ind 44907306 near_me credit_card date_range" at bounding box center [585, 375] width 395 height 193
click at [505, 409] on input "text" at bounding box center [606, 401] width 358 height 20
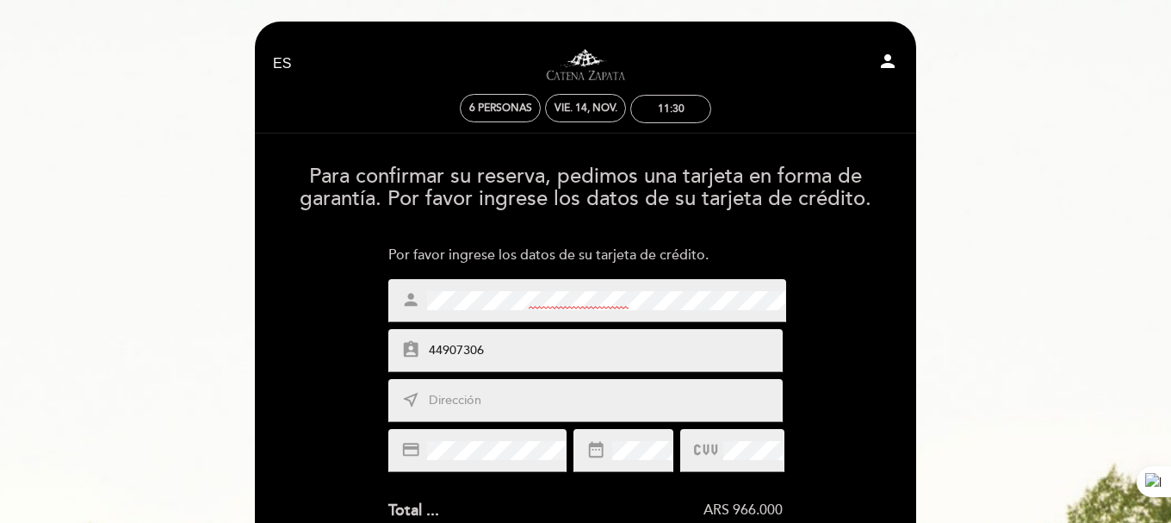
type input "[PERSON_NAME] 2040"
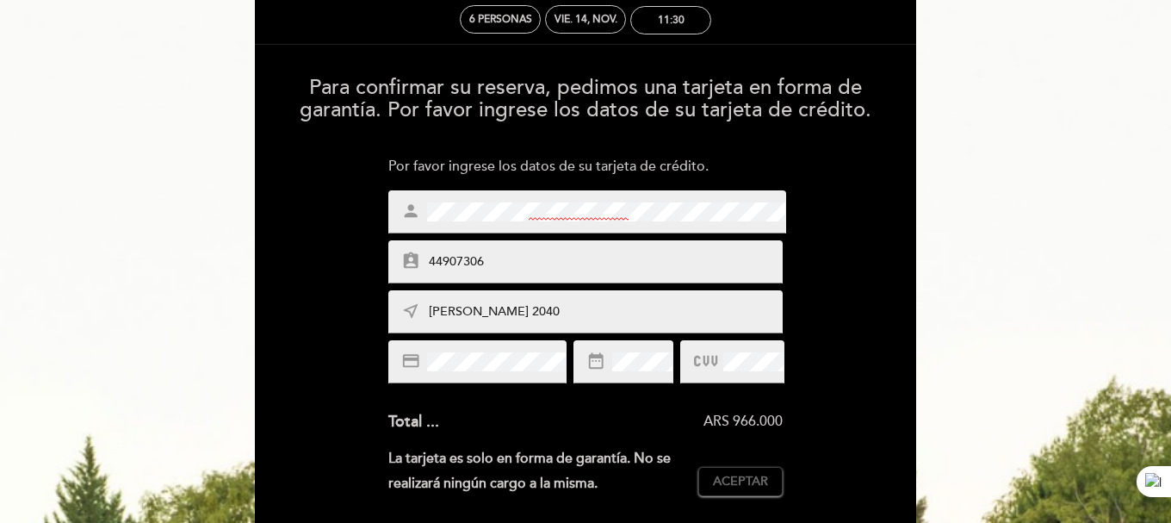
scroll to position [344, 0]
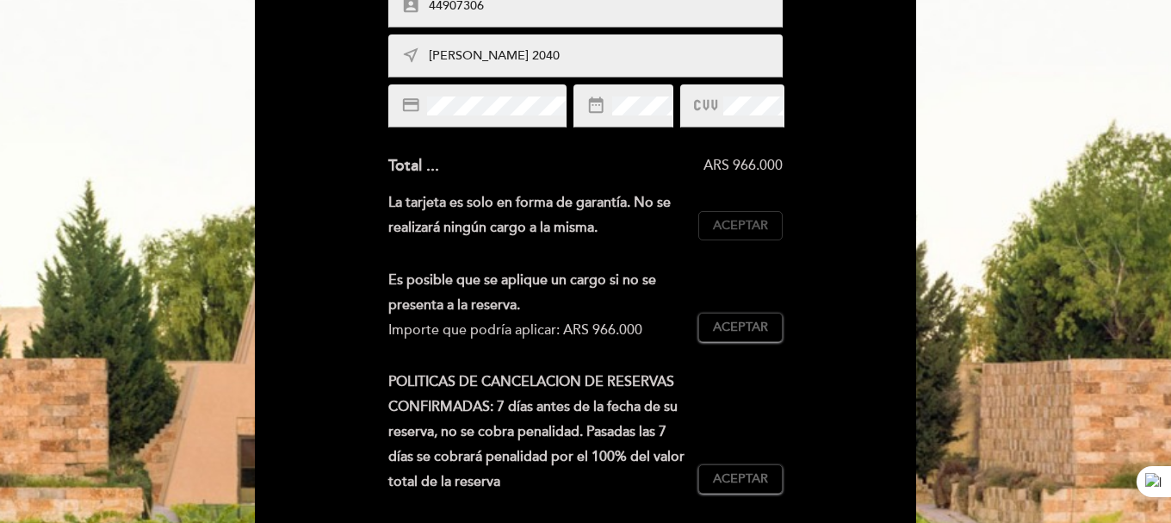
drag, startPoint x: 760, startPoint y: 195, endPoint x: 754, endPoint y: 216, distance: 22.1
click at [759, 198] on div "La tarjeta es solo en forma de garantía. No se realizará ningún cargo a la mism…" at bounding box center [585, 222] width 395 height 64
click at [754, 217] on span "Aceptar" at bounding box center [740, 226] width 55 height 18
click at [758, 326] on span "Aceptar" at bounding box center [740, 328] width 55 height 18
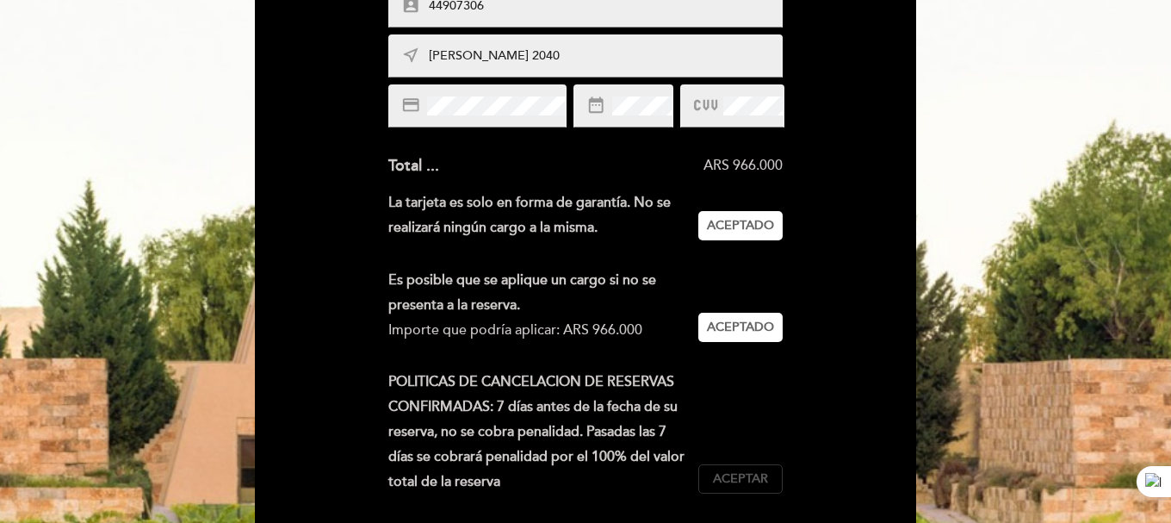
click at [732, 479] on span "Aceptar" at bounding box center [740, 479] width 55 height 18
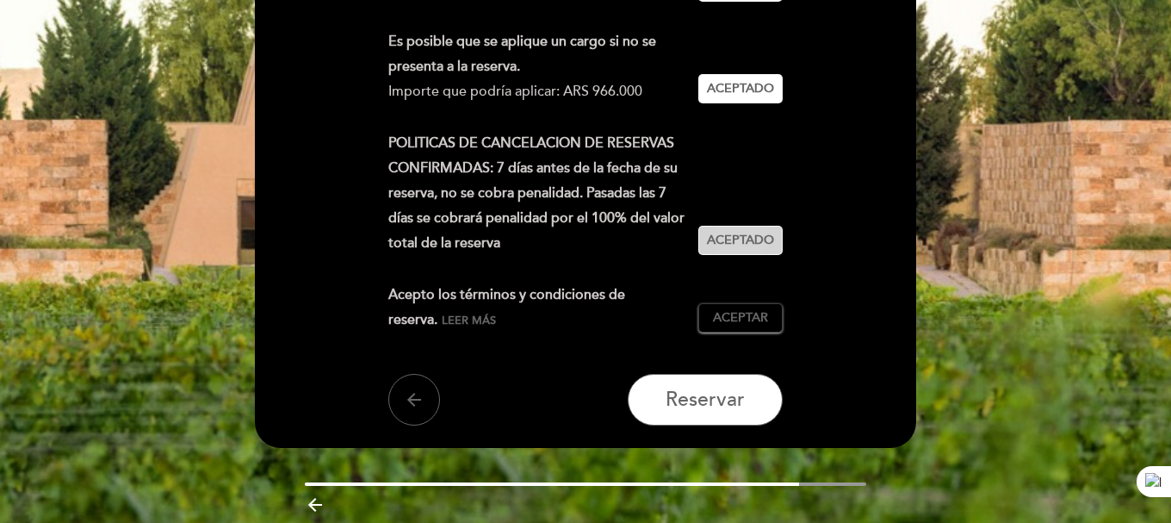
scroll to position [648, 0]
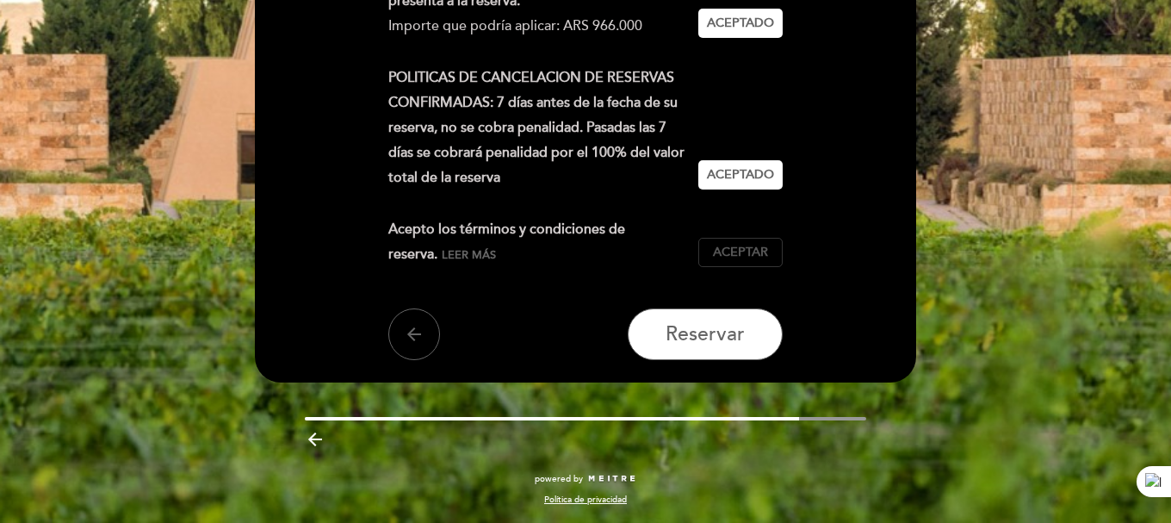
click at [763, 254] on span "Aceptar" at bounding box center [740, 253] width 55 height 18
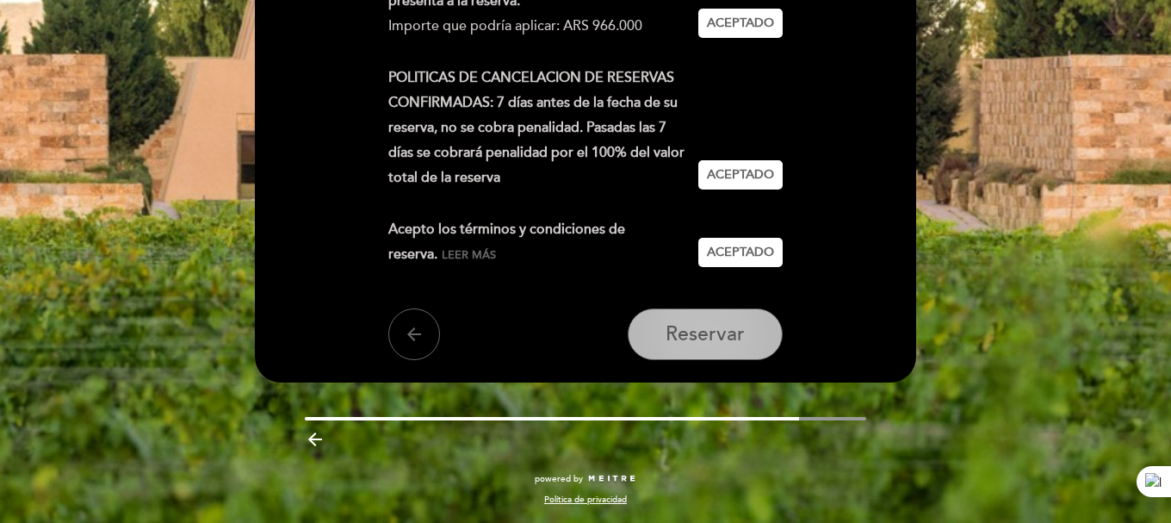
click at [747, 320] on button "Reservar" at bounding box center [705, 334] width 155 height 52
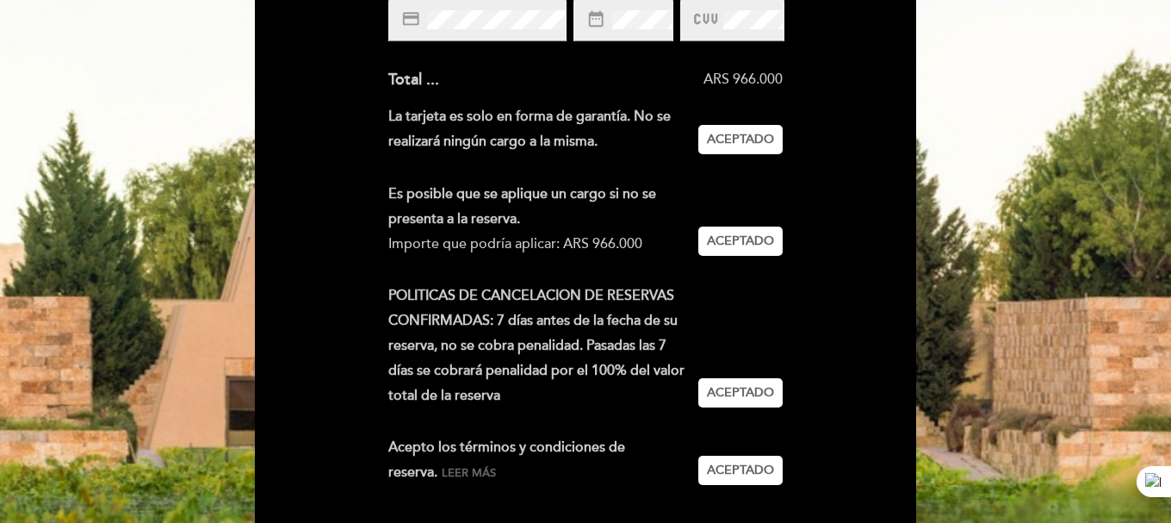
scroll to position [689, 0]
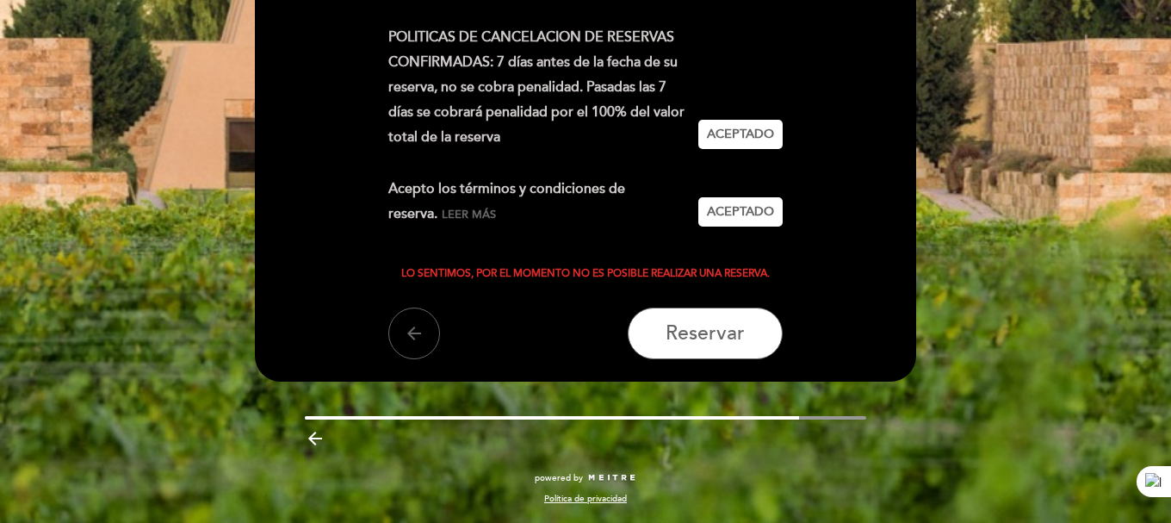
click at [317, 432] on icon "arrow_backward" at bounding box center [315, 438] width 21 height 21
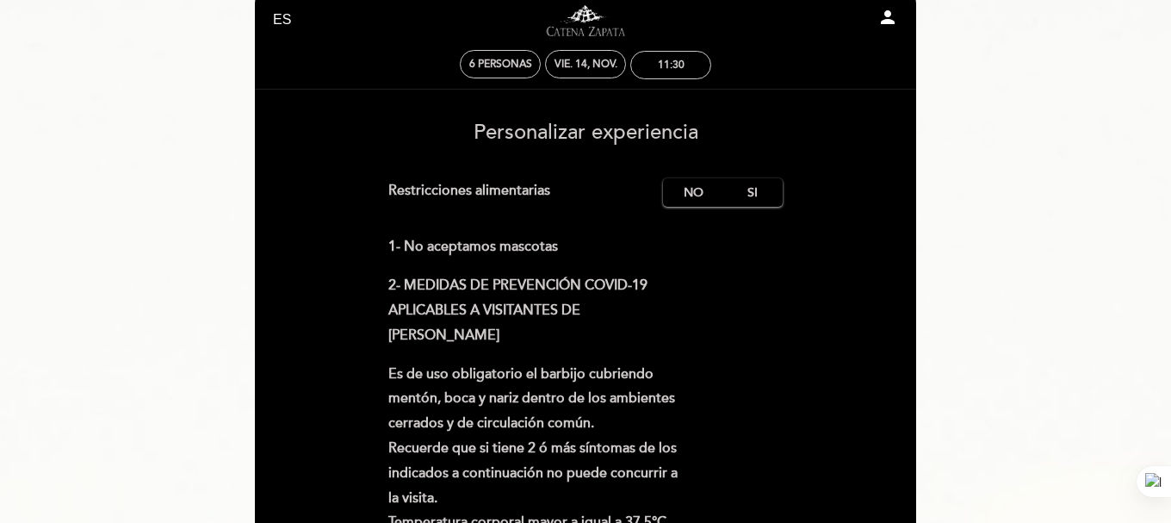
click at [890, 19] on icon "person" at bounding box center [887, 17] width 21 height 21
select select "es"
